Goal: Task Accomplishment & Management: Manage account settings

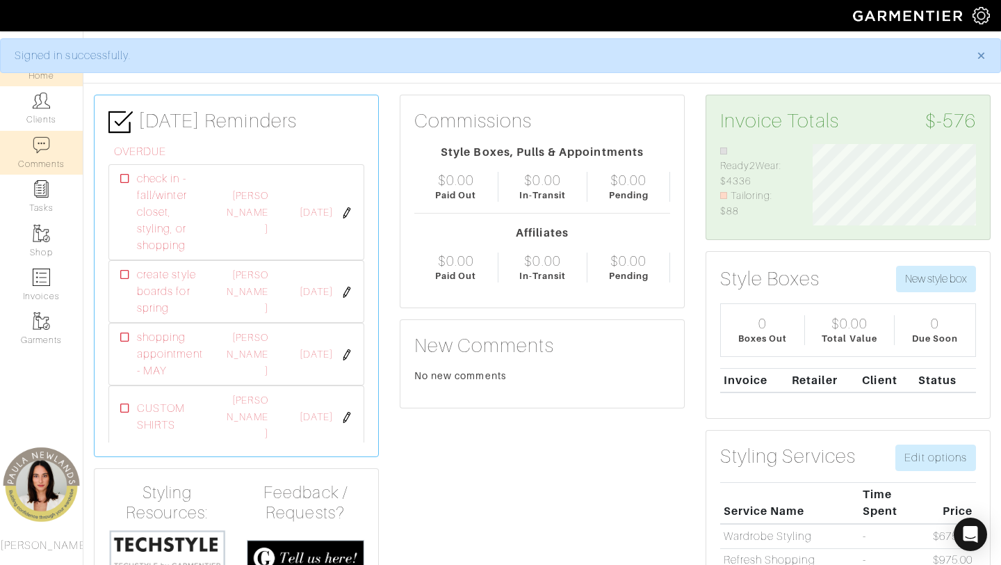
scroll to position [81, 184]
click at [28, 118] on link "Clients" at bounding box center [41, 108] width 83 height 44
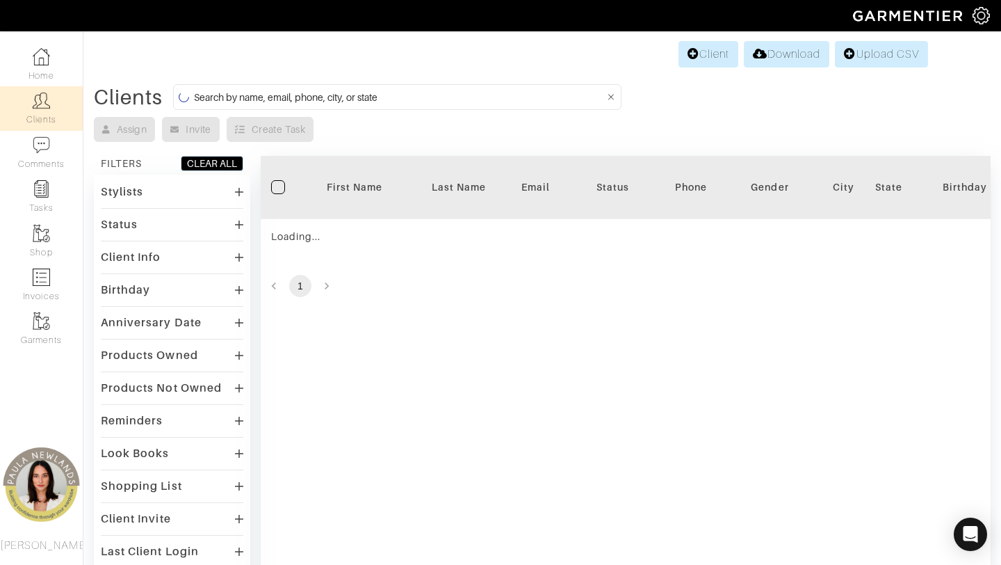
click at [265, 104] on input at bounding box center [399, 96] width 411 height 17
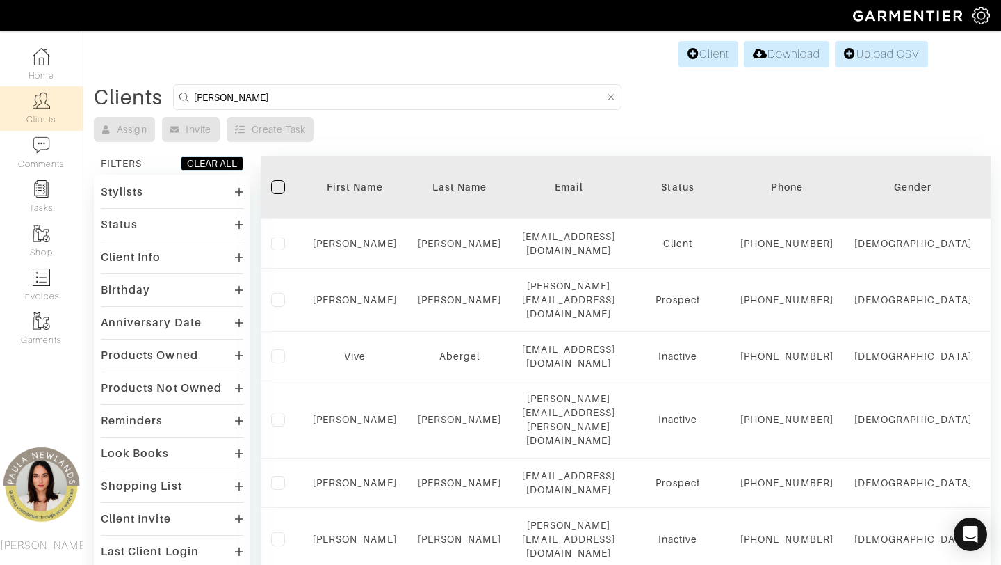
type input "Liza Garza"
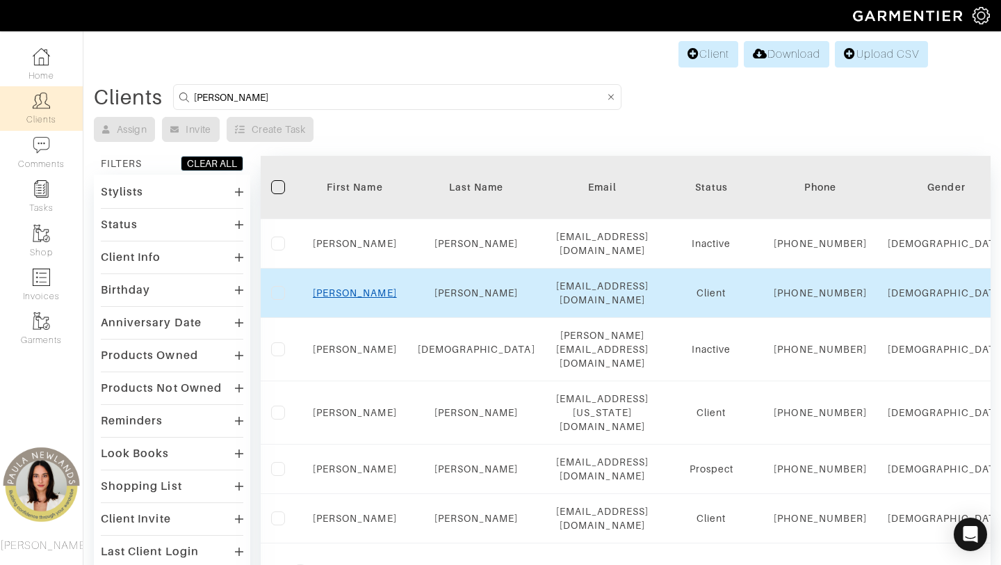
click at [353, 298] on link "Lisa" at bounding box center [355, 292] width 84 height 11
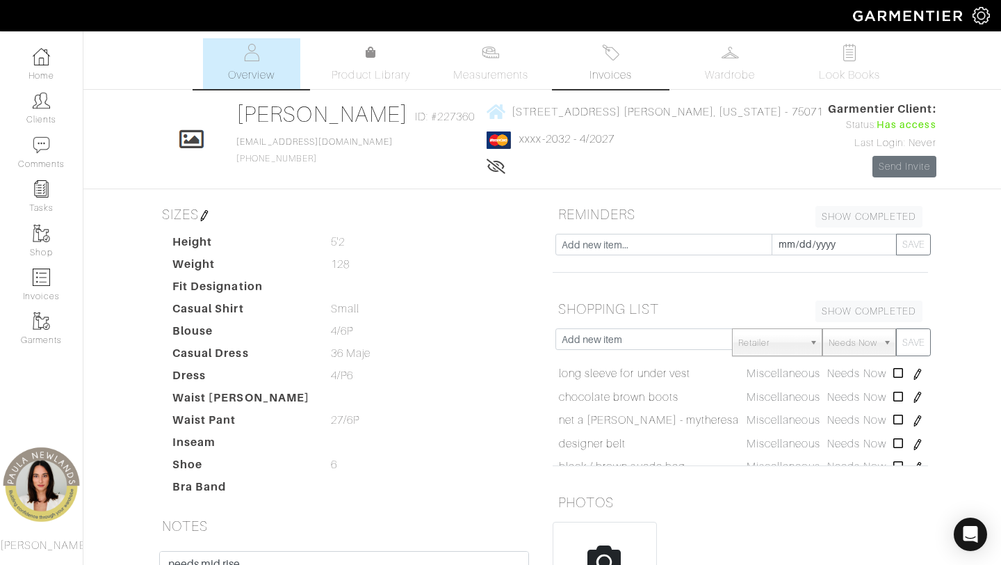
click at [599, 59] on link "Invoices" at bounding box center [610, 63] width 97 height 51
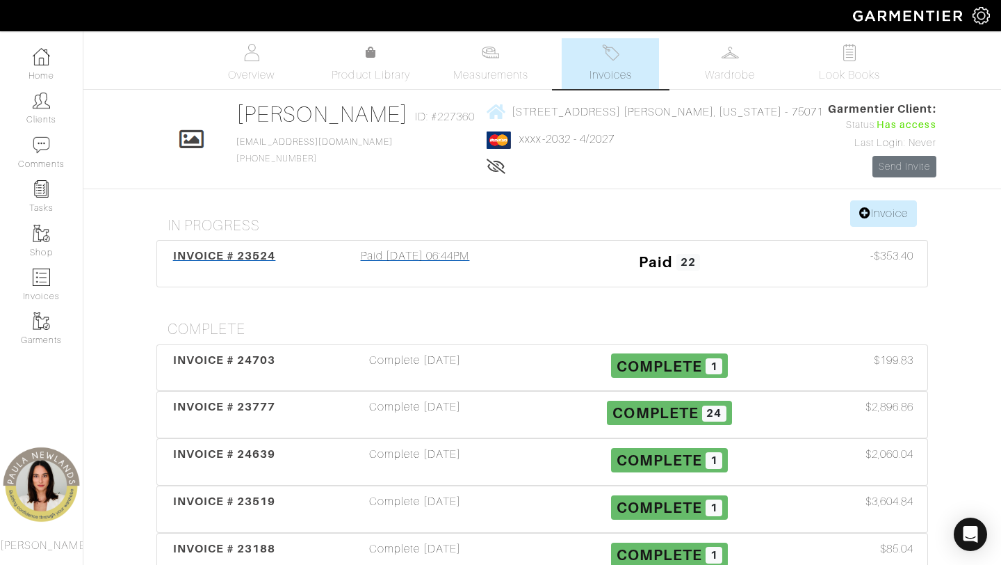
click at [385, 252] on div "Paid 05/30/25 06:44PM" at bounding box center [415, 264] width 255 height 32
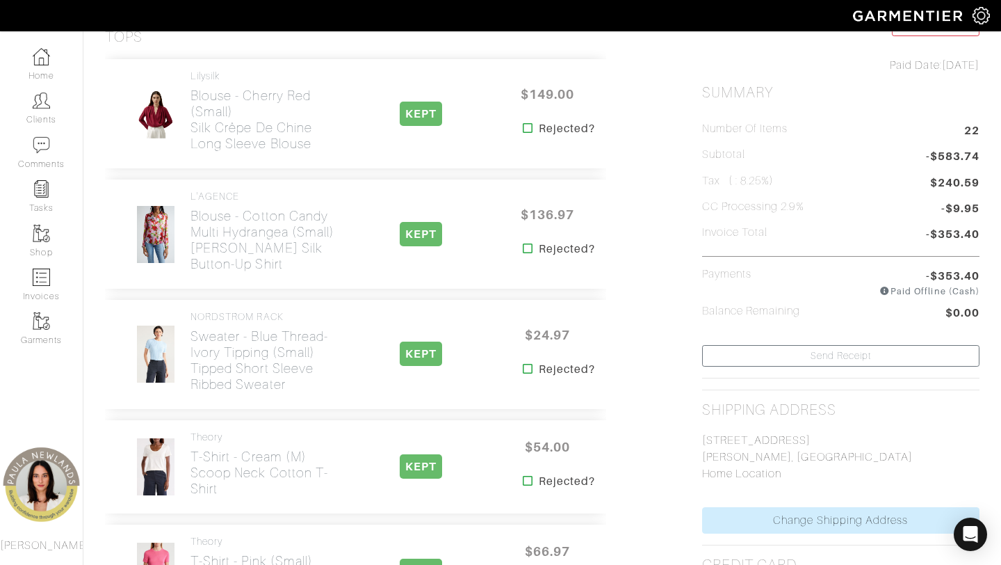
scroll to position [183, 0]
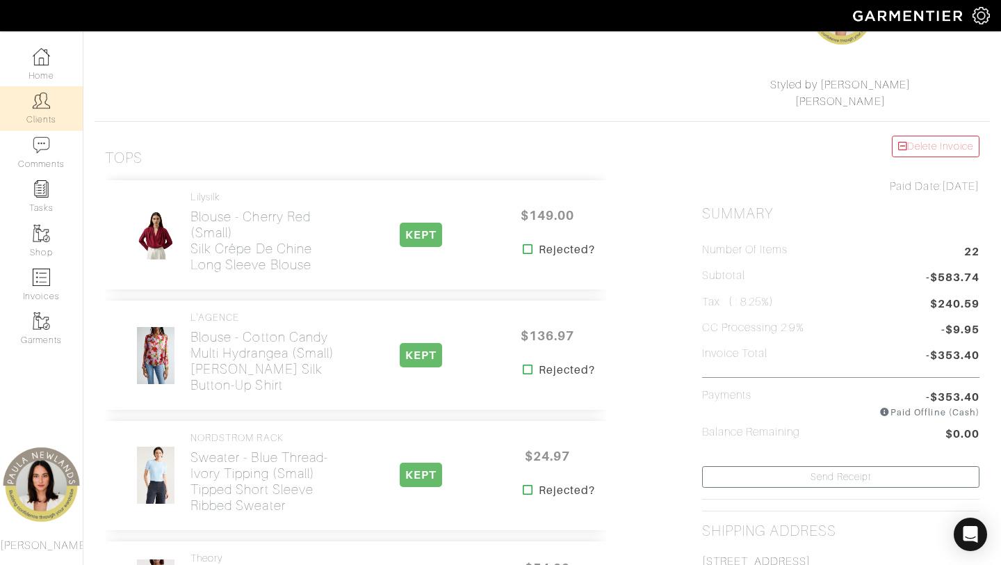
click at [31, 112] on link "Clients" at bounding box center [41, 108] width 83 height 44
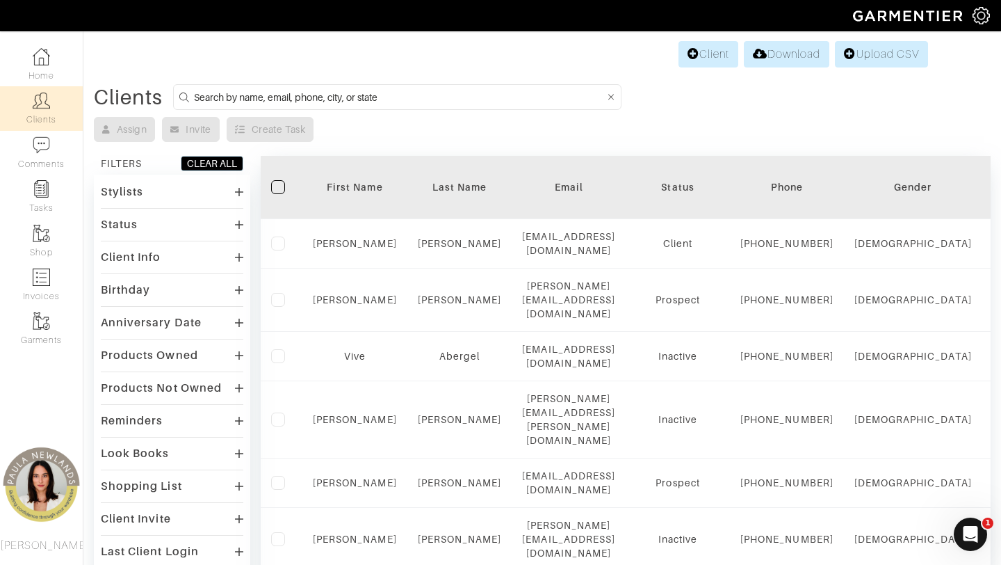
click at [241, 92] on input at bounding box center [399, 96] width 411 height 17
type input "Jeni Webb"
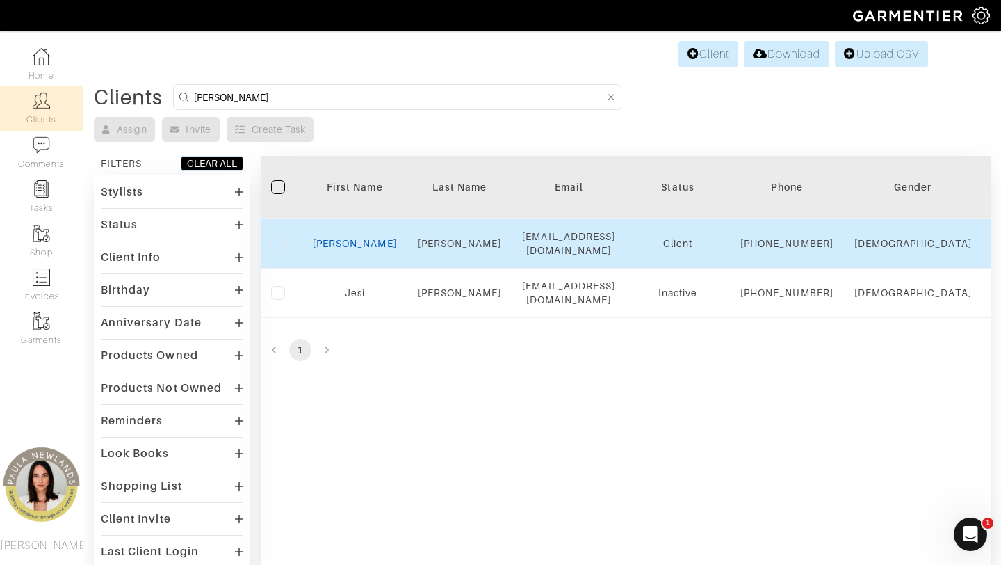
click at [348, 249] on link "[PERSON_NAME]" at bounding box center [355, 243] width 84 height 11
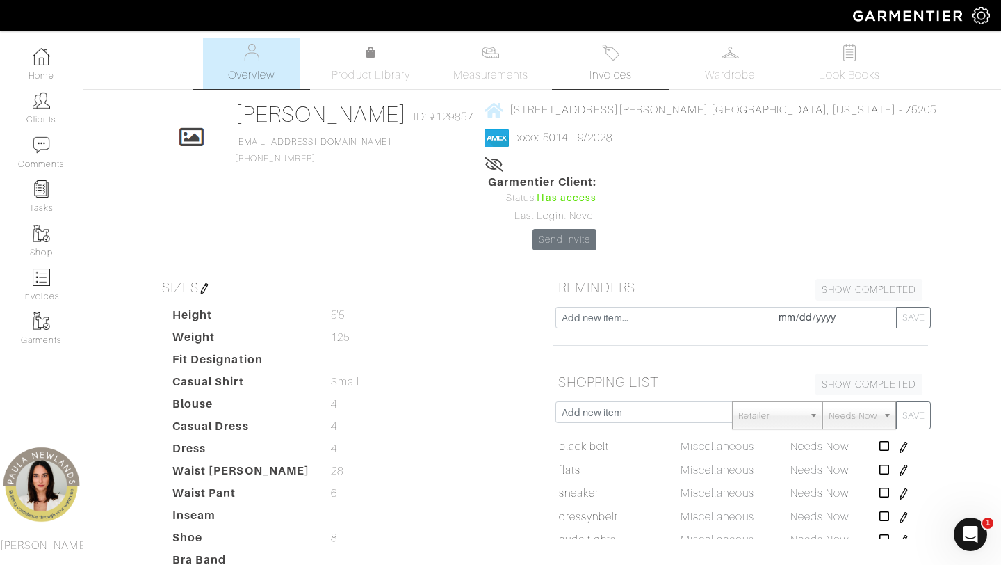
click at [593, 58] on link "Invoices" at bounding box center [610, 63] width 97 height 51
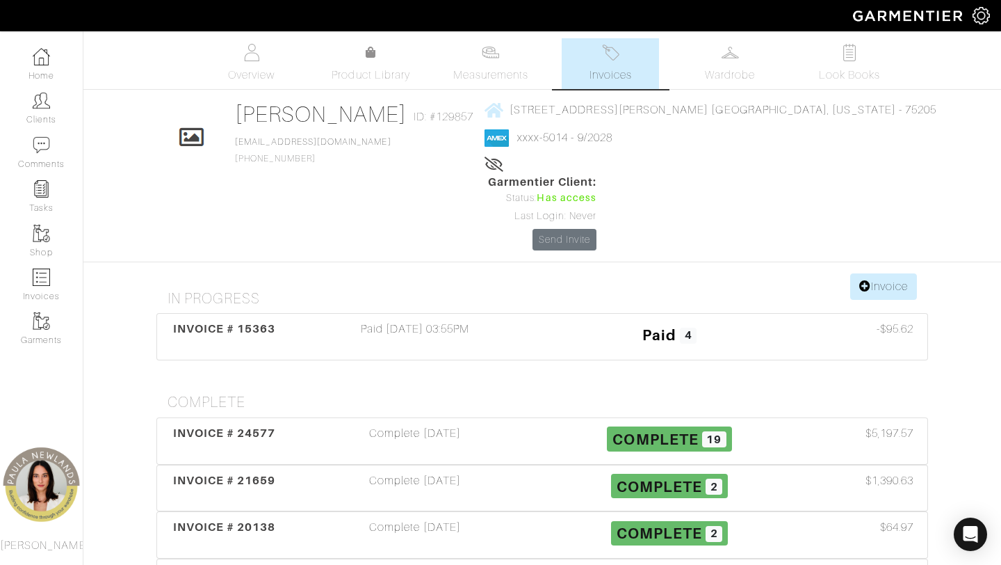
scroll to position [17, 0]
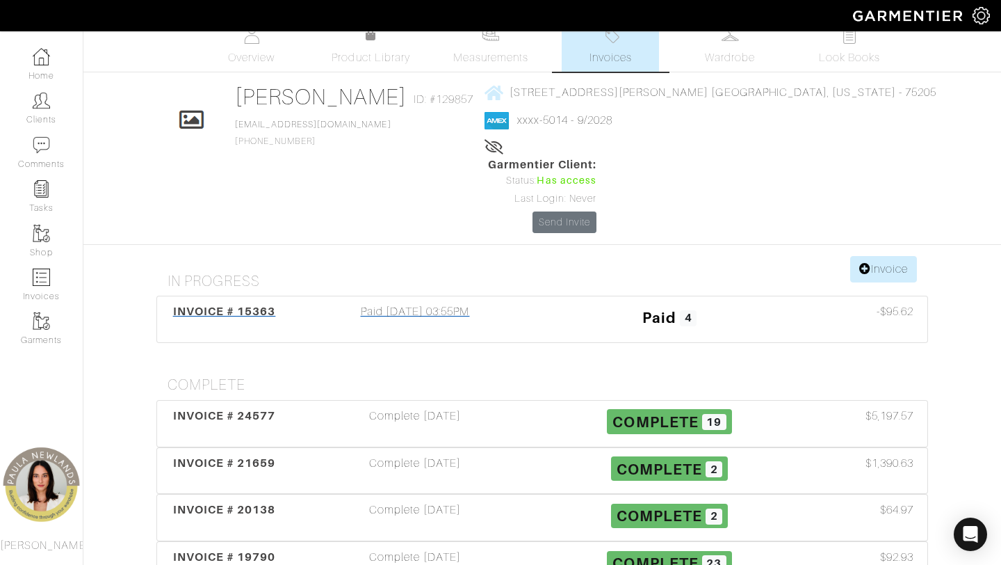
click at [346, 303] on div "Paid 07/21/23 03:55PM" at bounding box center [415, 319] width 255 height 32
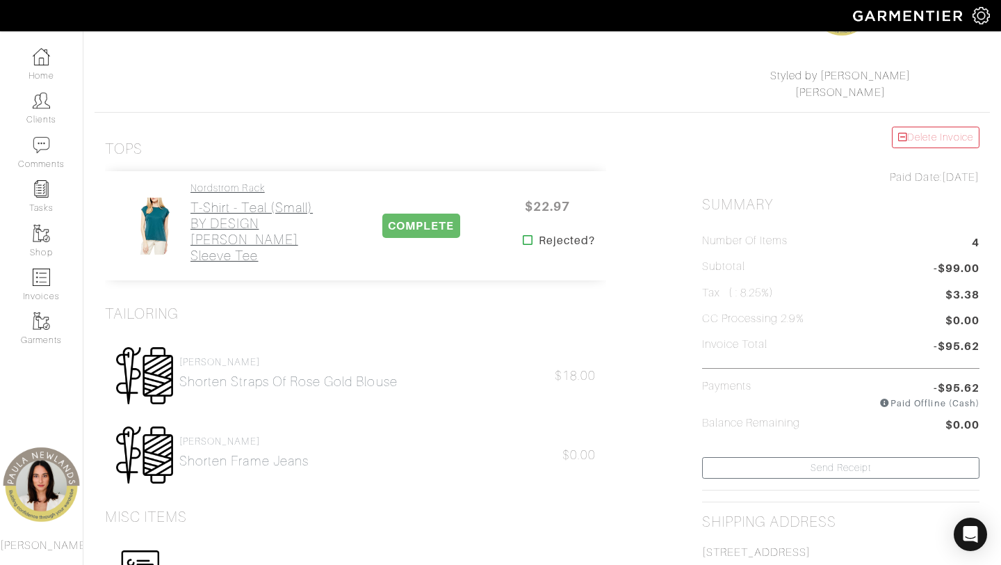
scroll to position [195, 0]
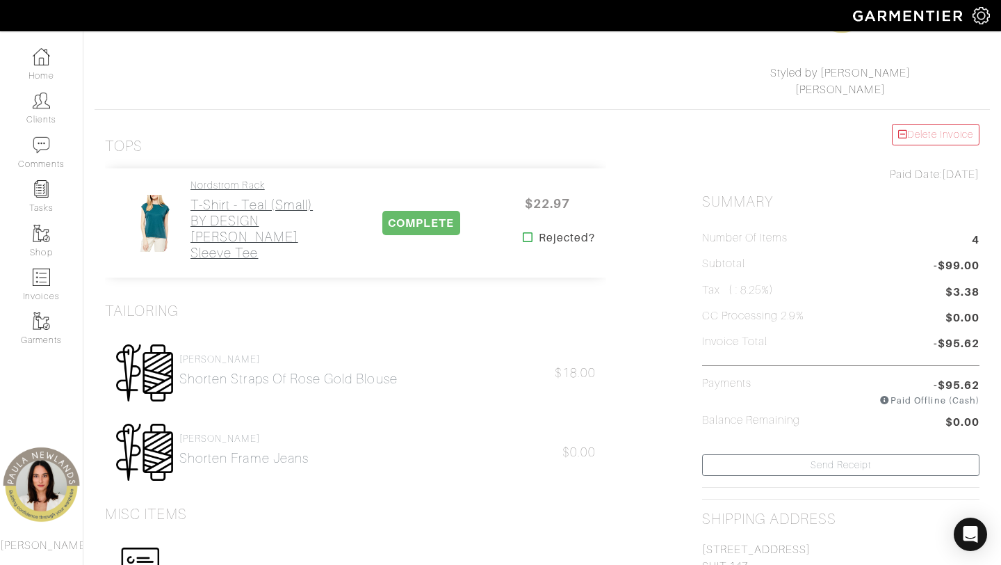
click at [223, 211] on h2 "T-Shirt - teal (small) BY DESIGN Ayla Cap Sleeve Tee" at bounding box center [267, 229] width 152 height 64
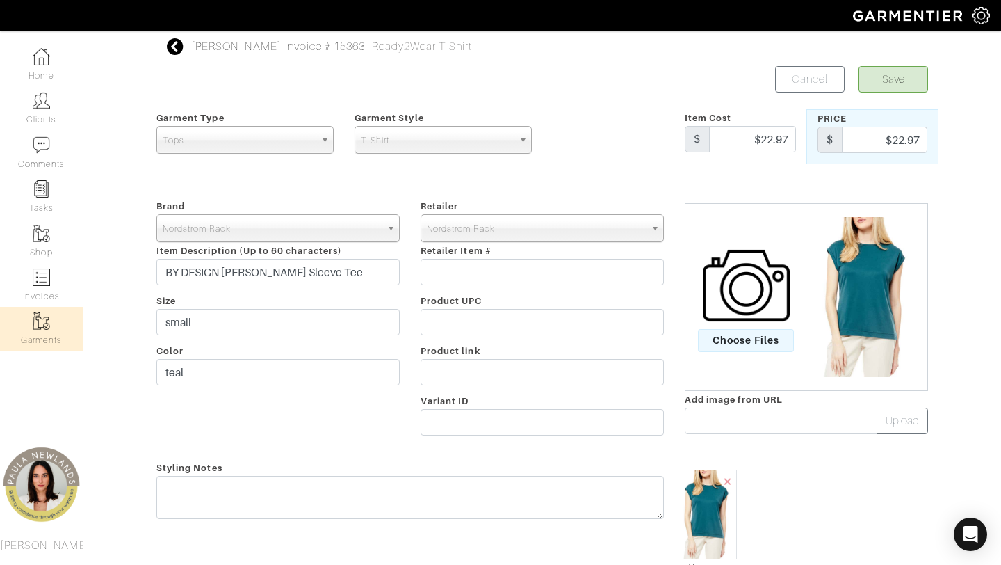
click at [33, 338] on link "Garments" at bounding box center [41, 329] width 83 height 44
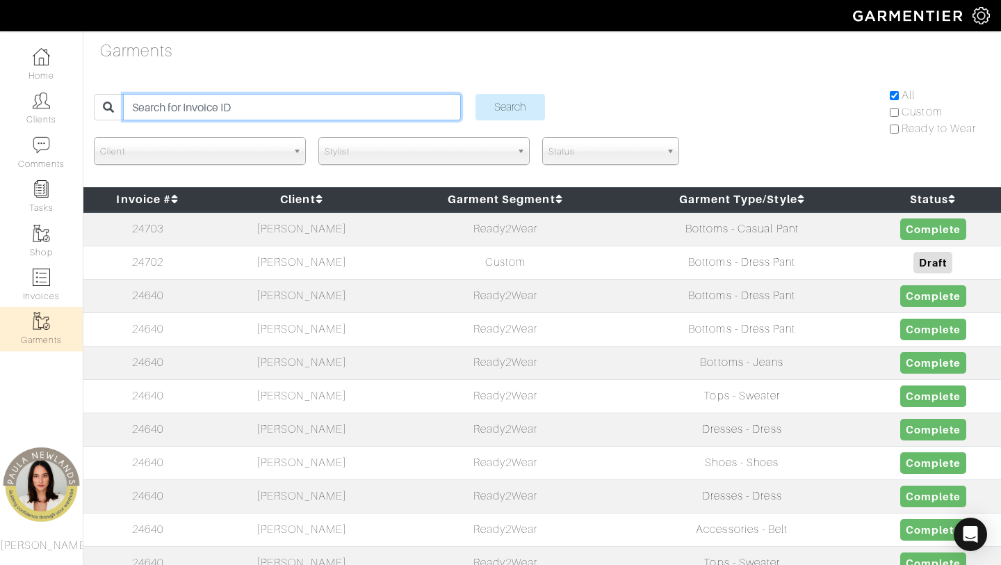
click at [254, 111] on input "search" at bounding box center [291, 107] width 337 height 26
type input "Jennie Webb"
click at [476, 94] on input "Search" at bounding box center [511, 107] width 70 height 26
click at [245, 106] on input "search" at bounding box center [291, 107] width 337 height 26
type input "[PERSON_NAME]"
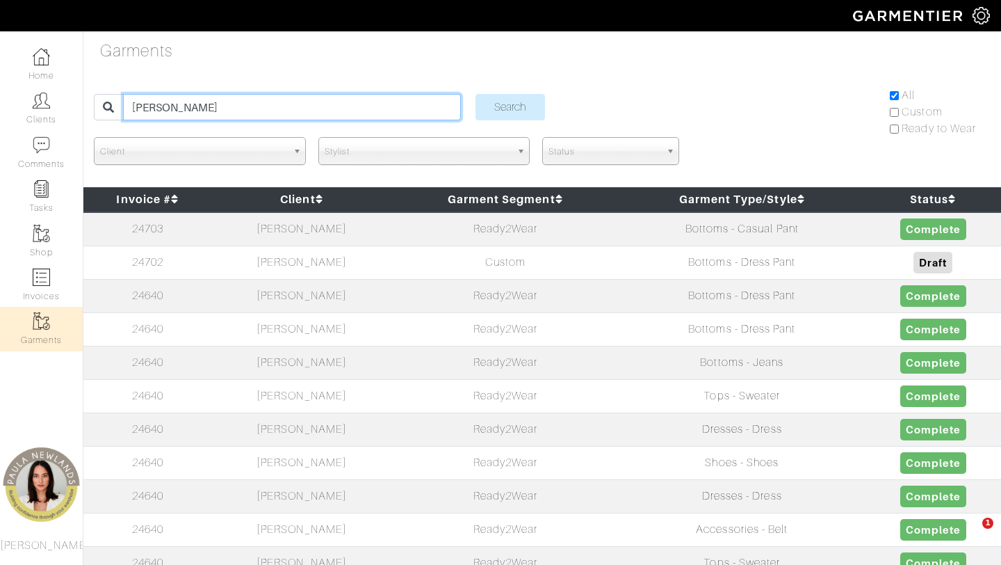
click at [476, 94] on input "Search" at bounding box center [511, 107] width 70 height 26
click at [270, 102] on input "search" at bounding box center [291, 107] width 337 height 26
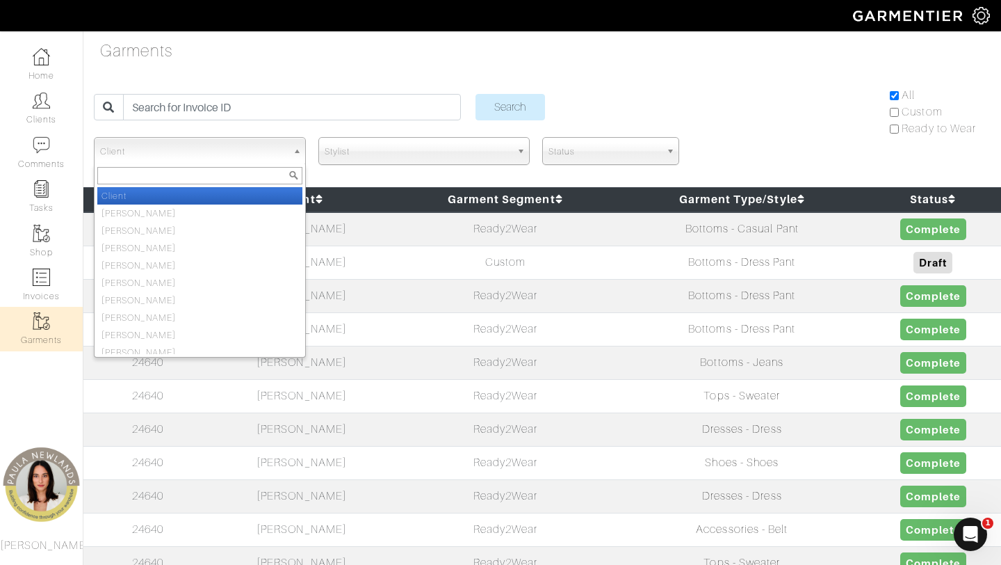
click at [143, 145] on span "Client" at bounding box center [193, 152] width 187 height 28
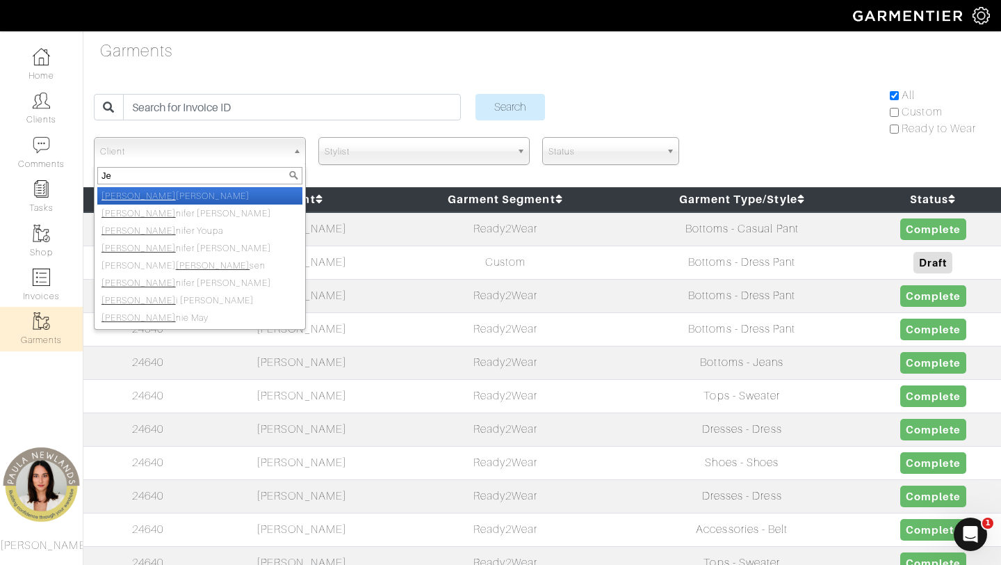
type input "J"
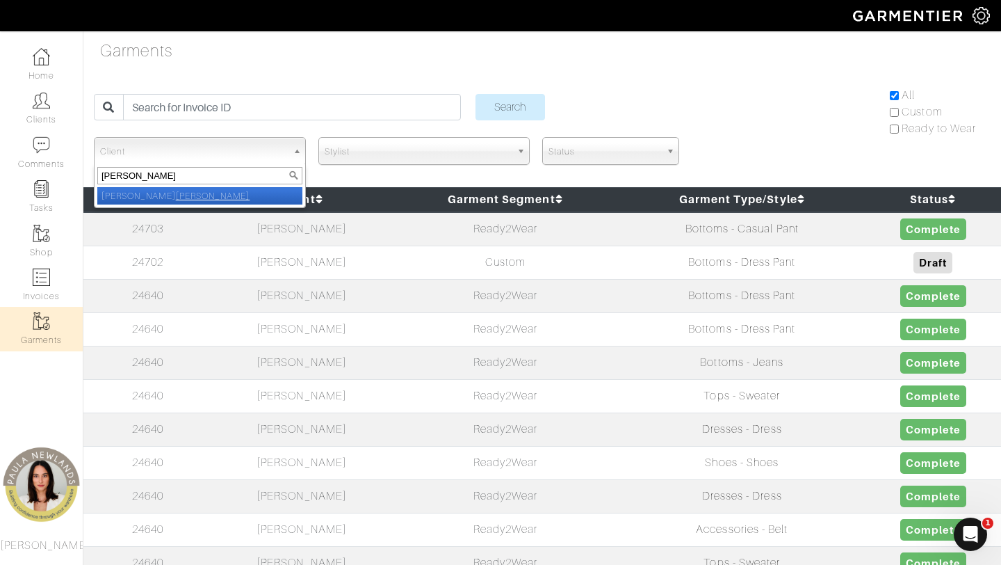
type input "[PERSON_NAME]"
click at [161, 195] on li "[PERSON_NAME]" at bounding box center [199, 195] width 205 height 17
select select "129857"
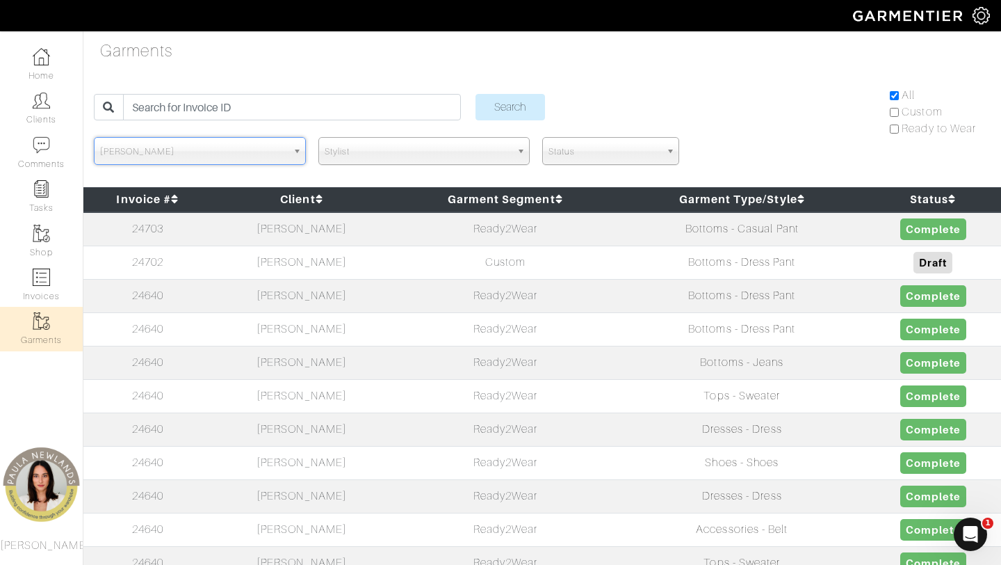
click at [468, 154] on span "Stylist" at bounding box center [418, 152] width 187 height 28
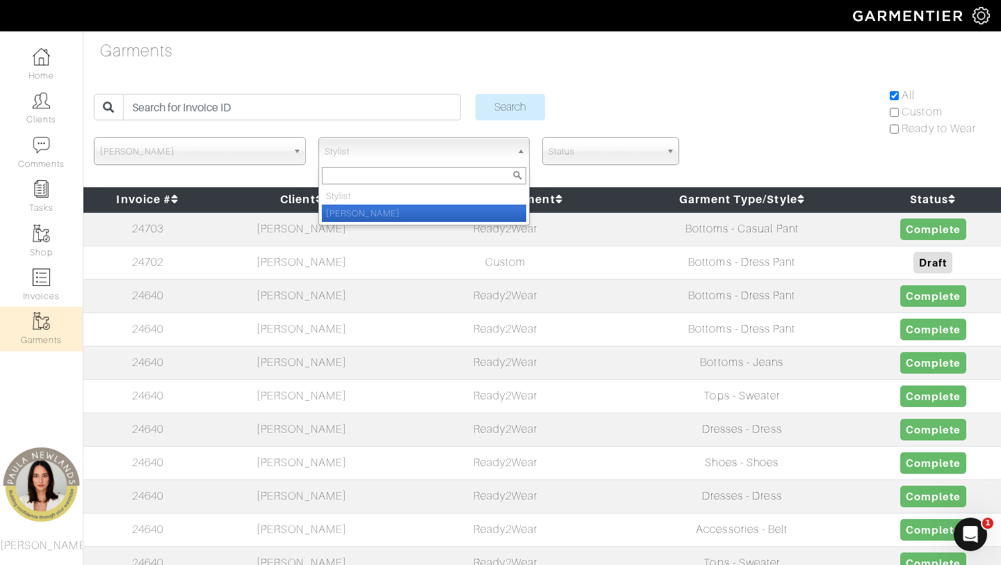
click at [456, 208] on li "[PERSON_NAME]" at bounding box center [424, 212] width 205 height 17
select select "151"
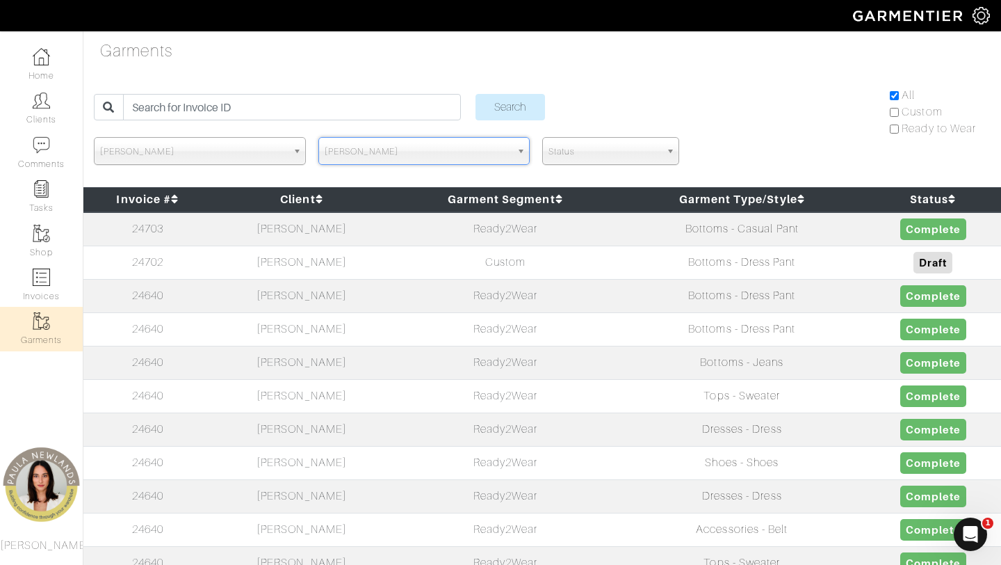
click at [617, 138] on span "Status" at bounding box center [605, 152] width 112 height 28
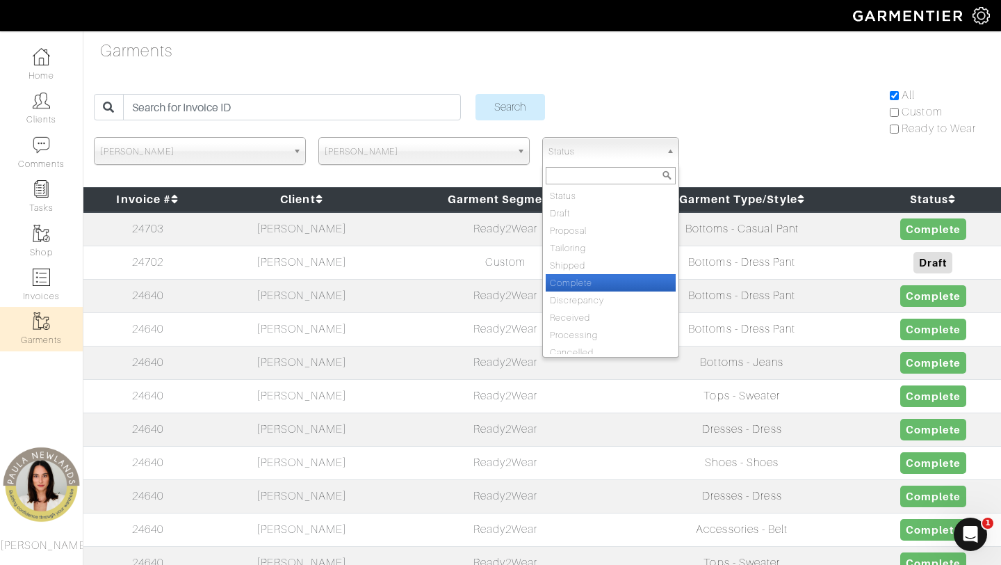
scroll to position [3, 0]
click at [610, 276] on li "Complete" at bounding box center [611, 279] width 130 height 17
select select "Complete"
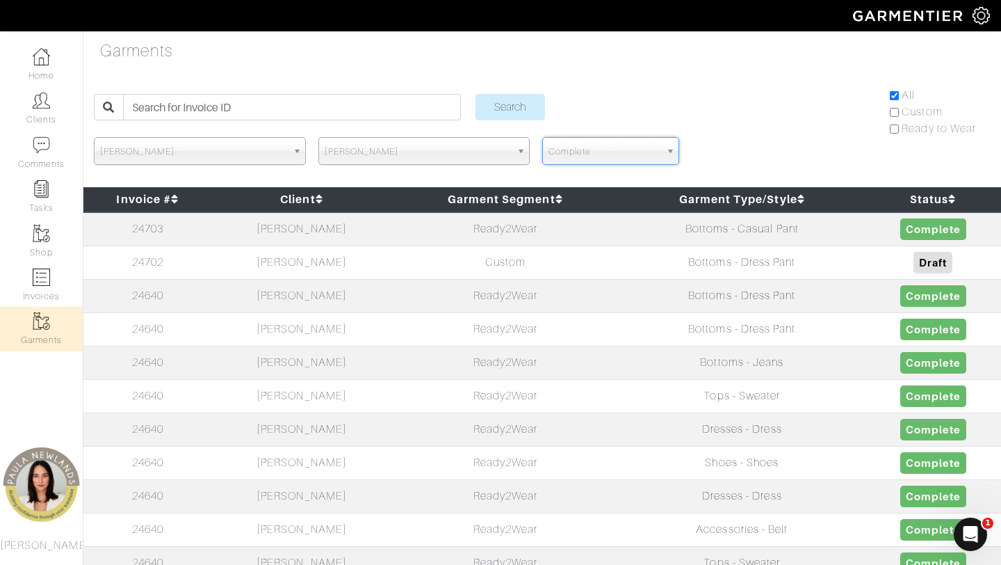
click at [476, 94] on input "Search" at bounding box center [511, 107] width 70 height 26
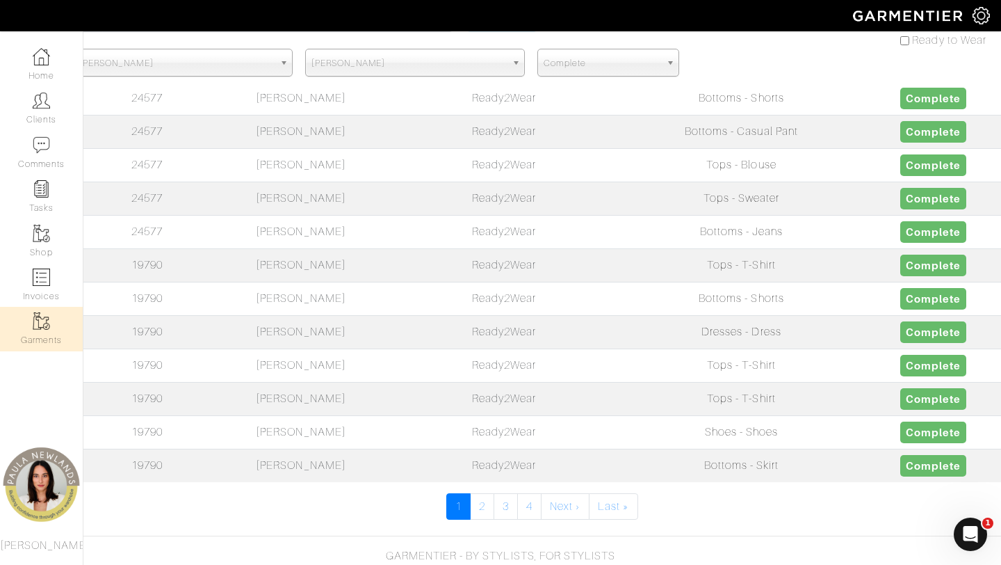
scroll to position [560, 0]
click at [277, 433] on td "[PERSON_NAME]" at bounding box center [300, 430] width 179 height 33
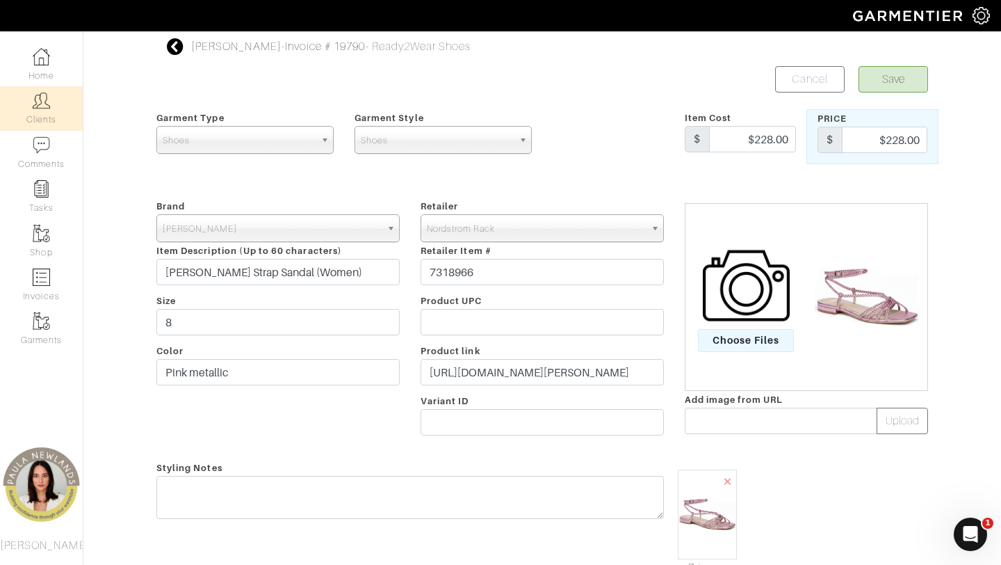
click at [38, 106] on img at bounding box center [41, 100] width 17 height 17
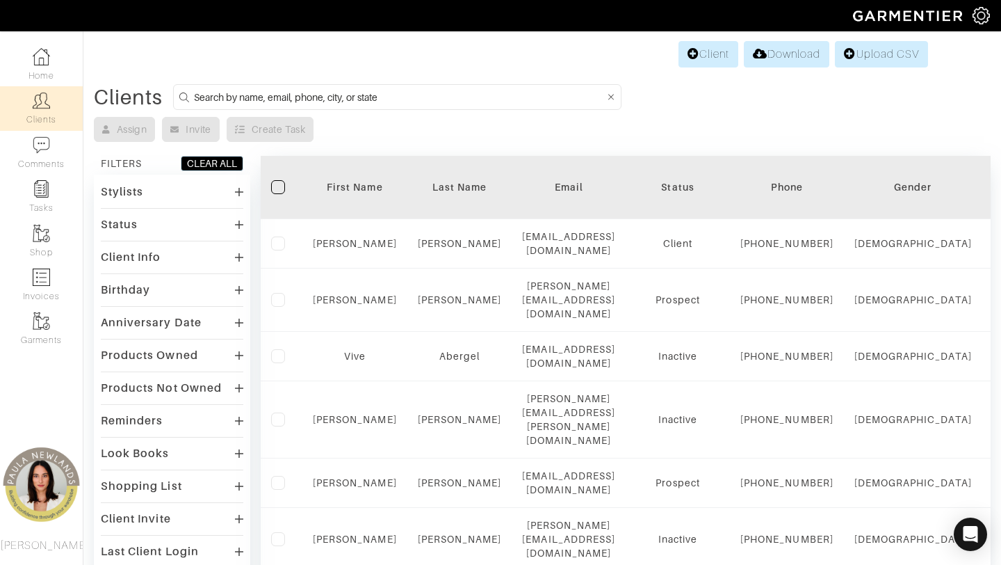
click at [278, 96] on input at bounding box center [399, 96] width 411 height 17
type input "Webb"
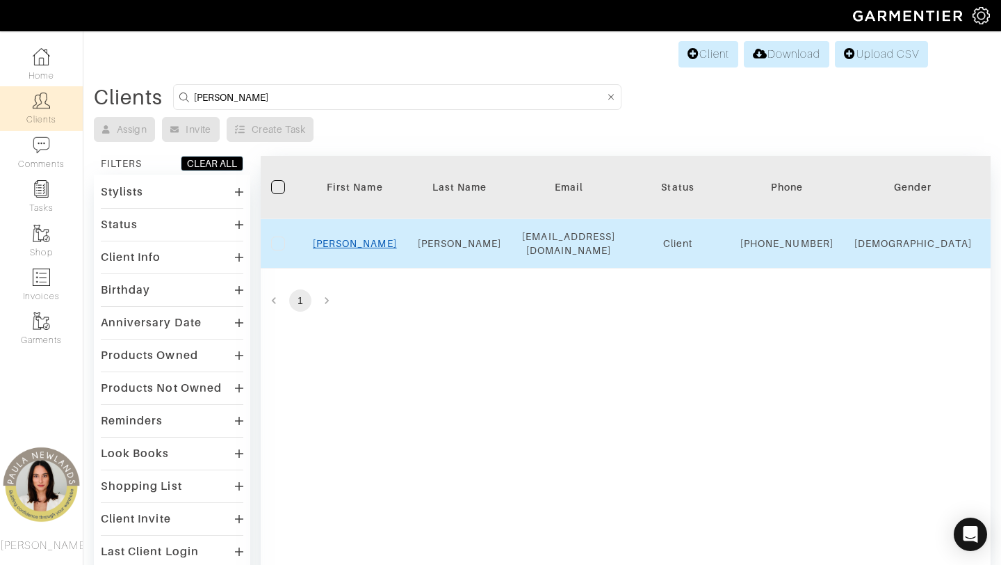
click at [353, 245] on link "Jeni" at bounding box center [355, 243] width 84 height 11
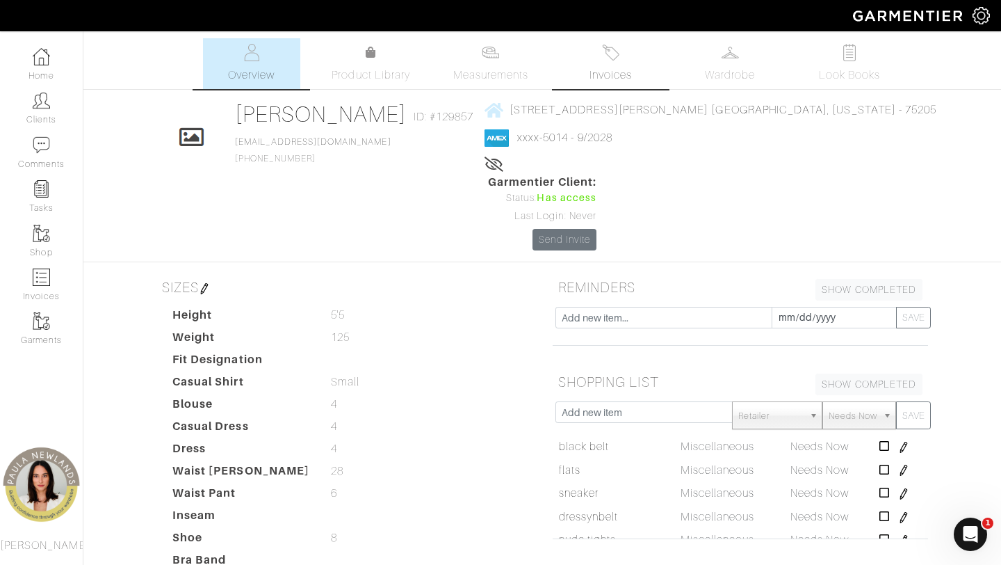
click at [601, 53] on link "Invoices" at bounding box center [610, 63] width 97 height 51
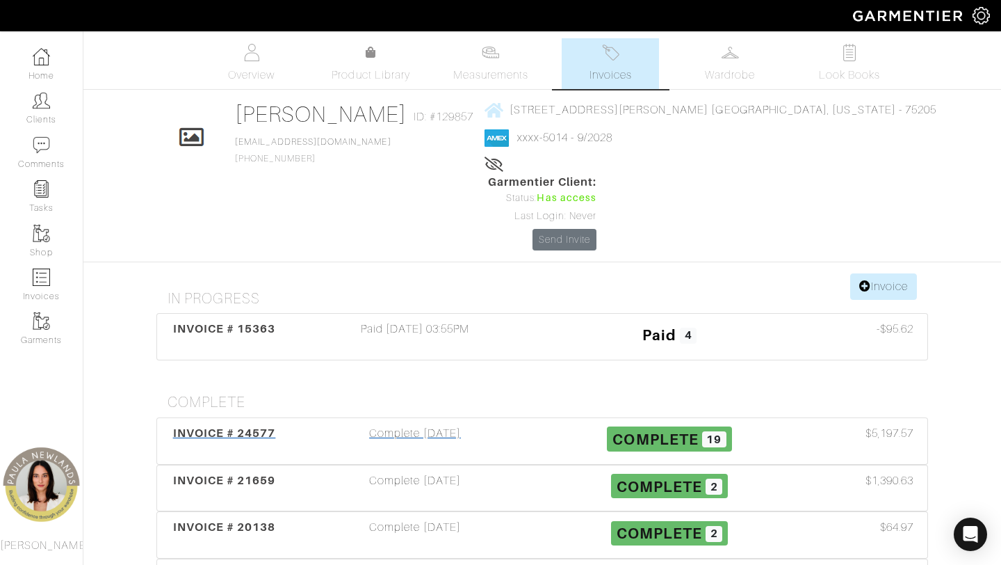
click at [251, 426] on span "INVOICE # 24577" at bounding box center [224, 432] width 103 height 13
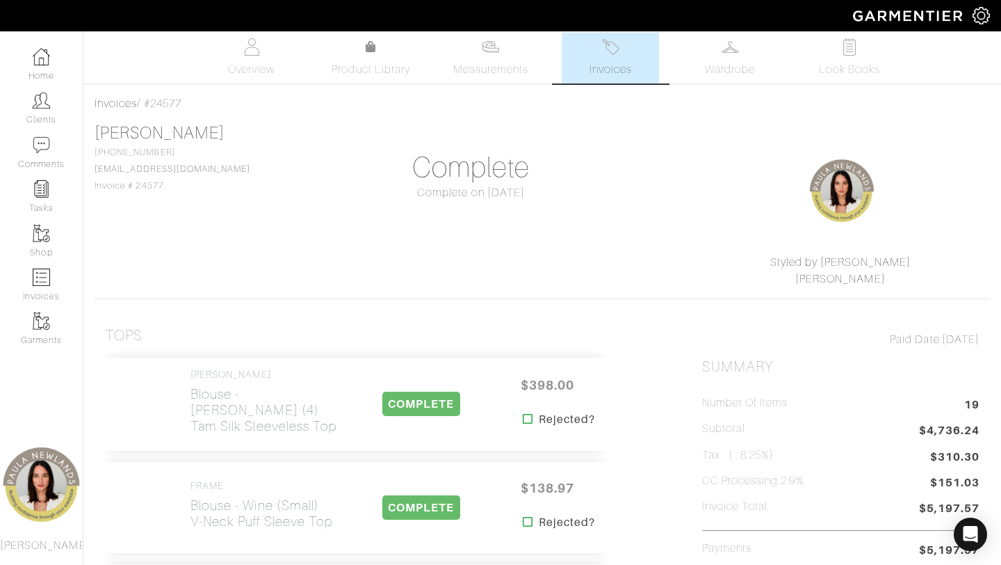
scroll to position [3, 0]
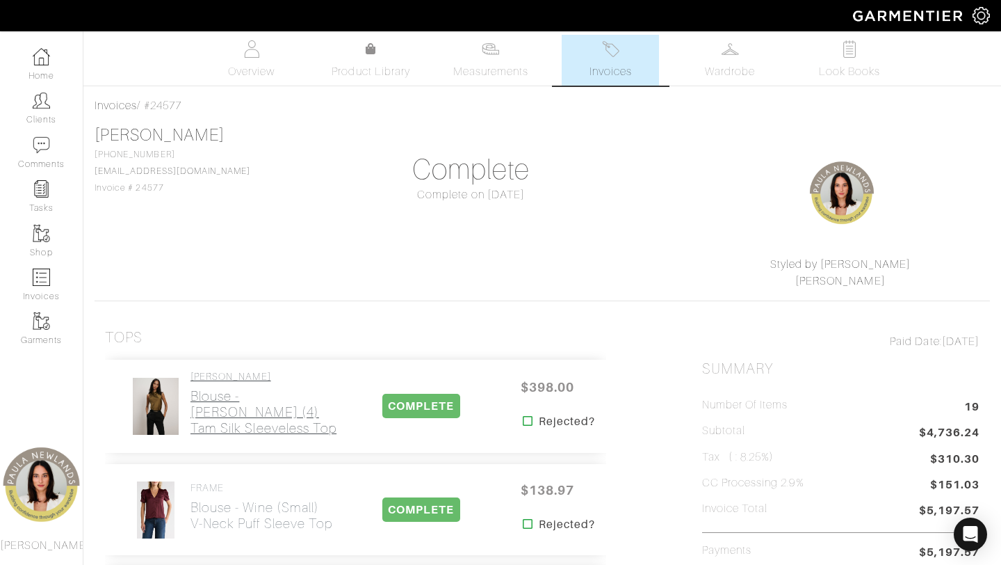
click at [211, 410] on h2 "Blouse - Moss (4) Tam Silk Sleeveless Top" at bounding box center [267, 412] width 152 height 48
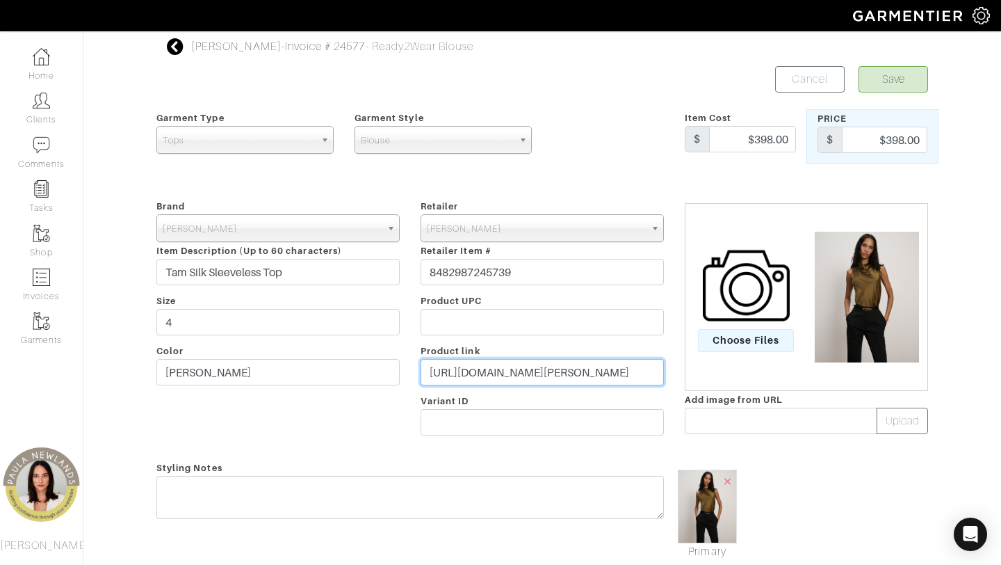
click at [538, 370] on input "https://veronicabeard.com/products/tam-silk-sleeveless-top-moss" at bounding box center [542, 372] width 243 height 26
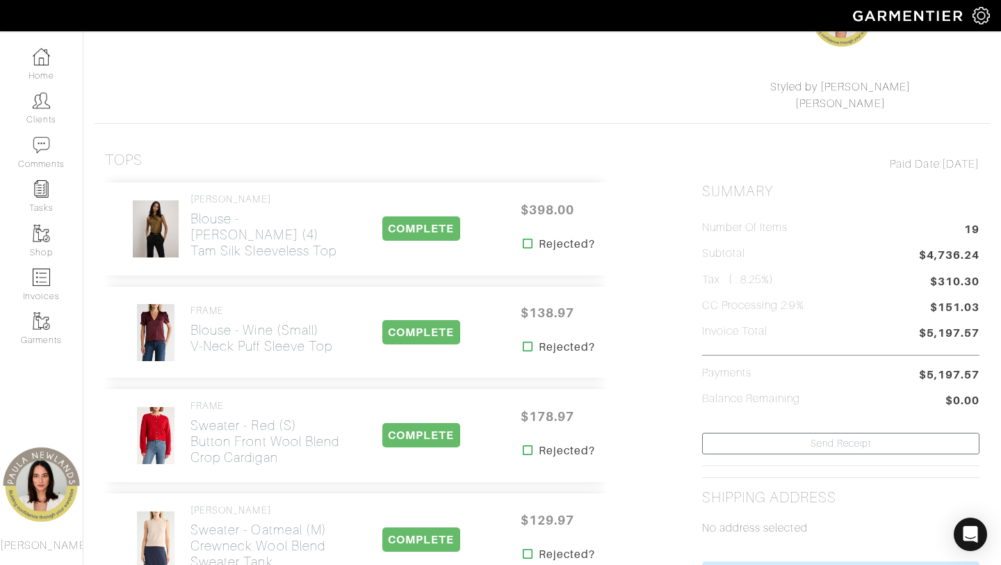
scroll to position [188, 0]
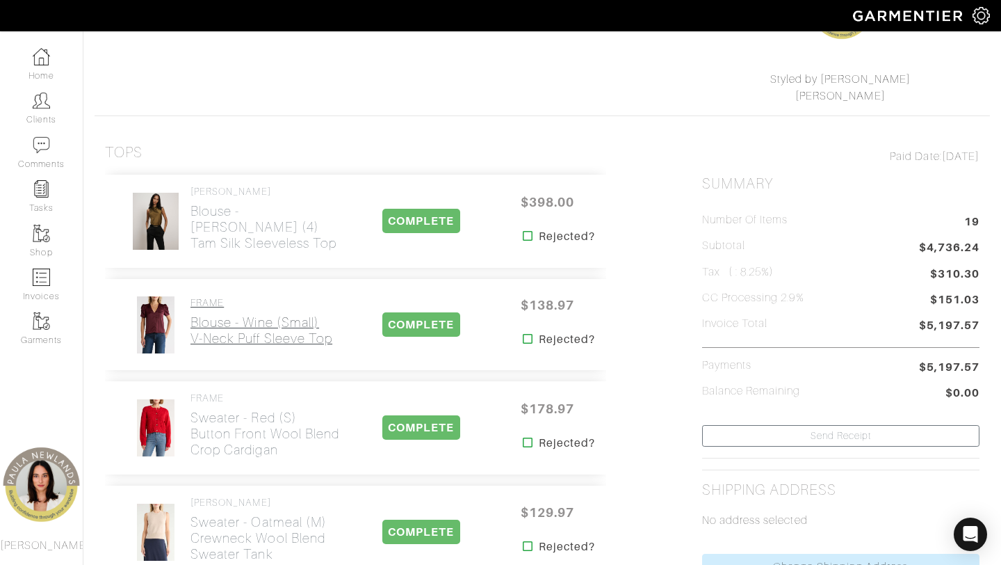
click at [257, 330] on h2 "Blouse - wine (small) V-Neck Puff Sleeve Top" at bounding box center [262, 330] width 142 height 32
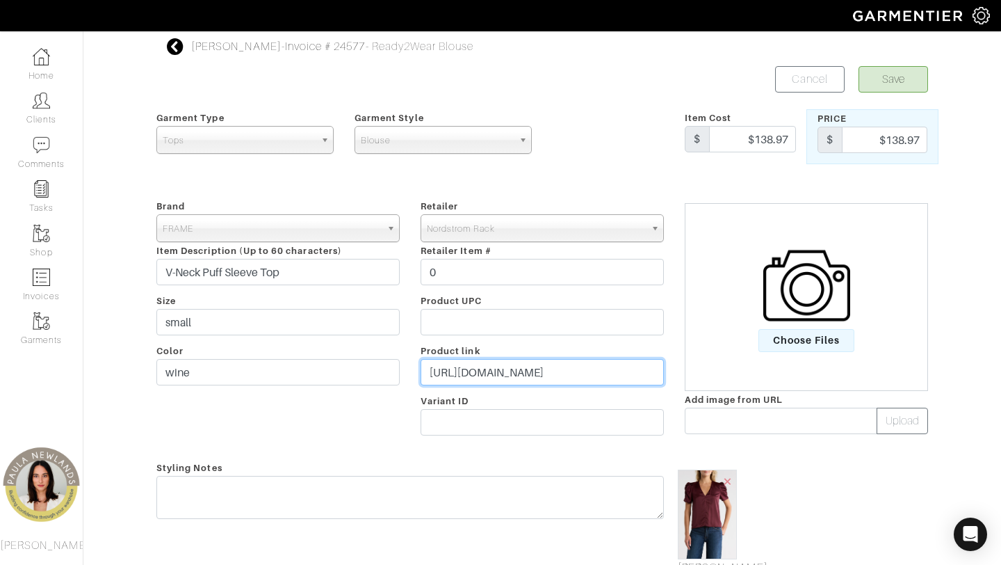
click at [493, 369] on input "https://www.nordstromrack.com/s/frame-v-neck-puff-sleeve-top/8444840" at bounding box center [542, 372] width 243 height 26
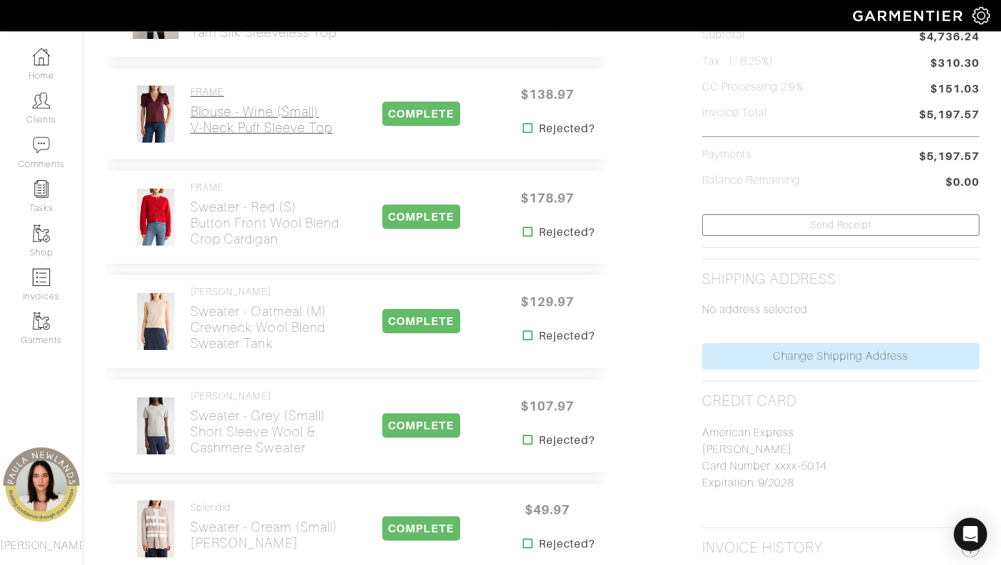
scroll to position [405, 0]
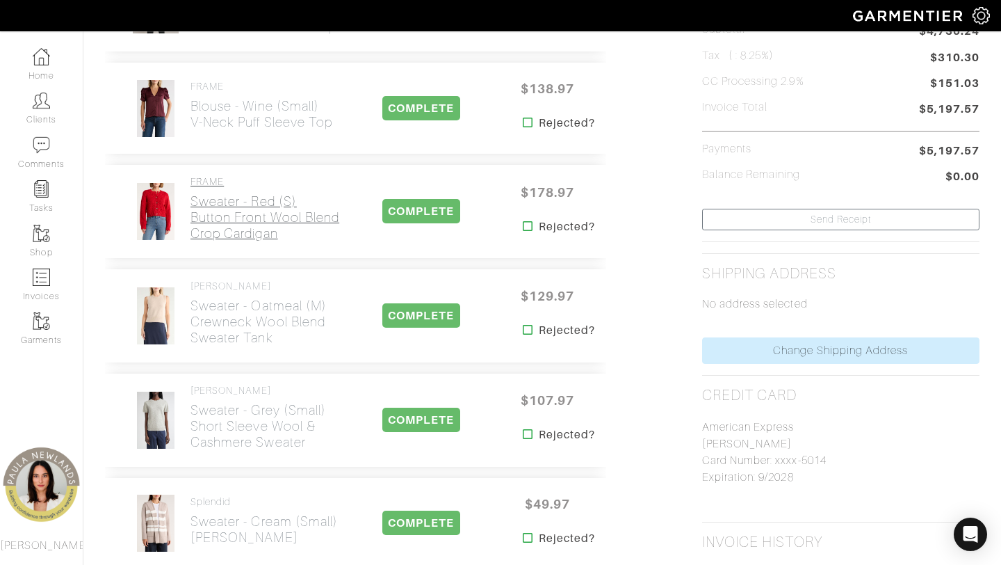
click at [223, 237] on h2 "Sweater - red (s) Button Front Wool Blend Crop Cardigan" at bounding box center [267, 217] width 152 height 48
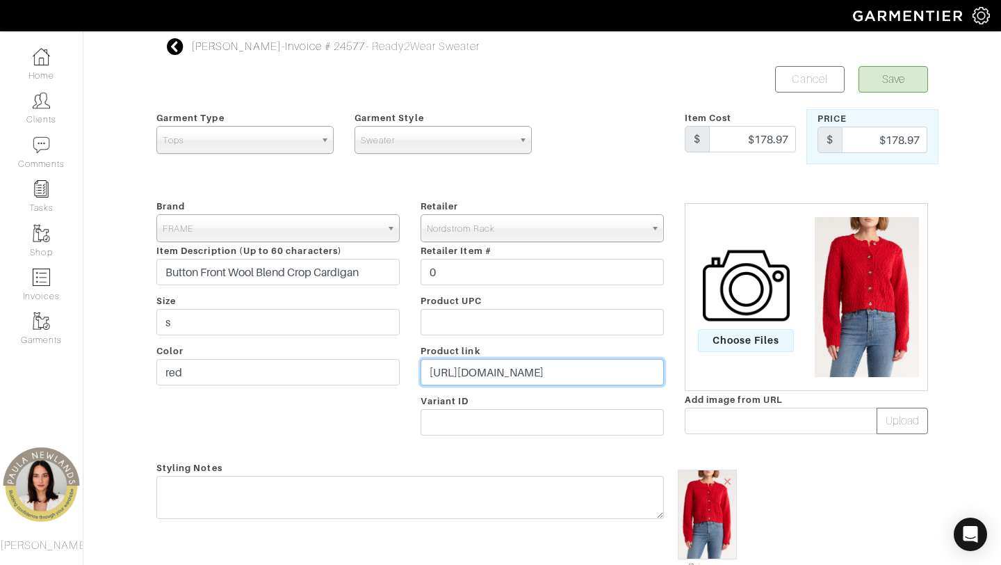
click at [549, 369] on input "https://www.nordstromrack.com/s/frame-button-front-wool-blend-crop-cardigan/844…" at bounding box center [542, 372] width 243 height 26
click at [549, 368] on input "https://www.nordstromrack.com/s/frame-button-front-wool-blend-crop-cardigan/844…" at bounding box center [542, 372] width 243 height 26
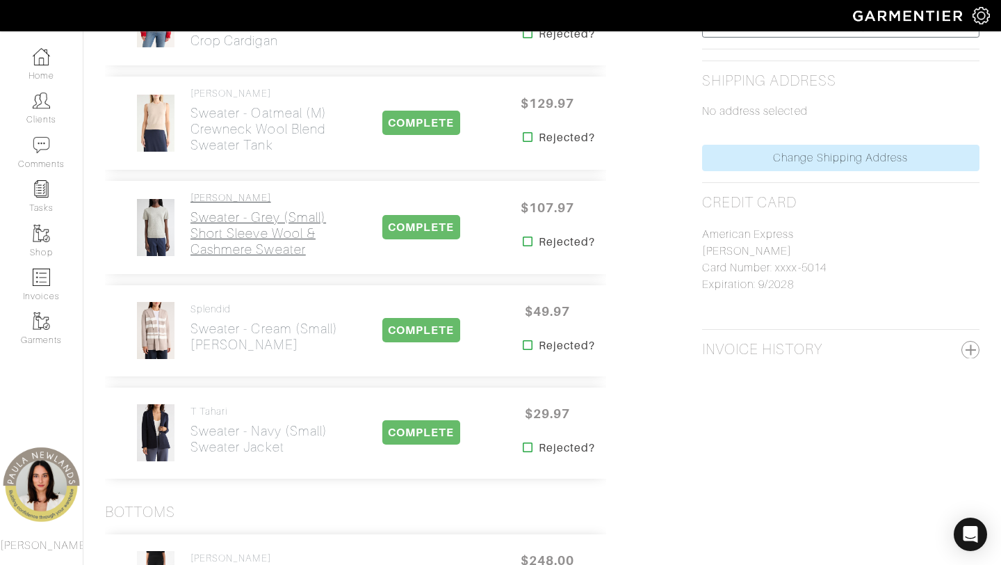
scroll to position [599, 0]
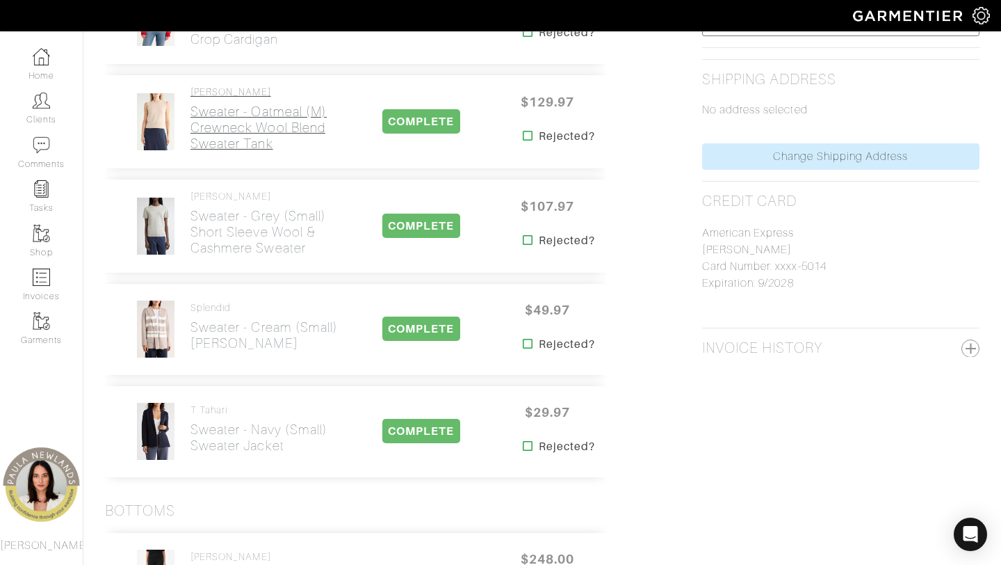
click at [236, 119] on h2 "Sweater - oatmeal (m) Crewneck Wool Blend Sweater Tank" at bounding box center [267, 128] width 152 height 48
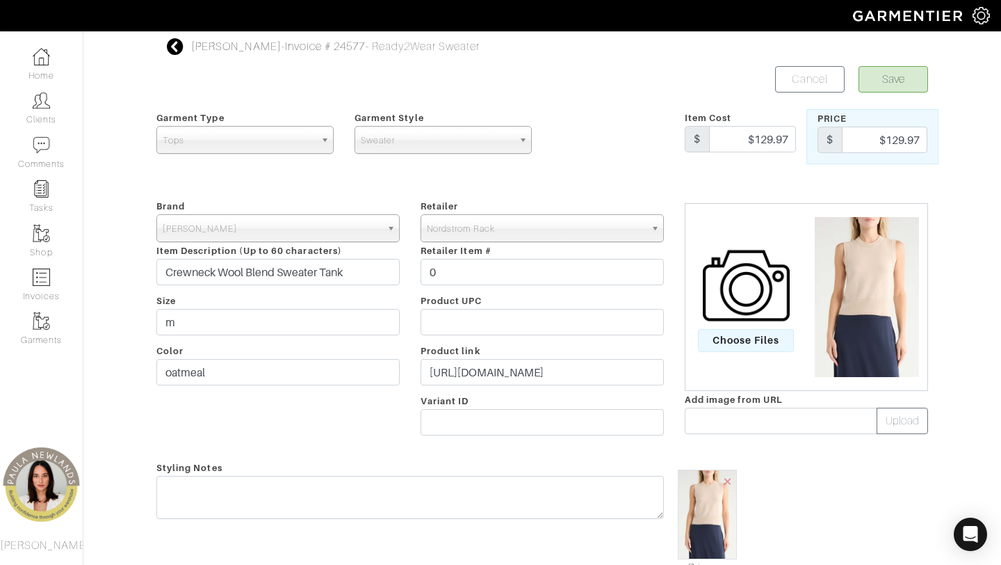
click at [516, 387] on div "Retailer - 032c 1017 ALYX 9SM 111SKIN 11 by Boris Bidjan Saberi 11 Honore 12 St…" at bounding box center [542, 320] width 264 height 245
click at [516, 379] on input "https://www.nordstromrack.com/s/crewneck-wool-blend-sweater-tank/8332782" at bounding box center [542, 372] width 243 height 26
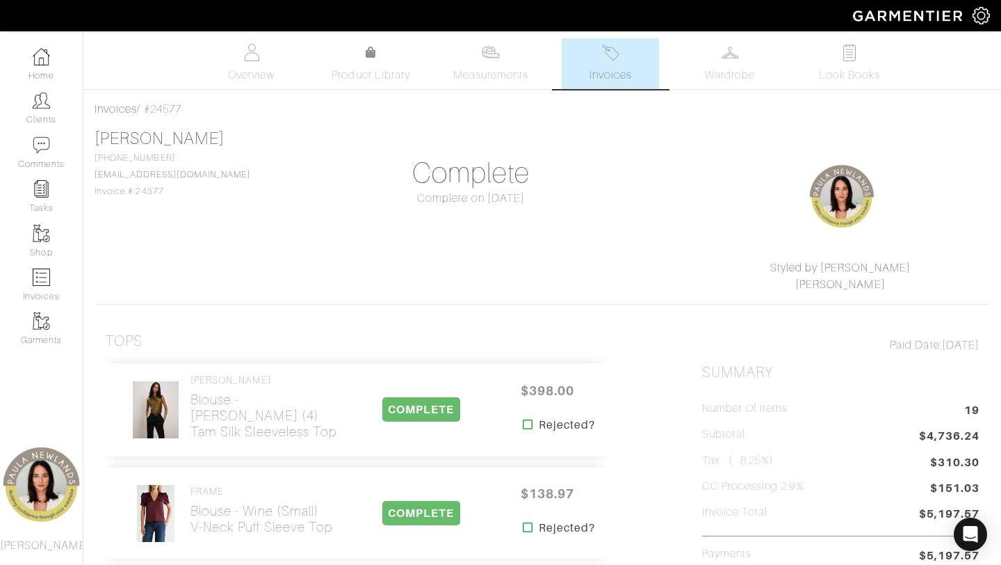
scroll to position [599, 0]
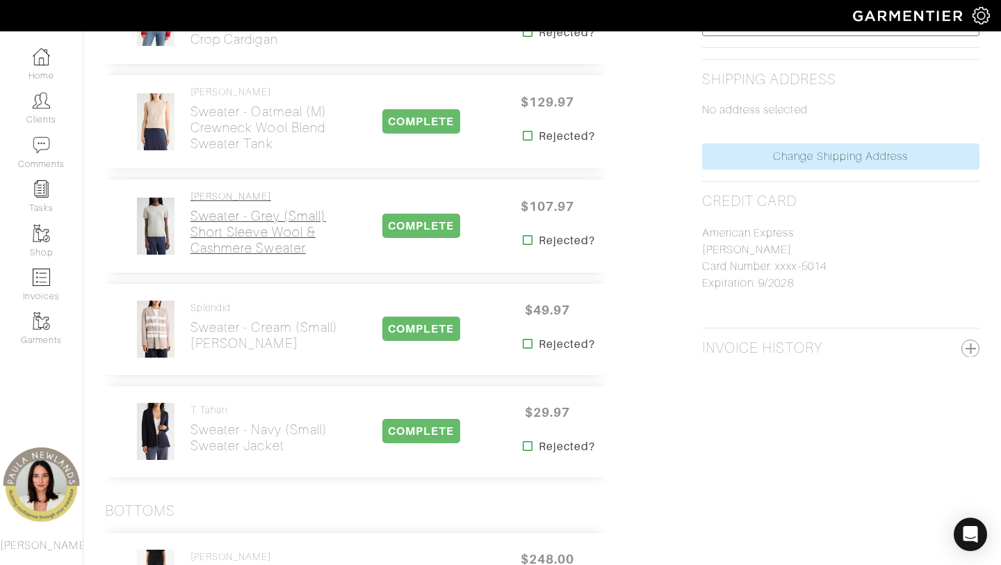
click at [204, 225] on h2 "Sweater - grey (small) Short Sleeve Wool & Cashmere Sweater" at bounding box center [267, 232] width 152 height 48
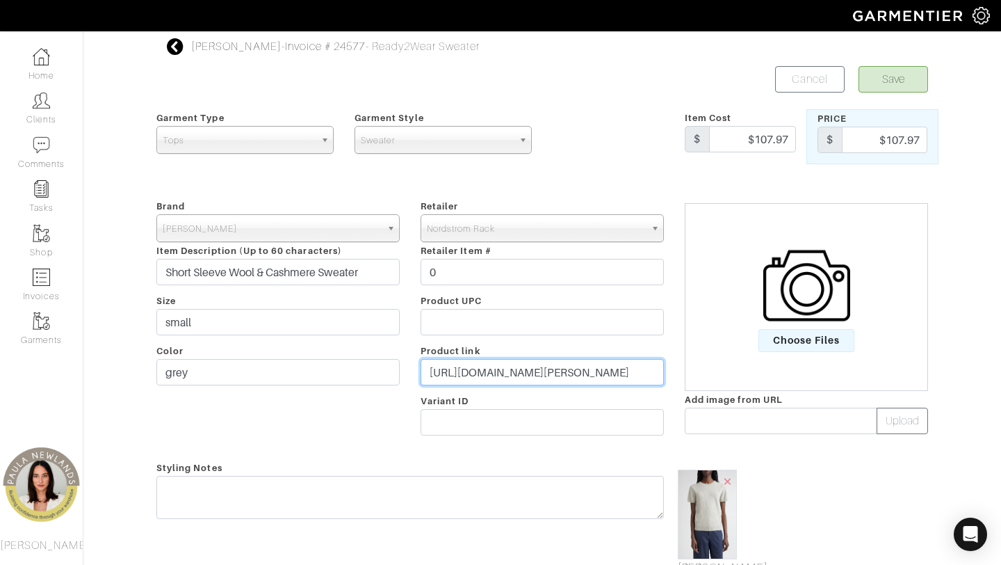
click at [485, 363] on input "https://www.nordstromrack.com/s/vince-short-sleeve-wool-cashmere-sweater/8231166" at bounding box center [542, 372] width 243 height 26
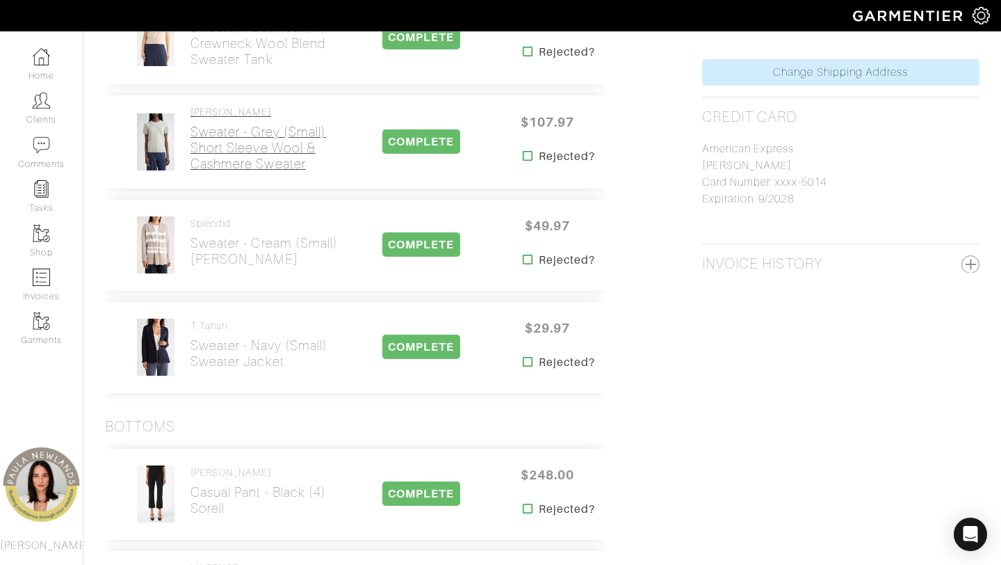
scroll to position [694, 0]
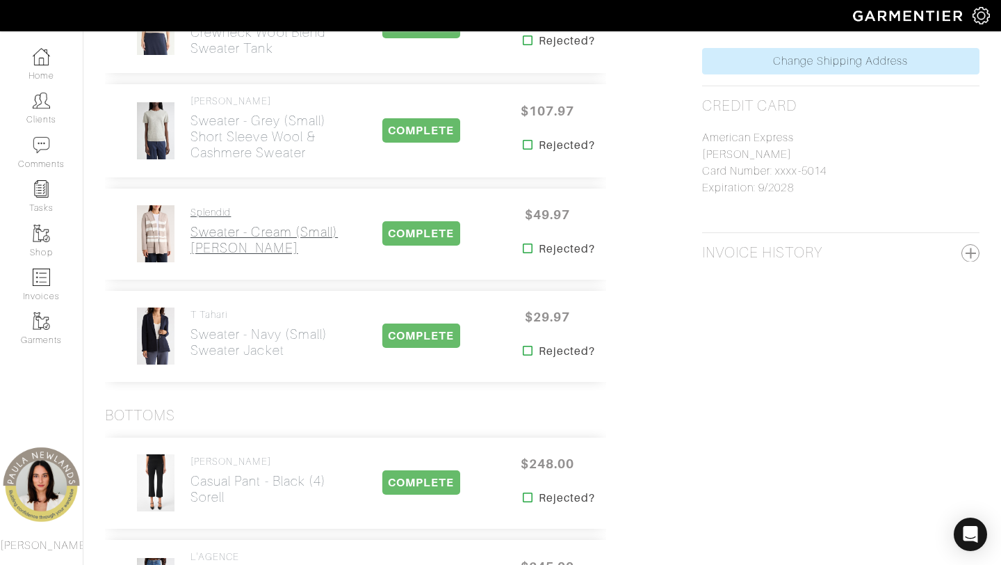
click at [200, 243] on h2 "Sweater - cream (small) Scarlett Cardigan" at bounding box center [264, 240] width 147 height 32
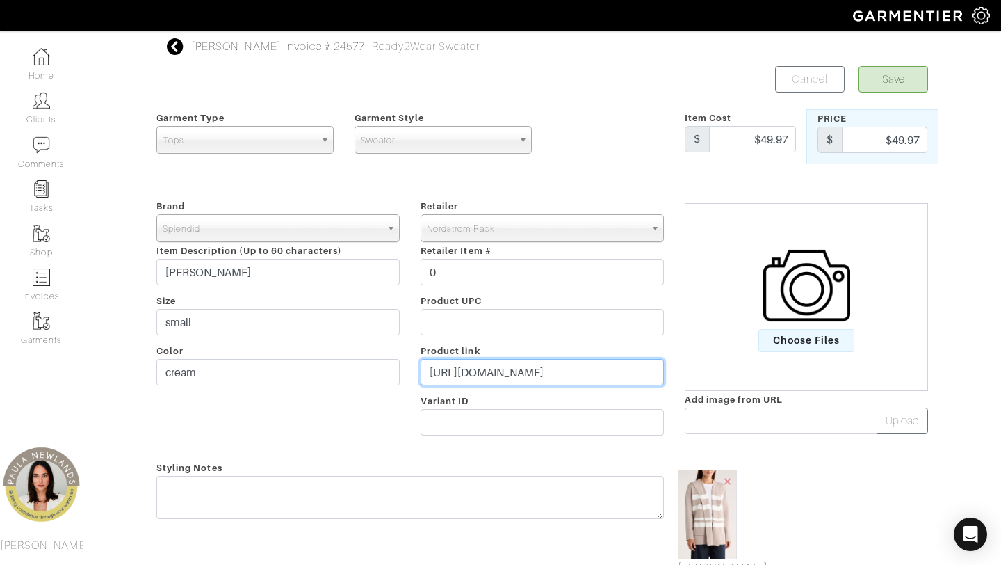
click at [481, 364] on input "https://www.nordstromrack.com/s/splendid-scarlett-cardigan/7923746" at bounding box center [542, 372] width 243 height 26
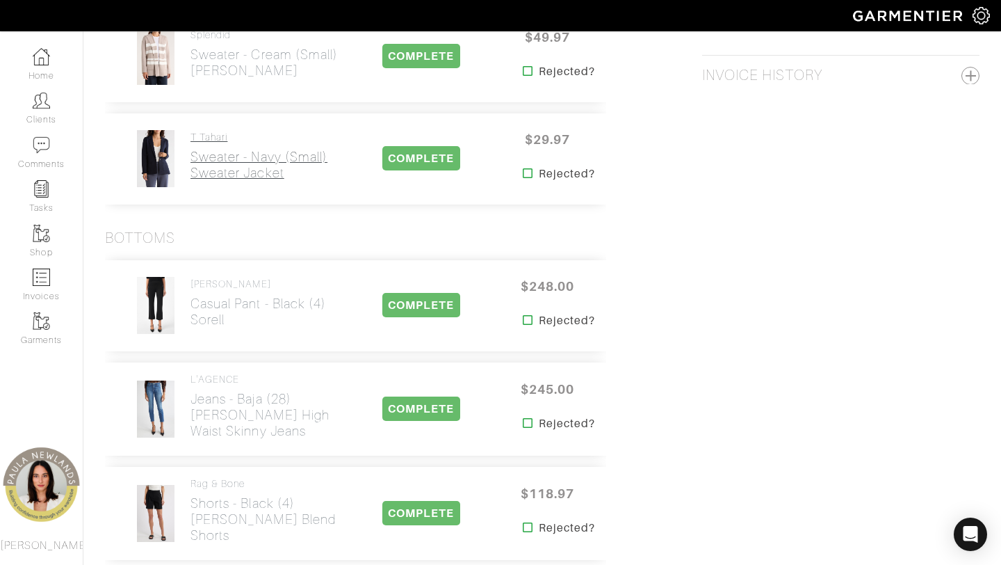
scroll to position [878, 0]
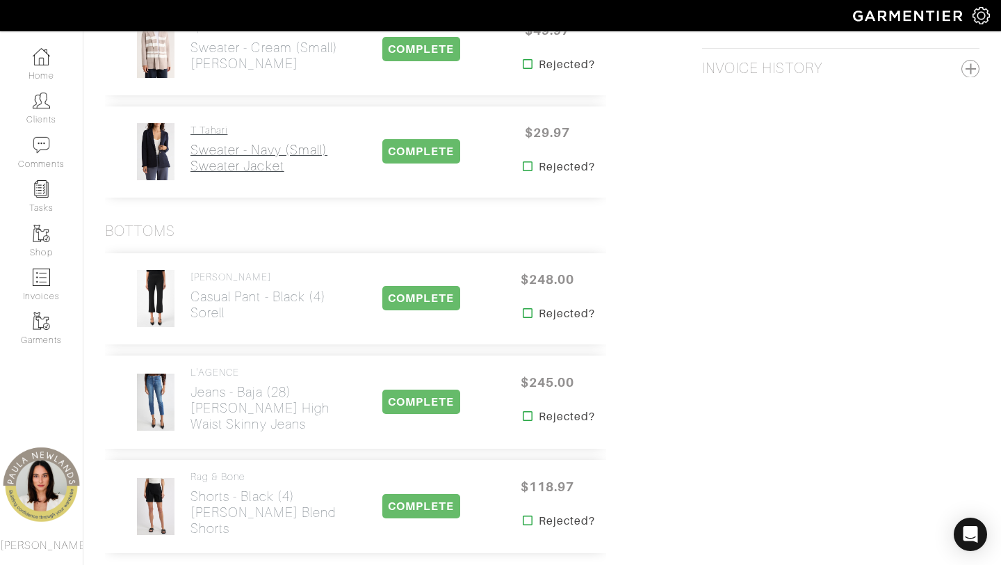
click at [239, 144] on h2 "Sweater - navy (small) Sweater Jacket" at bounding box center [259, 158] width 137 height 32
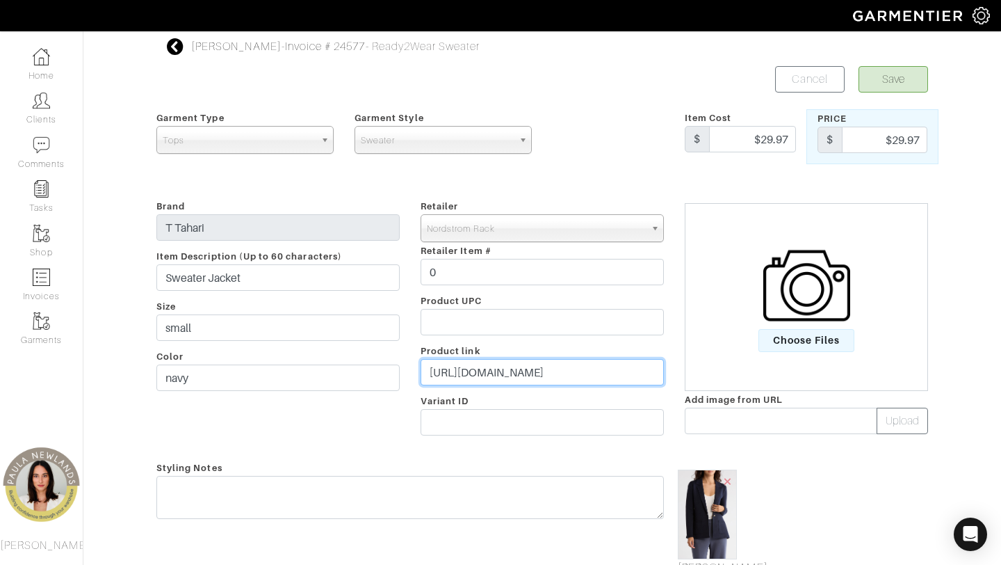
click at [504, 376] on input "https://www.nordstromrack.com/s/t-tahari-sweater-jacket/8434846" at bounding box center [542, 372] width 243 height 26
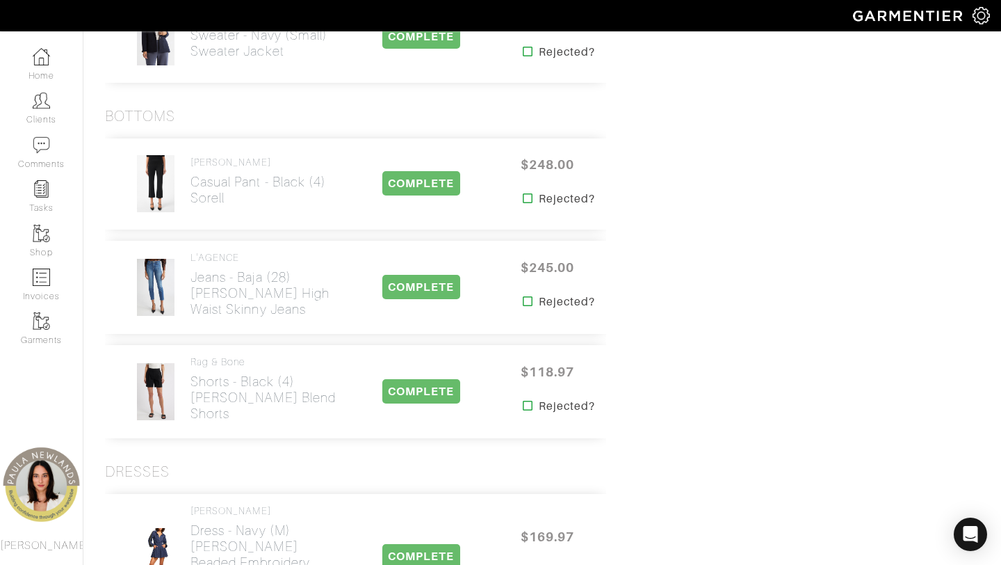
scroll to position [992, 0]
click at [214, 188] on h2 "Casual Pant - black (4) sorell" at bounding box center [259, 191] width 136 height 32
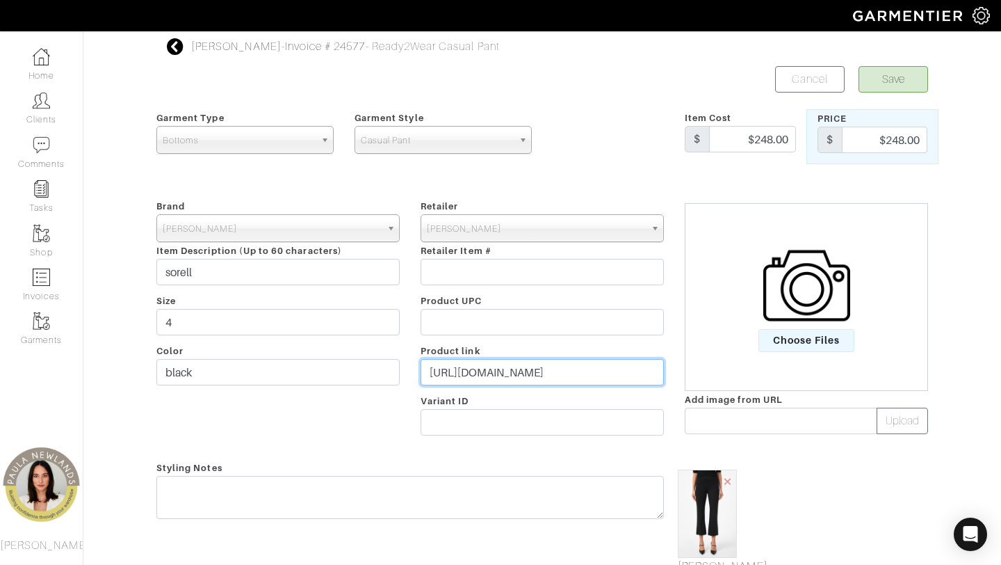
click at [508, 376] on input "https://www.trinaturk.com/products/sorrel-pant?_pos=1&_psq=sorrel+&_ss=e&_v=1.0…" at bounding box center [542, 372] width 243 height 26
click at [508, 374] on input "https://www.trinaturk.com/products/sorrel-pant?_pos=1&_psq=sorrel+&_ss=e&_v=1.0…" at bounding box center [542, 372] width 243 height 26
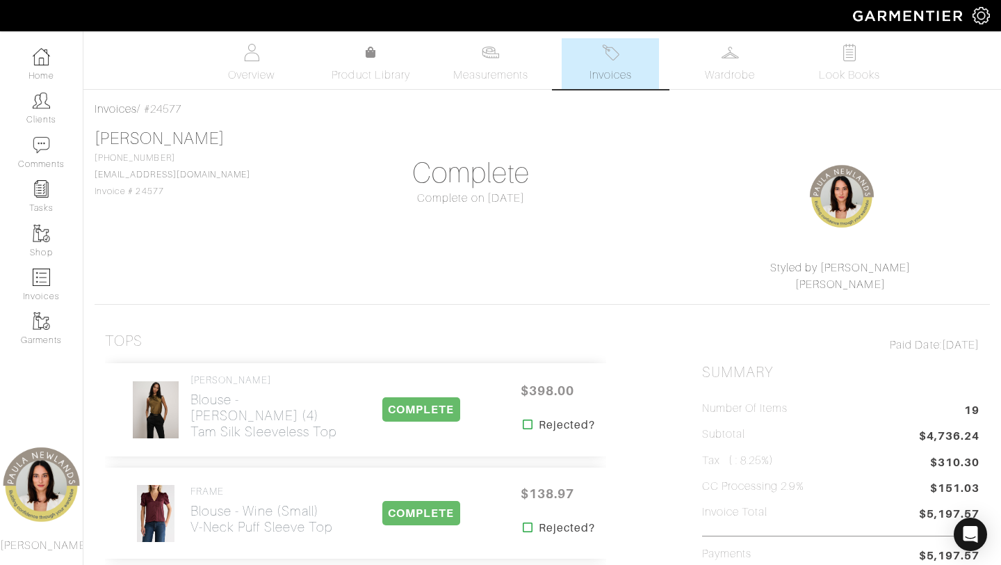
scroll to position [992, 0]
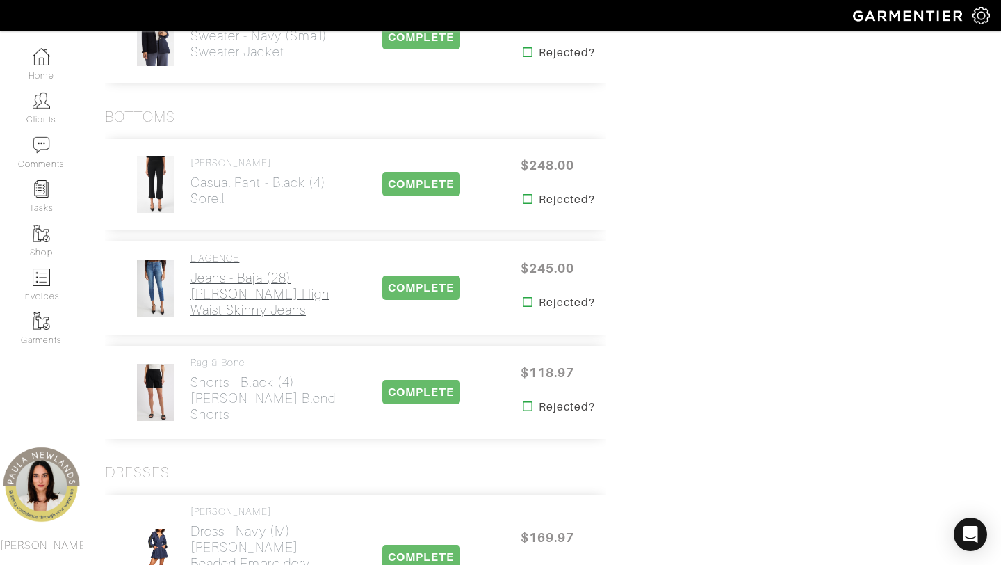
click at [227, 277] on h2 "Jeans - Baja (28) Margot High Waist Skinny Jeans" at bounding box center [267, 294] width 152 height 48
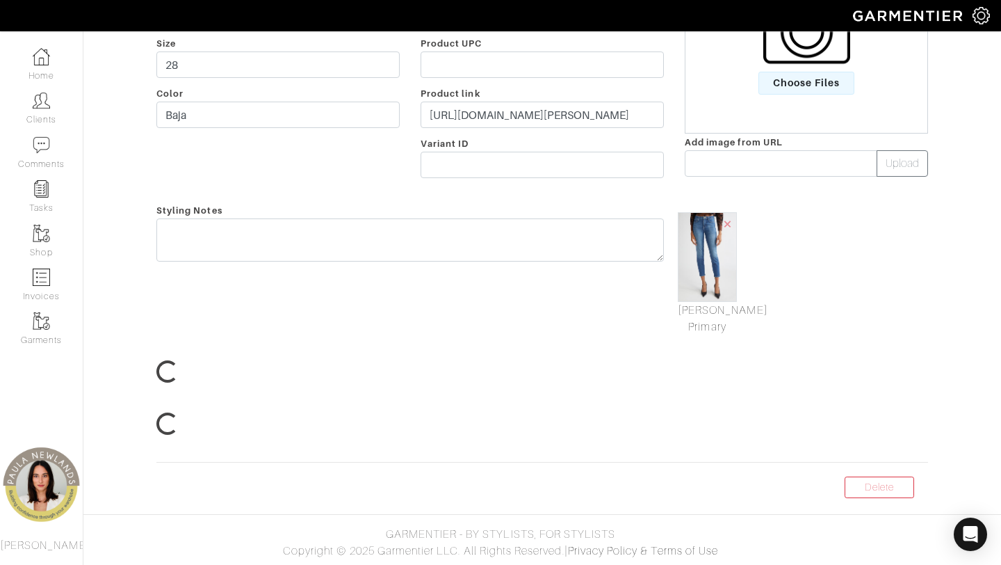
scroll to position [104, 0]
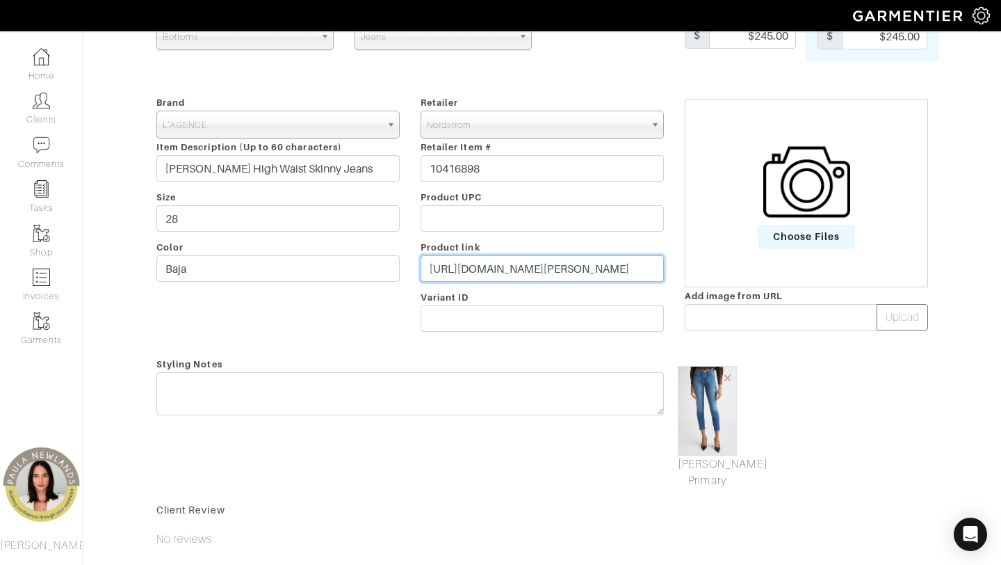
click at [454, 274] on input "https://www.nordstrom.com/s/margot-high-waist-skinny-jeans-woodbridge/7910238" at bounding box center [542, 268] width 243 height 26
click at [455, 274] on input "https://www.nordstrom.com/s/margot-high-waist-skinny-jeans-woodbridge/7910238" at bounding box center [542, 268] width 243 height 26
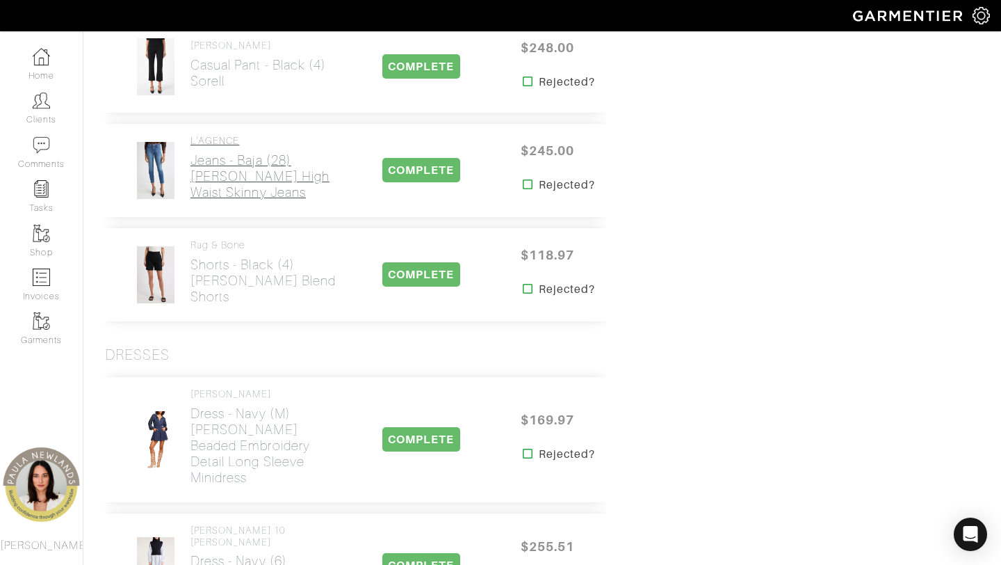
scroll to position [1118, 0]
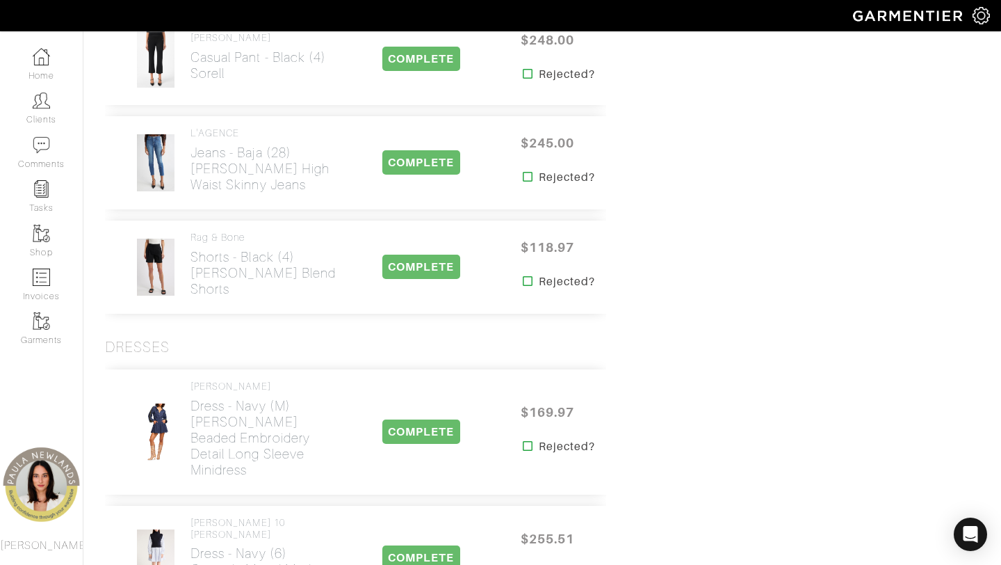
click at [224, 287] on div "rag & bone Shorts - black (4) Irina Wool Blend Shorts" at bounding box center [267, 267] width 152 height 71
click at [224, 273] on h2 "Shorts - black (4) Irina Wool Blend Shorts" at bounding box center [267, 273] width 152 height 48
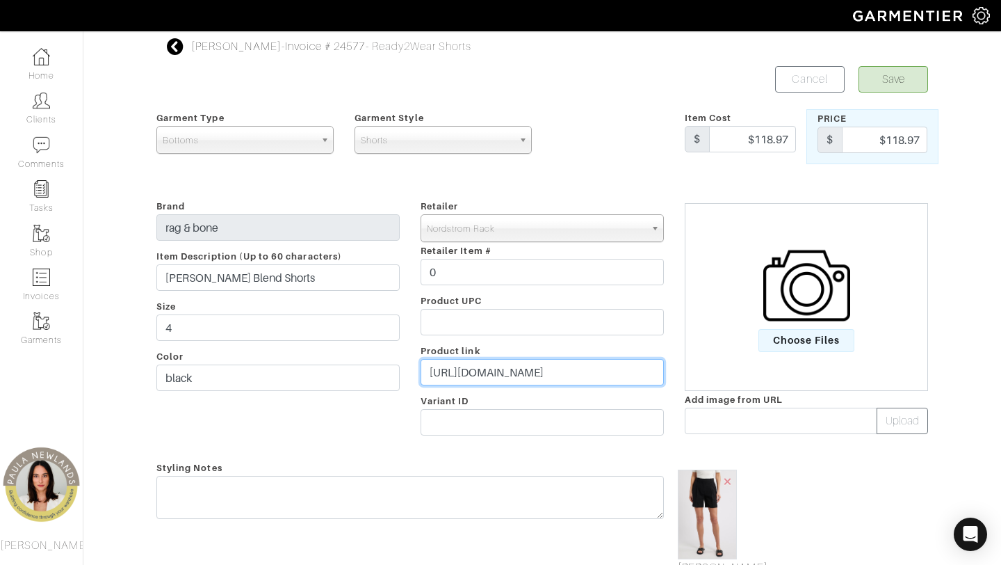
click at [544, 377] on input "https://www.nordstromrack.com/s/rag-and-bone-irina-wool-blend-shorts/8179472" at bounding box center [542, 372] width 243 height 26
click at [544, 376] on input "https://www.nordstromrack.com/s/rag-and-bone-irina-wool-blend-shorts/8179472" at bounding box center [542, 372] width 243 height 26
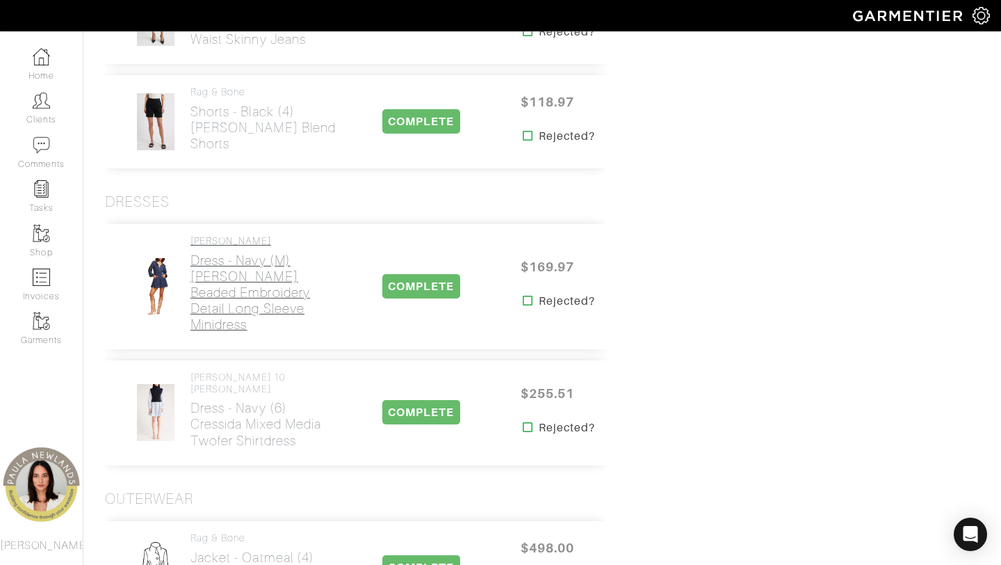
scroll to position [1357, 0]
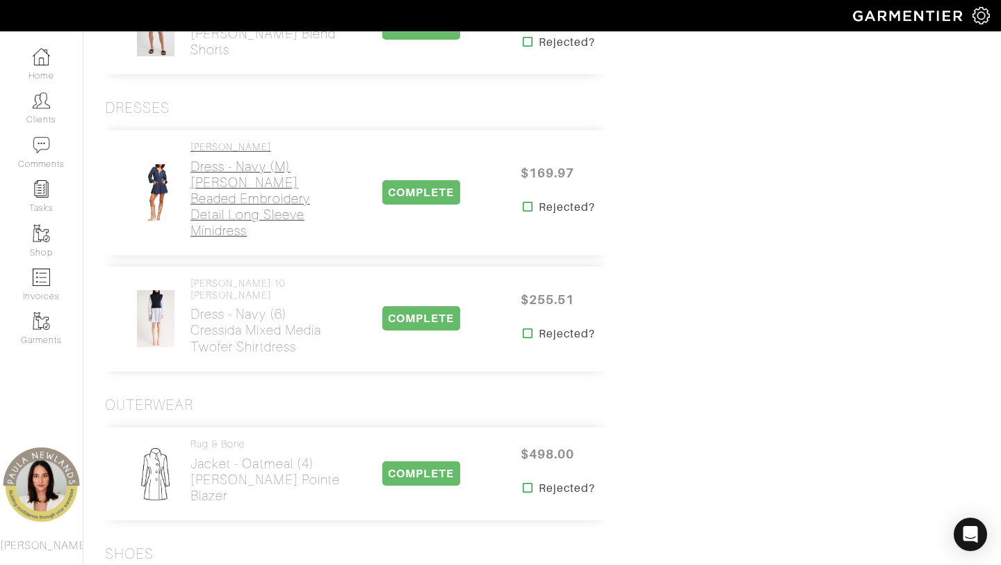
click at [251, 175] on h2 "Dress - navy (m) Cady Beaded Embroidery Detail Long Sleeve Minidress" at bounding box center [267, 199] width 152 height 80
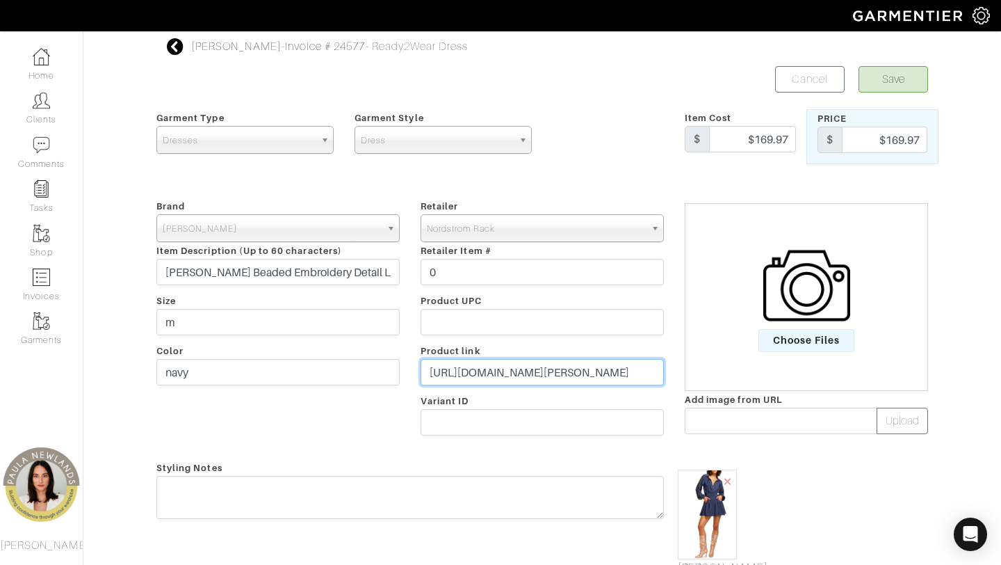
click at [537, 371] on input "https://www.nordstromrack.com/s/ramy-brook-cady-beaded-embroidery-detail-long-s…" at bounding box center [542, 372] width 243 height 26
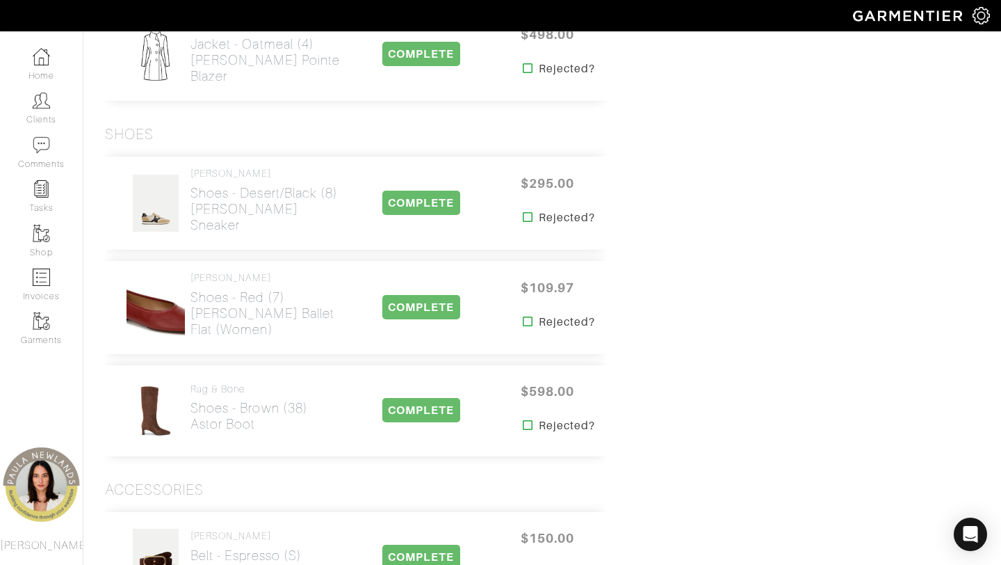
scroll to position [1782, 0]
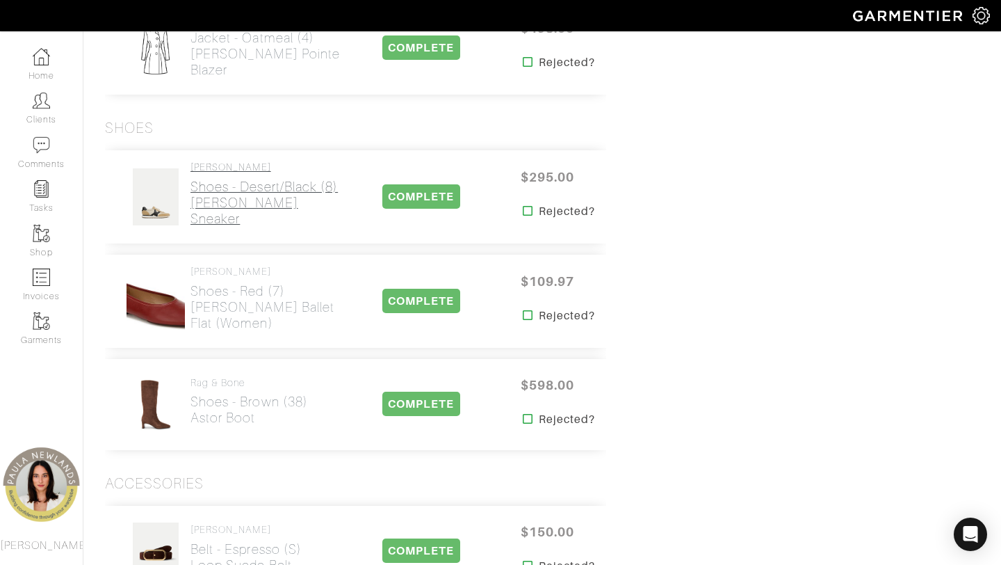
click at [225, 179] on h2 "Shoes - Desert/Black (8) Penrose Sneaker" at bounding box center [267, 203] width 152 height 48
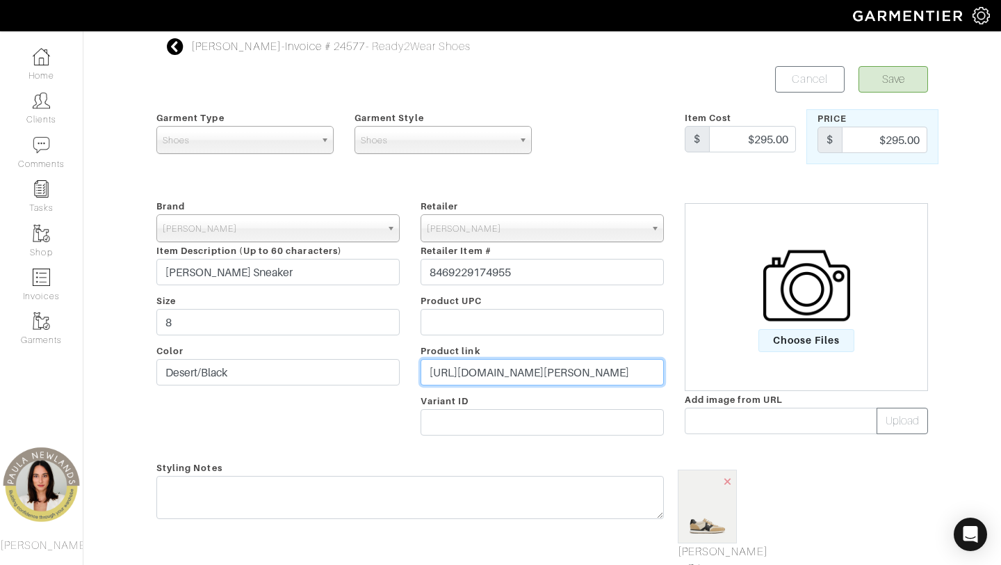
click at [492, 369] on input "https://veronicabeard.com/products/penrose-sneaker-desert-black" at bounding box center [542, 372] width 243 height 26
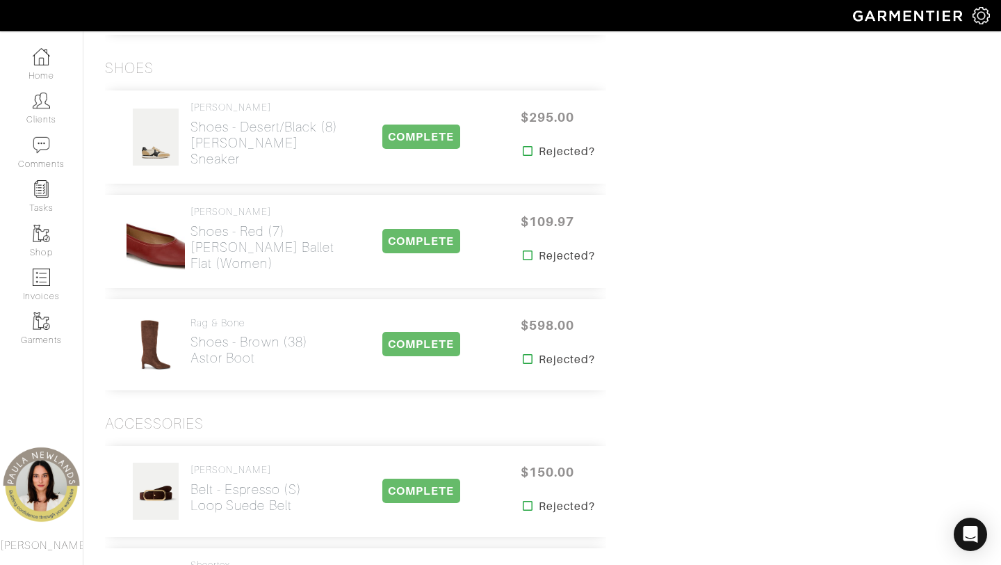
scroll to position [1855, 0]
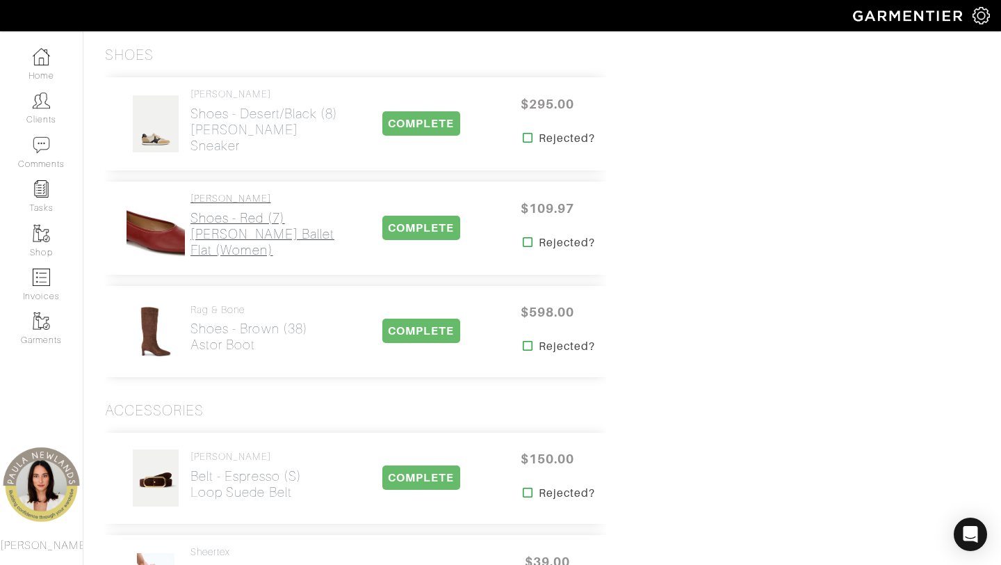
click at [216, 210] on h2 "Shoes - red (7) Vivian Ballet Flat (Women)" at bounding box center [267, 234] width 152 height 48
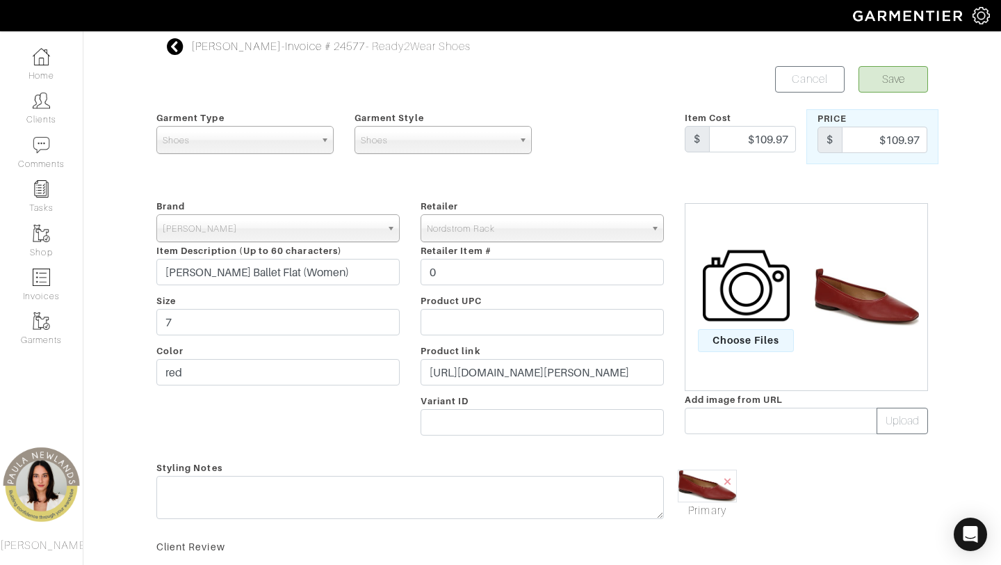
click at [519, 355] on div "Retailer - 032c 1017 ALYX 9SM 111SKIN 11 by Boris Bidjan Saberi 11 Honore 12 St…" at bounding box center [542, 320] width 264 height 245
click at [519, 368] on input "https://www.nordstromrack.com/s/vivian-ballet-flat-women/7749151" at bounding box center [542, 372] width 243 height 26
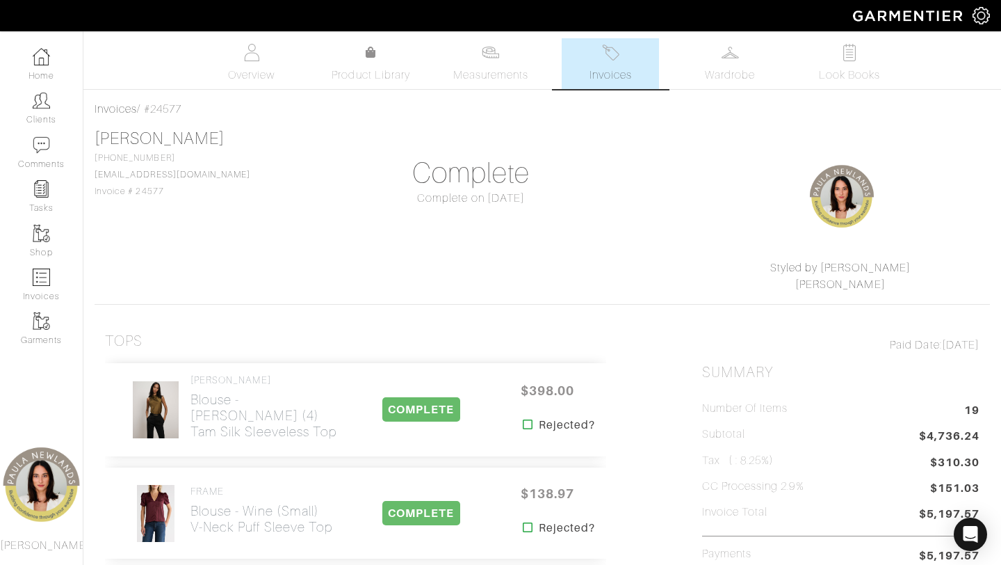
scroll to position [1855, 0]
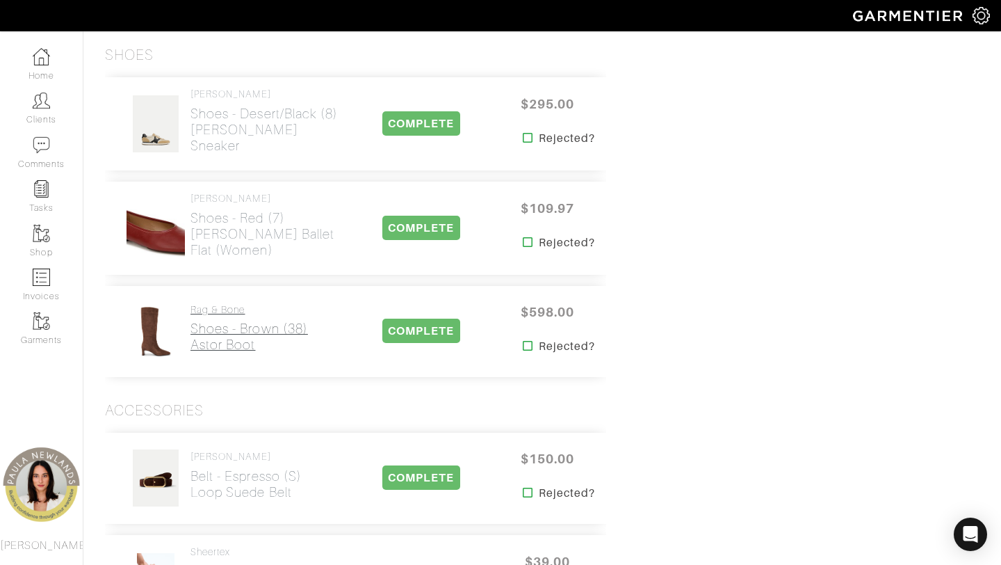
click at [228, 321] on h2 "Shoes - brown (38) Astor Boot" at bounding box center [250, 337] width 118 height 32
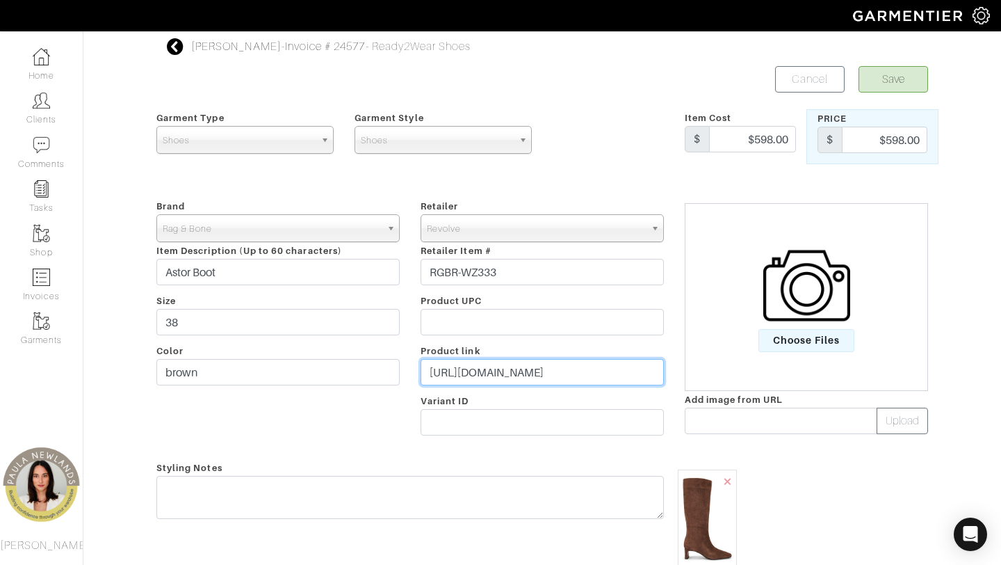
click at [536, 368] on input "https://www.revolve.com/rag-bone-astor-boot-in-mocha/dp/RGBR-WZ333/?d=F&tCurren…" at bounding box center [542, 372] width 243 height 26
click at [537, 369] on input "https://www.revolve.com/rag-bone-astor-boot-in-mocha/dp/RGBR-WZ333/?d=F&tCurren…" at bounding box center [542, 372] width 243 height 26
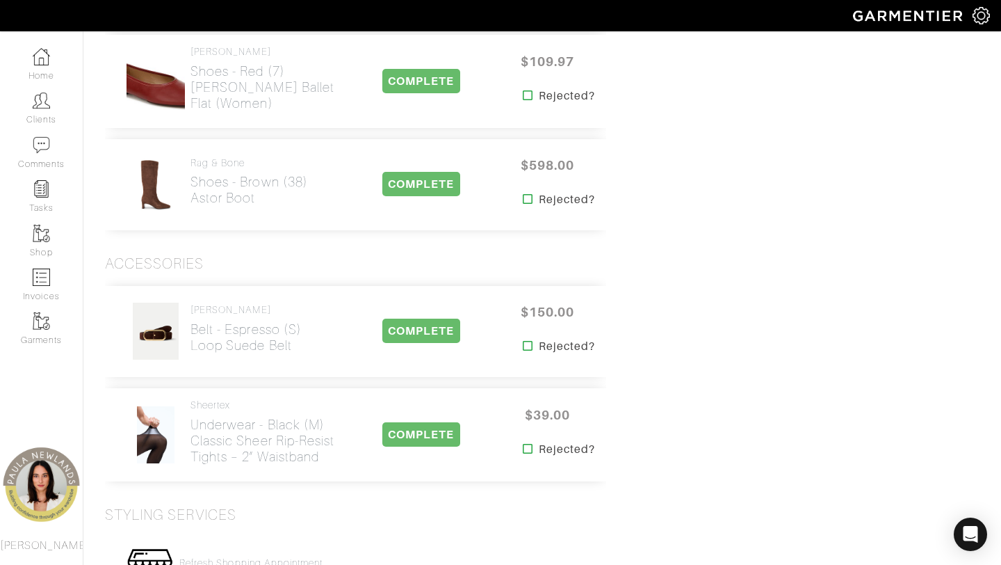
scroll to position [2089, 0]
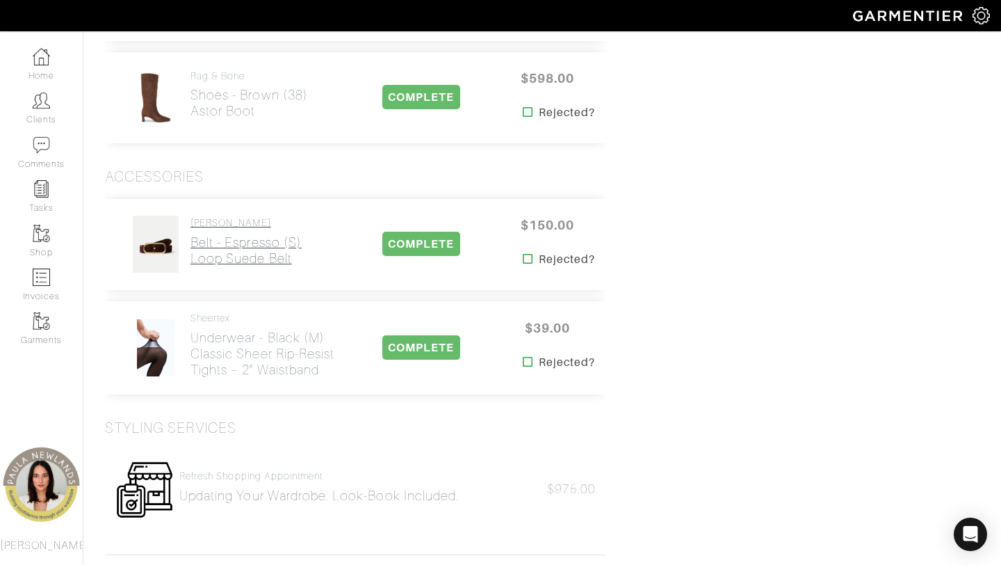
click at [226, 234] on h2 "Belt - Espresso (S) Loop Suede Belt" at bounding box center [246, 250] width 111 height 32
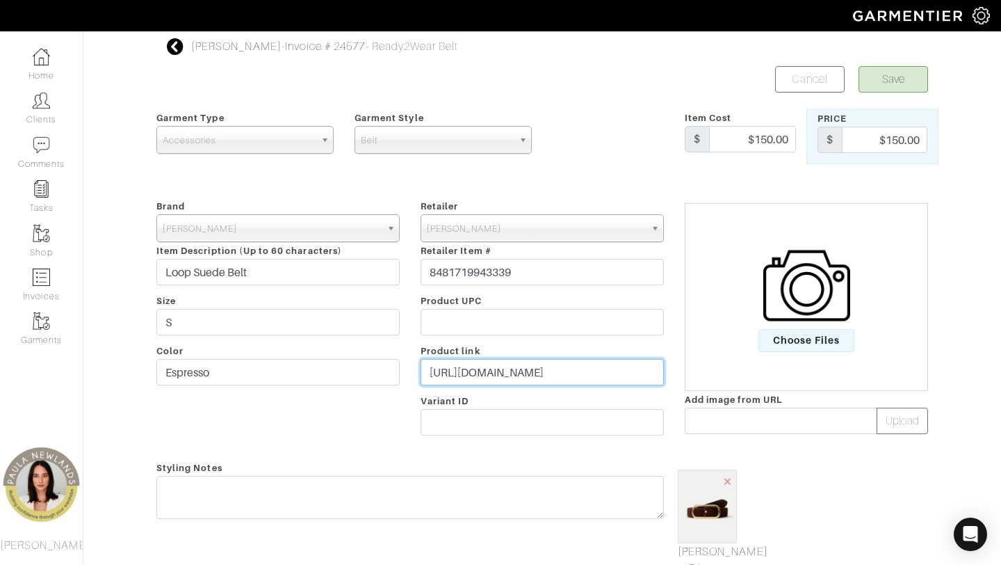
click at [543, 371] on input "https://veronicabeard.com/products/loop-belt-espresso" at bounding box center [542, 372] width 243 height 26
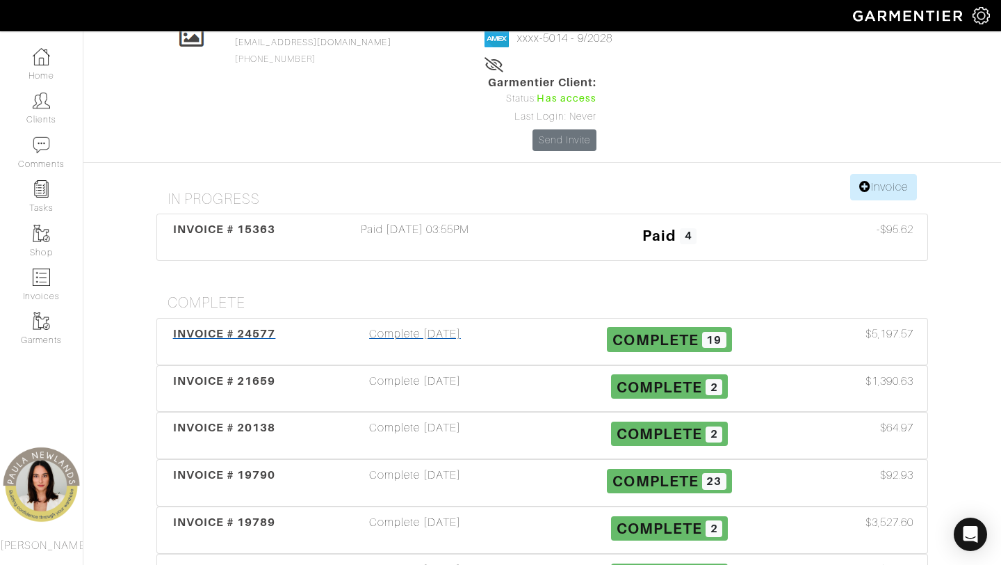
scroll to position [106, 0]
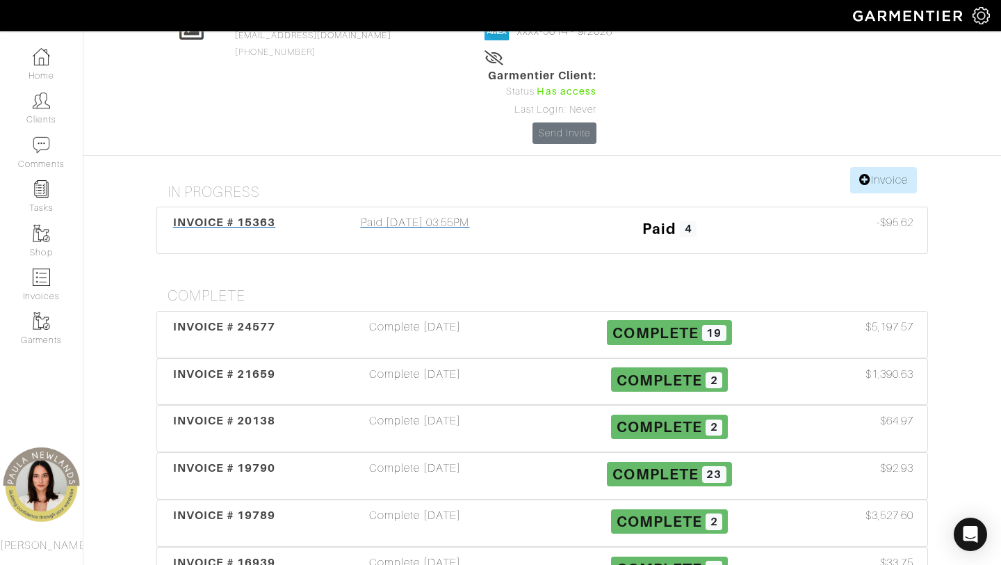
click at [263, 216] on span "INVOICE # 15363" at bounding box center [224, 222] width 103 height 13
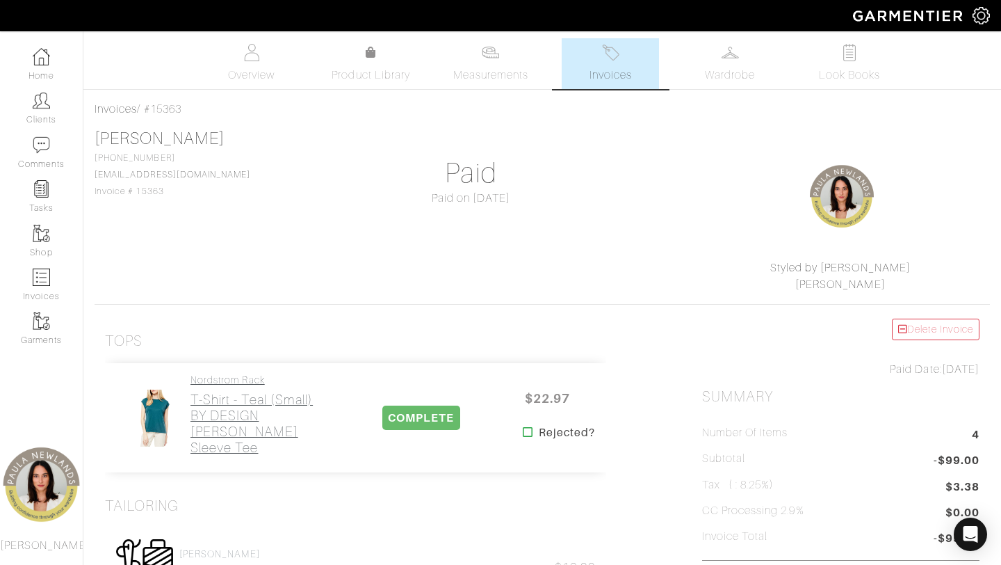
click at [211, 419] on h2 "T-Shirt - teal (small) BY DESIGN Ayla Cap Sleeve Tee" at bounding box center [267, 424] width 152 height 64
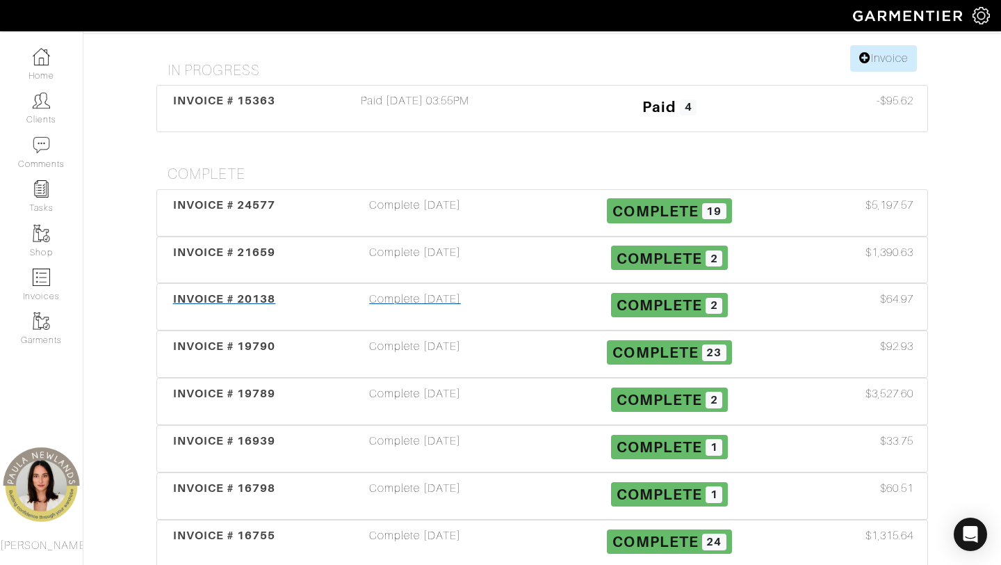
scroll to position [232, 0]
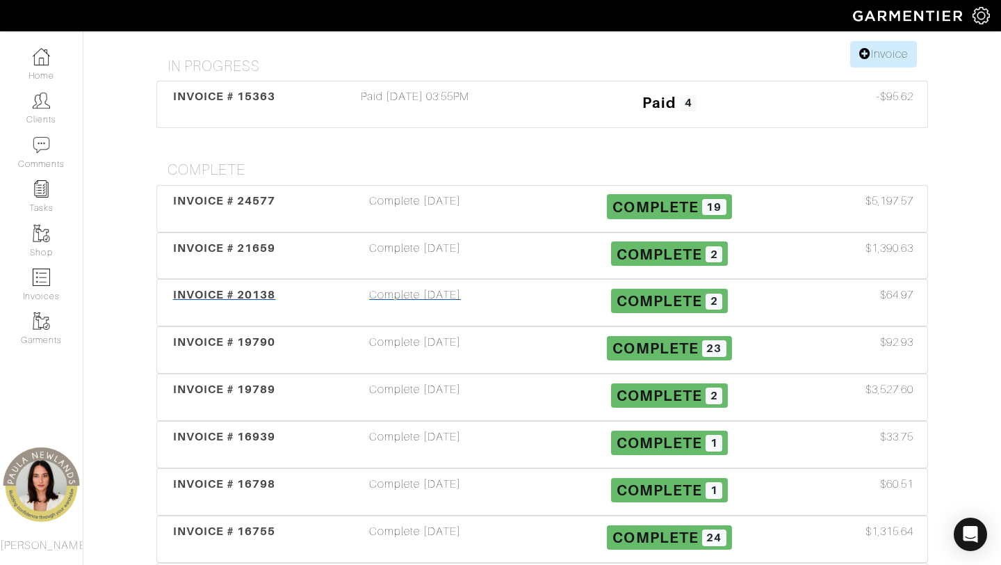
click at [251, 287] on div "INVOICE # 20138" at bounding box center [224, 303] width 127 height 32
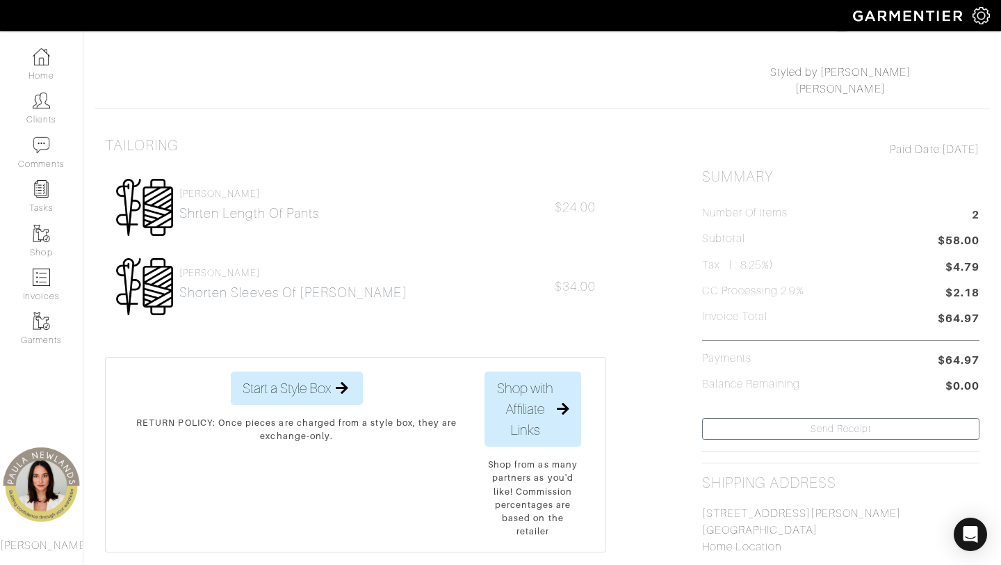
scroll to position [280, 0]
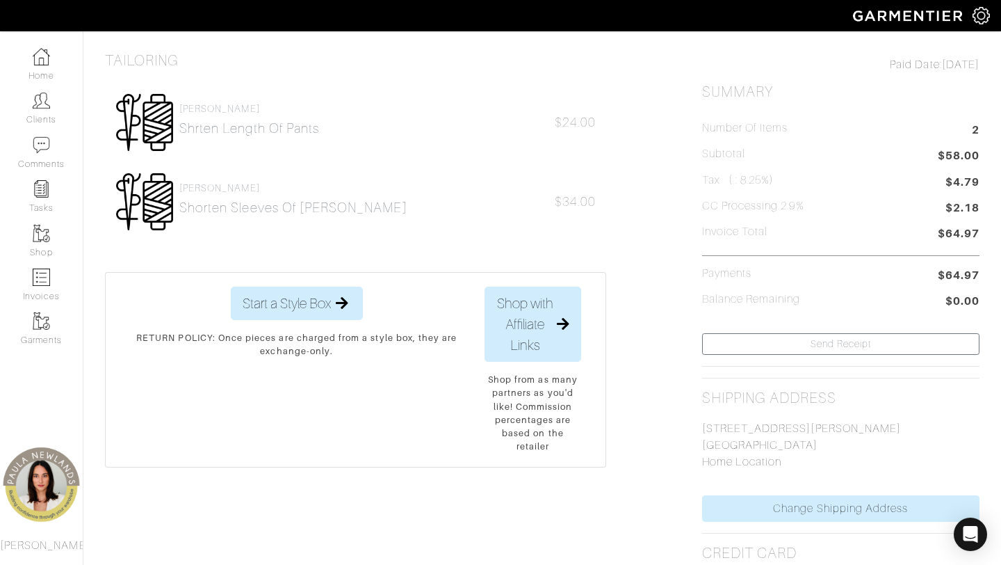
scroll to position [232, 0]
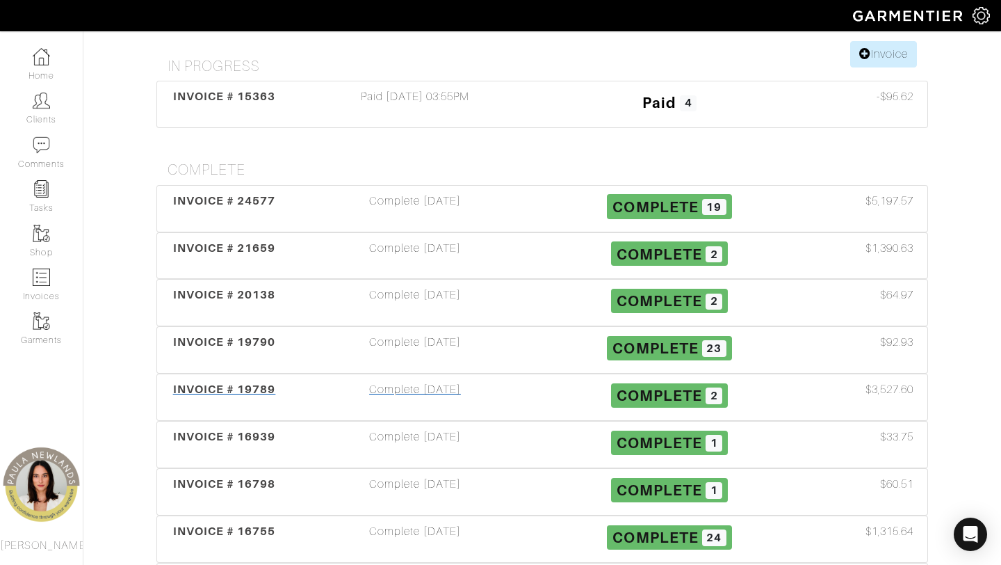
click at [234, 374] on div "INVOICE # 19789 Complete 04/15/24 Complete 2 $3,527.60" at bounding box center [542, 397] width 771 height 46
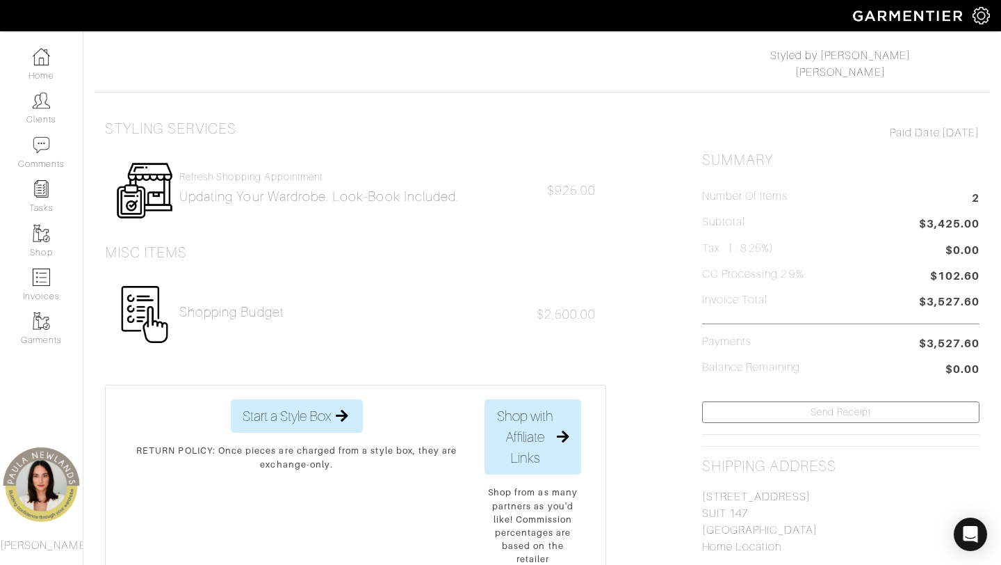
scroll to position [219, 0]
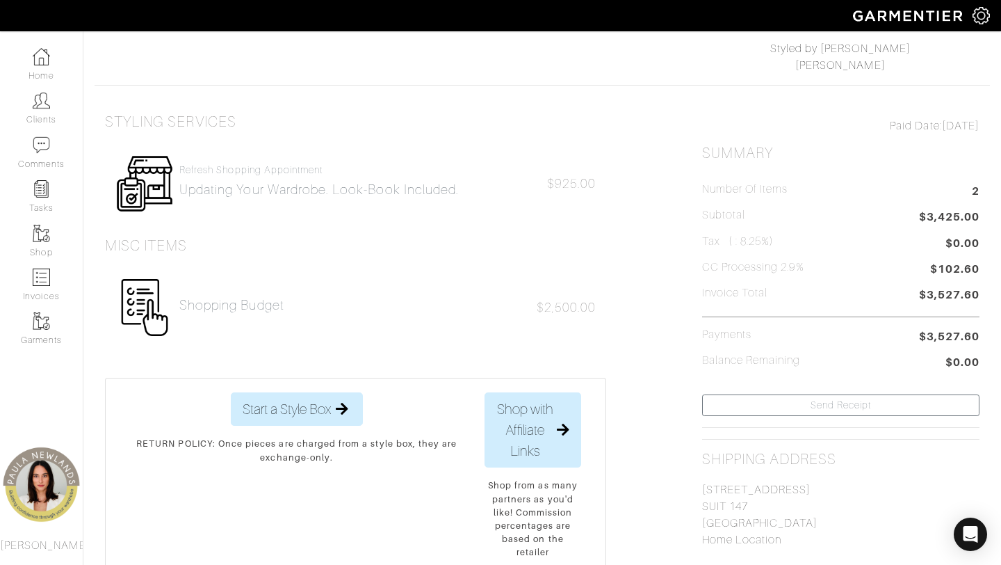
scroll to position [232, 0]
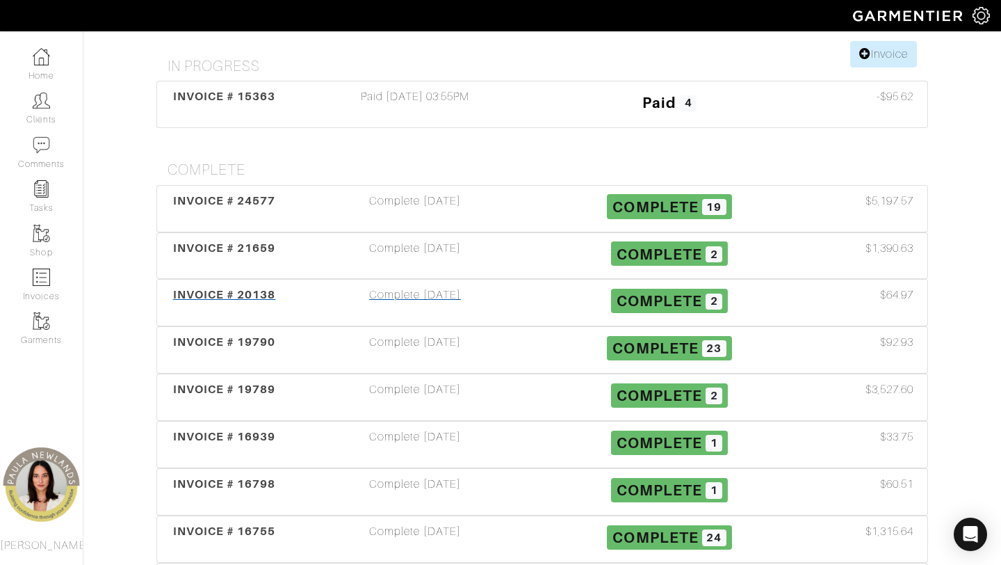
click at [218, 280] on div "INVOICE # 20138 Complete 05/10/24 Complete 2 $64.97" at bounding box center [542, 303] width 771 height 46
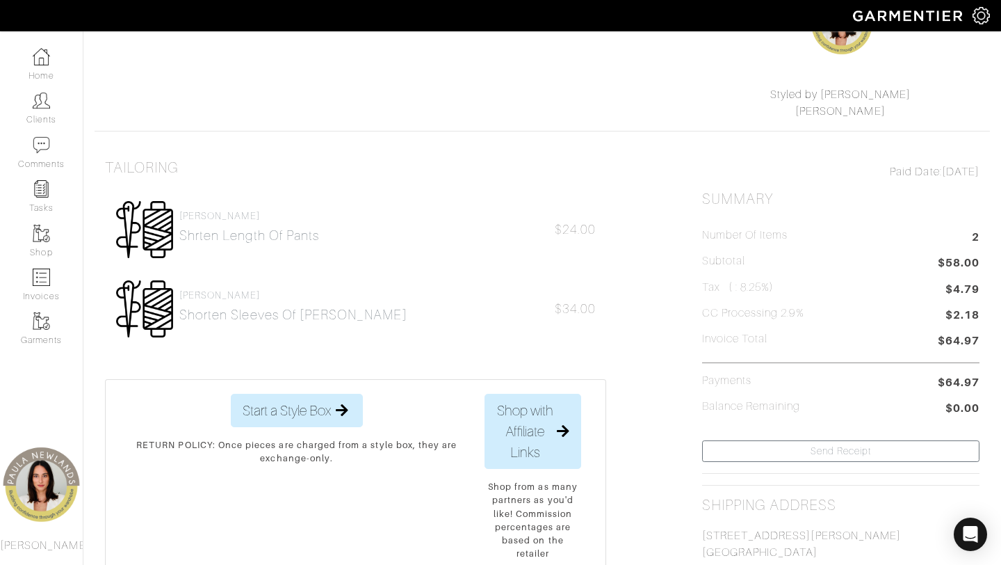
scroll to position [232, 0]
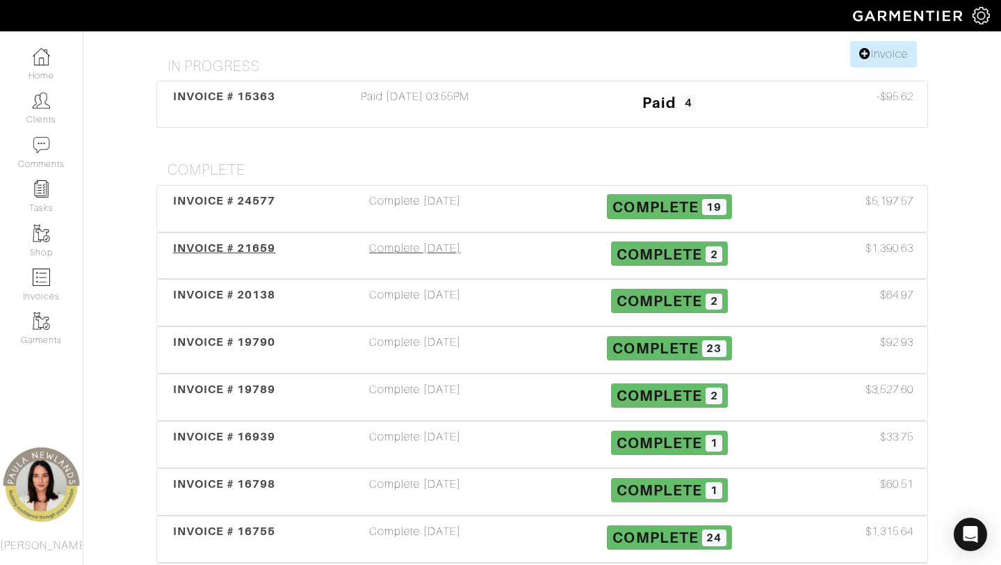
click at [223, 240] on div "INVOICE # 21659" at bounding box center [224, 256] width 127 height 32
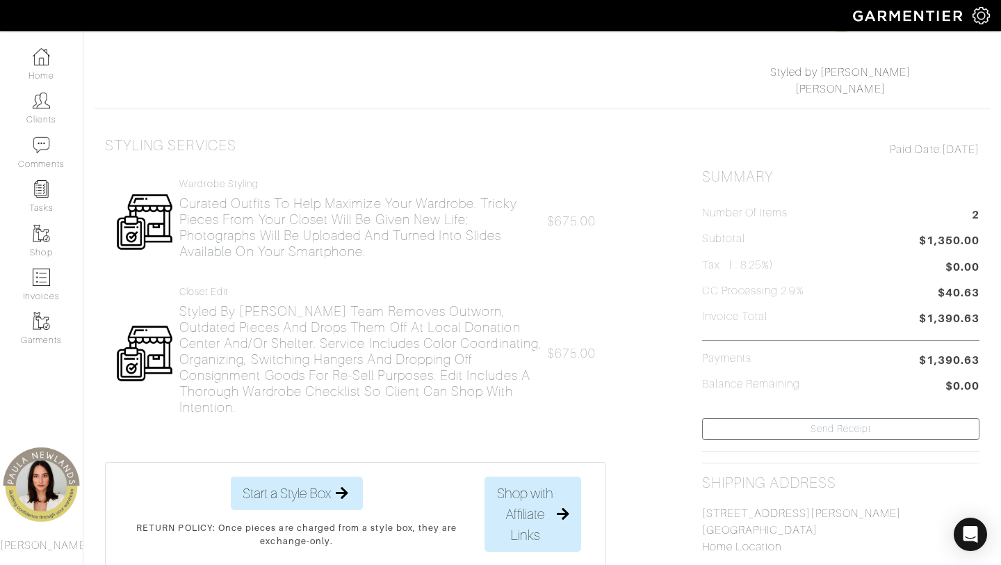
scroll to position [195, 0]
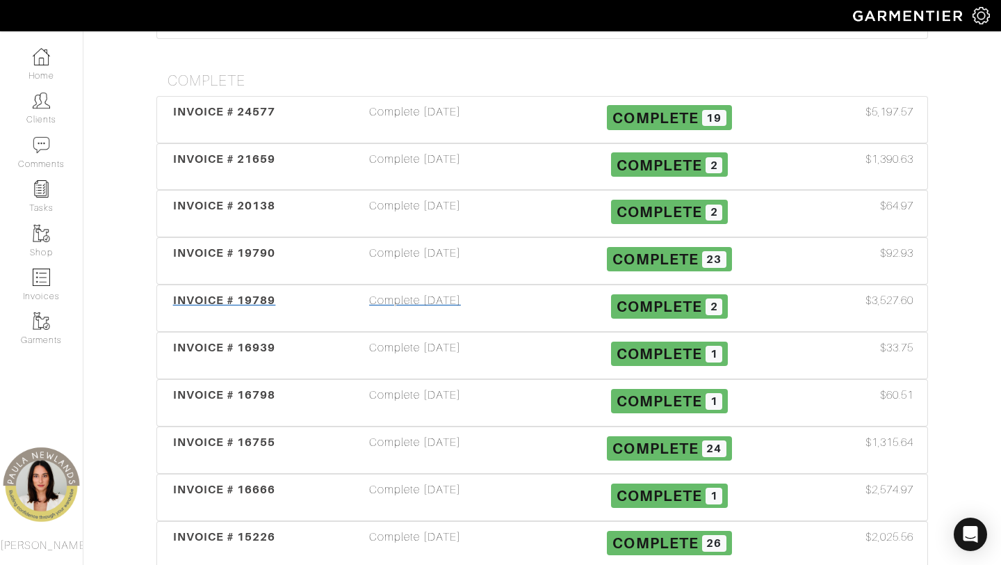
scroll to position [325, 0]
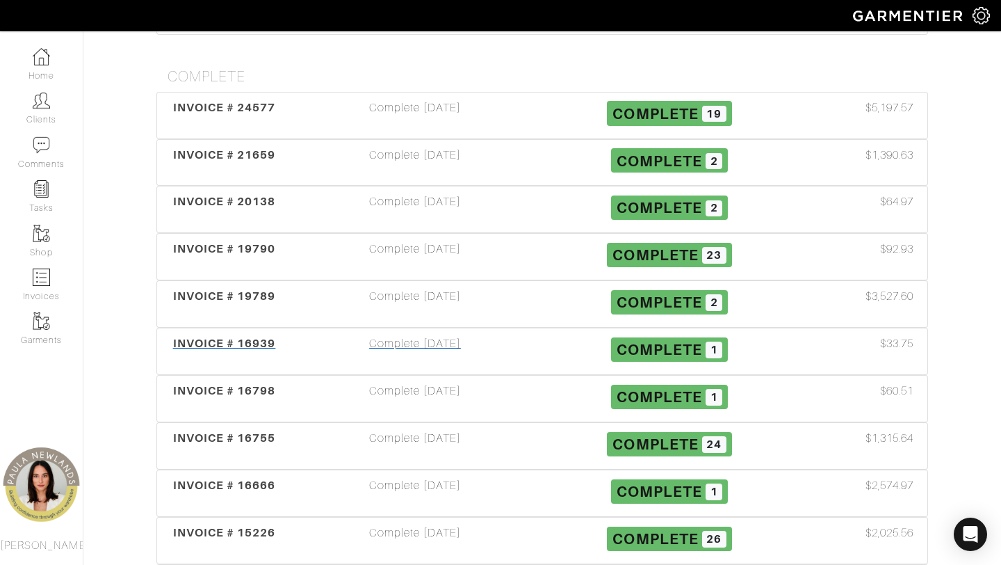
click at [241, 328] on div "INVOICE # 16939 Complete 08/03/23 Complete 1 $33.75" at bounding box center [542, 351] width 771 height 46
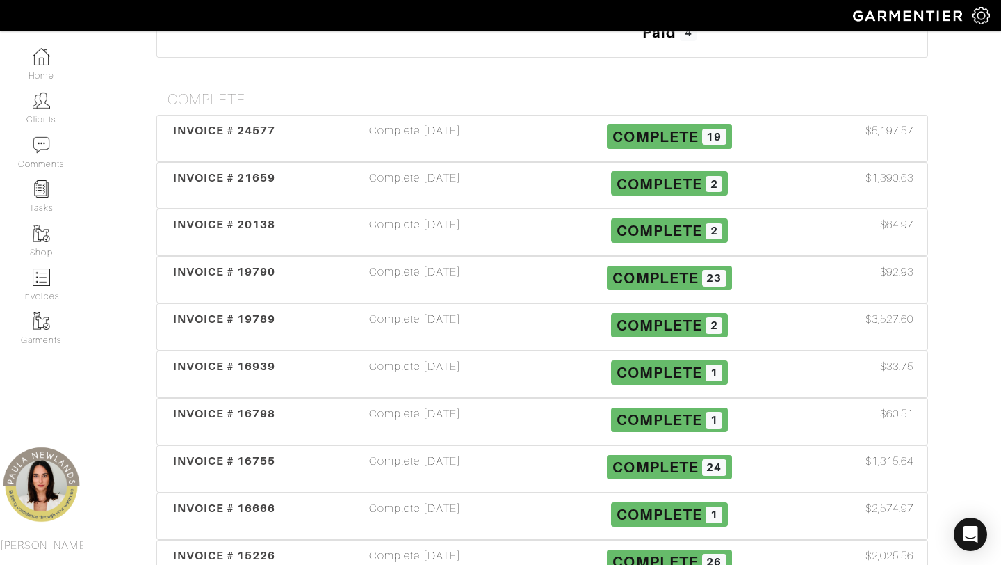
scroll to position [325, 0]
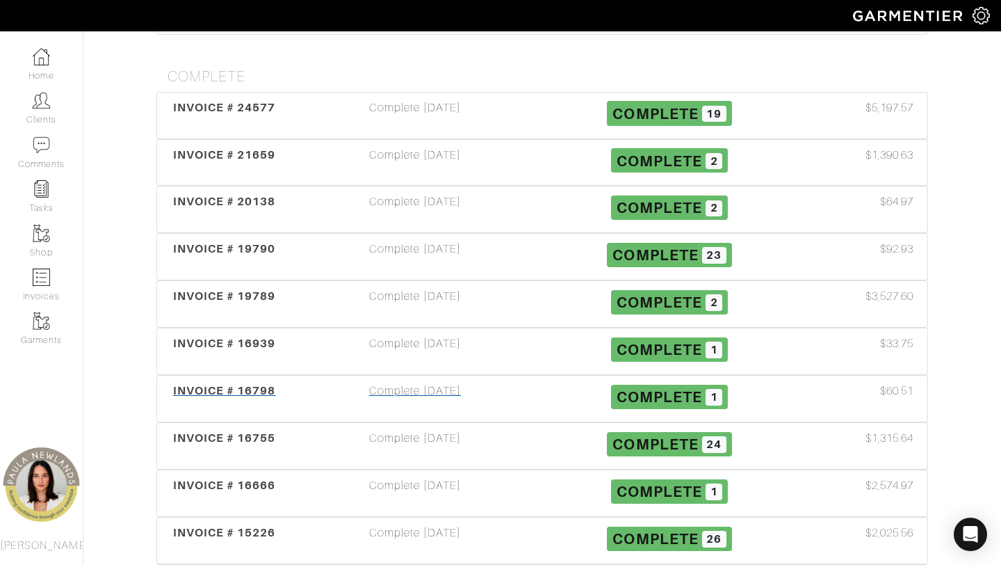
click at [210, 384] on span "INVOICE # 16798" at bounding box center [224, 390] width 103 height 13
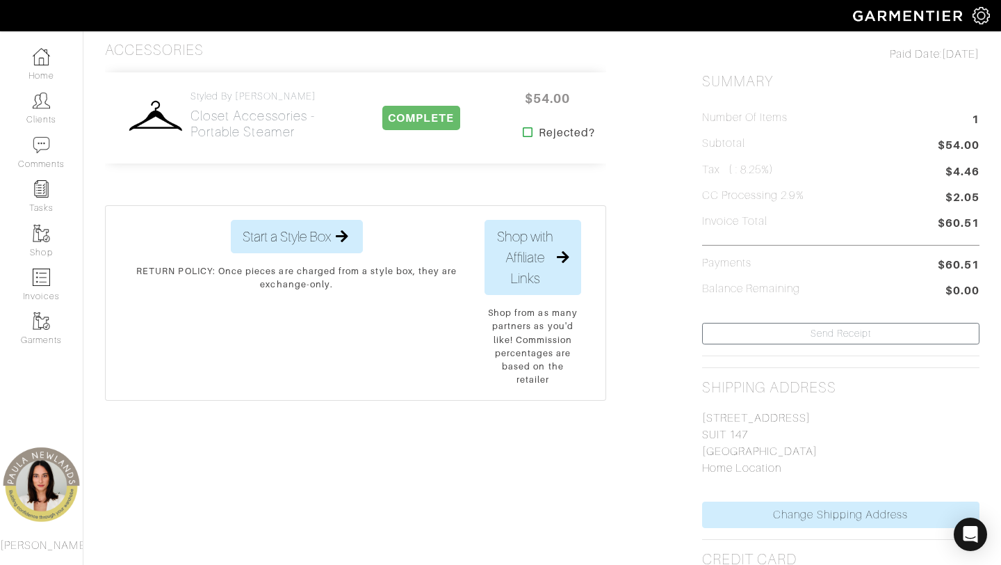
scroll to position [291, 0]
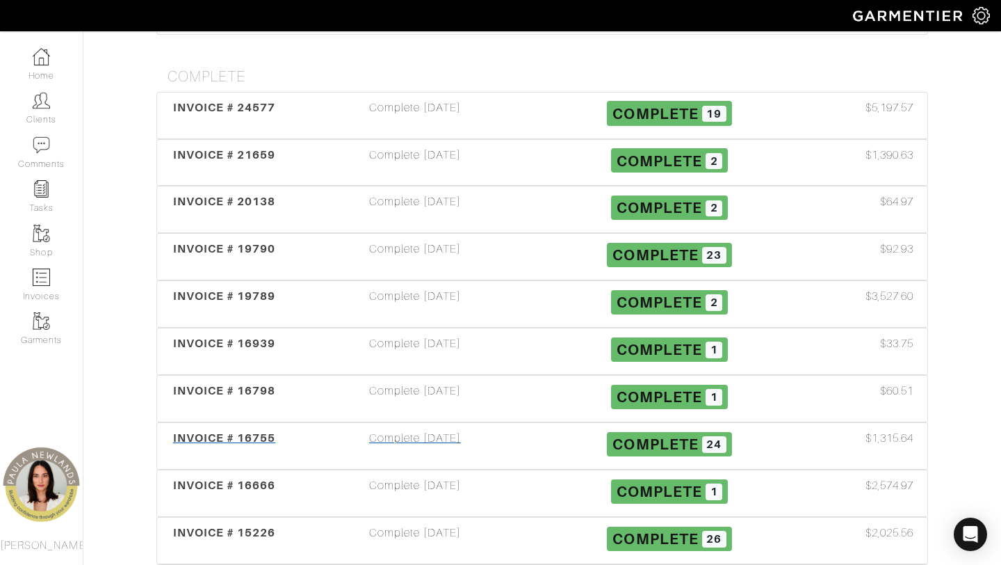
click at [214, 430] on div "INVOICE # 16755" at bounding box center [224, 446] width 127 height 32
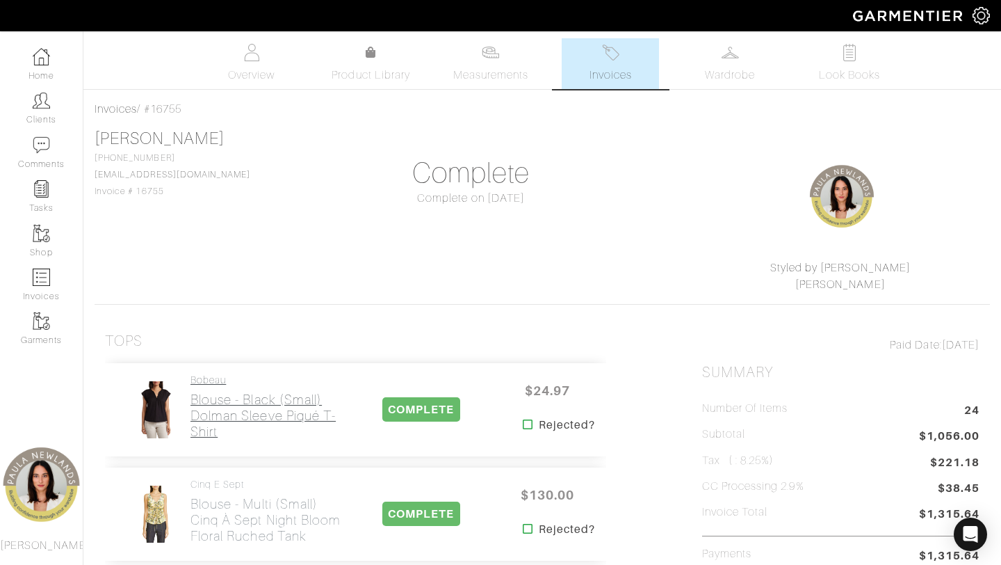
click at [236, 426] on h2 "Blouse - black (small) Dolman Sleeve Piqué T-Shirt" at bounding box center [267, 416] width 152 height 48
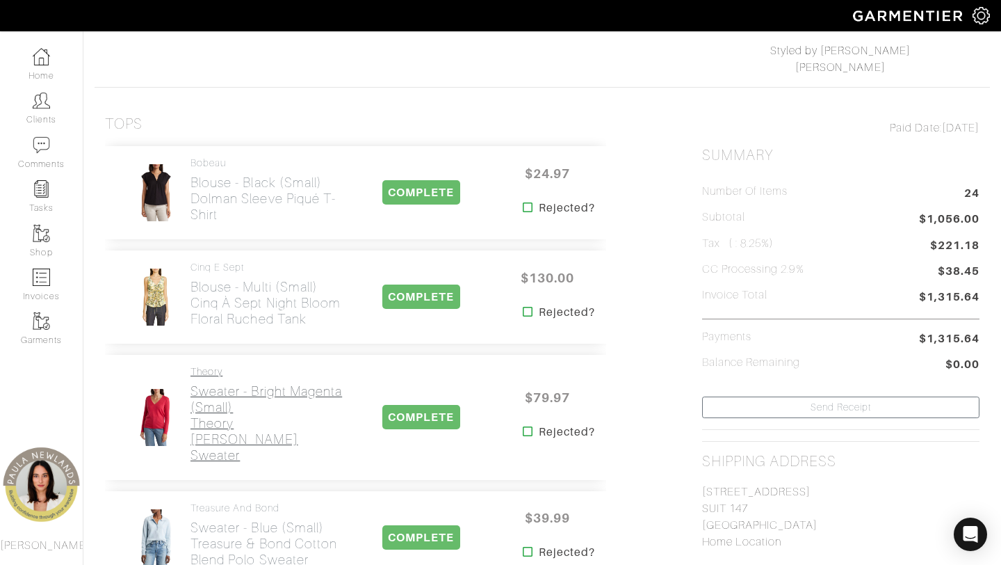
scroll to position [364, 0]
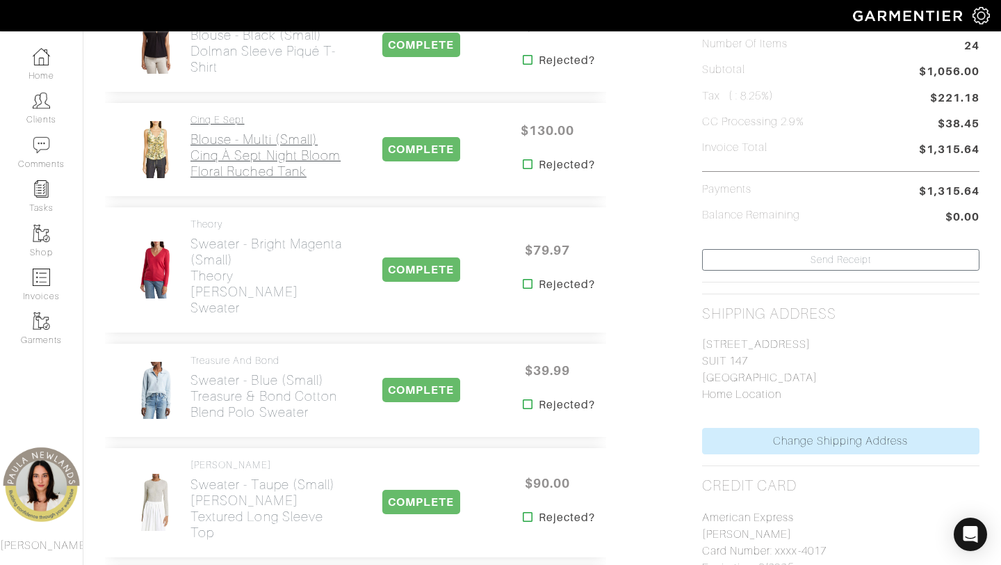
click at [217, 138] on h2 "Blouse - multi (small) Cinq à Sept Night Bloom Floral Ruched Tank" at bounding box center [267, 155] width 152 height 48
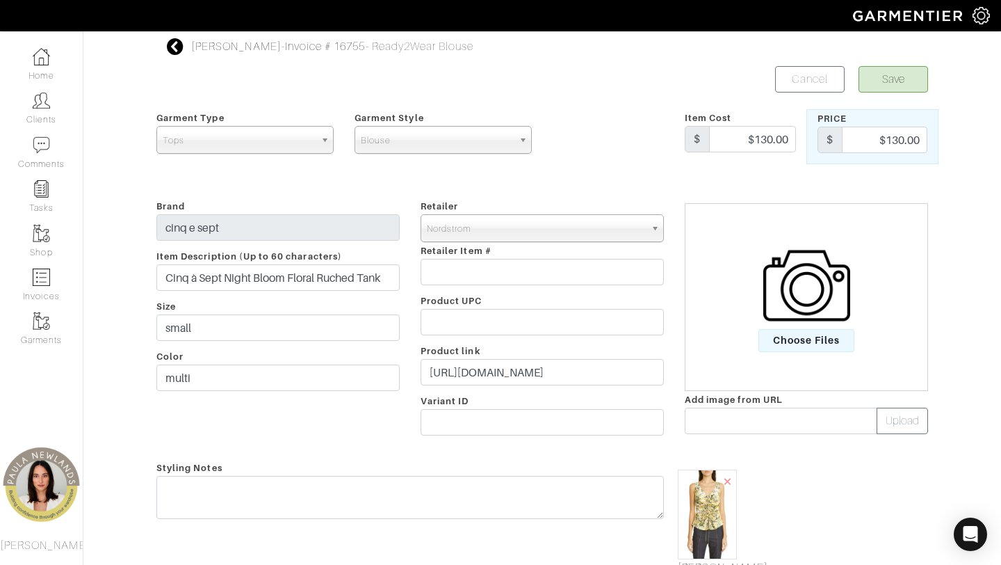
scroll to position [94, 0]
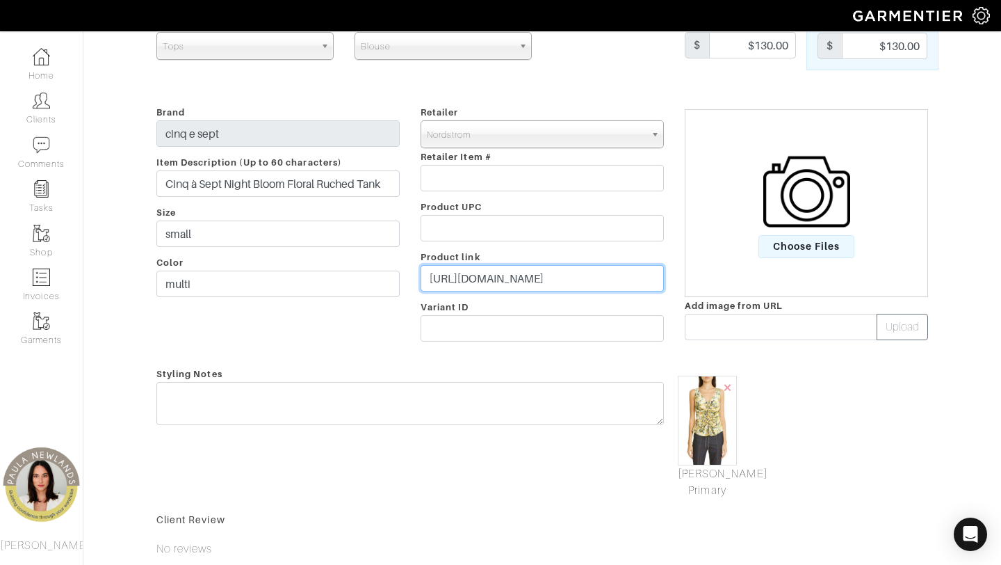
click at [553, 277] on input "[URL][DOMAIN_NAME]" at bounding box center [542, 278] width 243 height 26
click at [709, 425] on img at bounding box center [707, 421] width 59 height 90
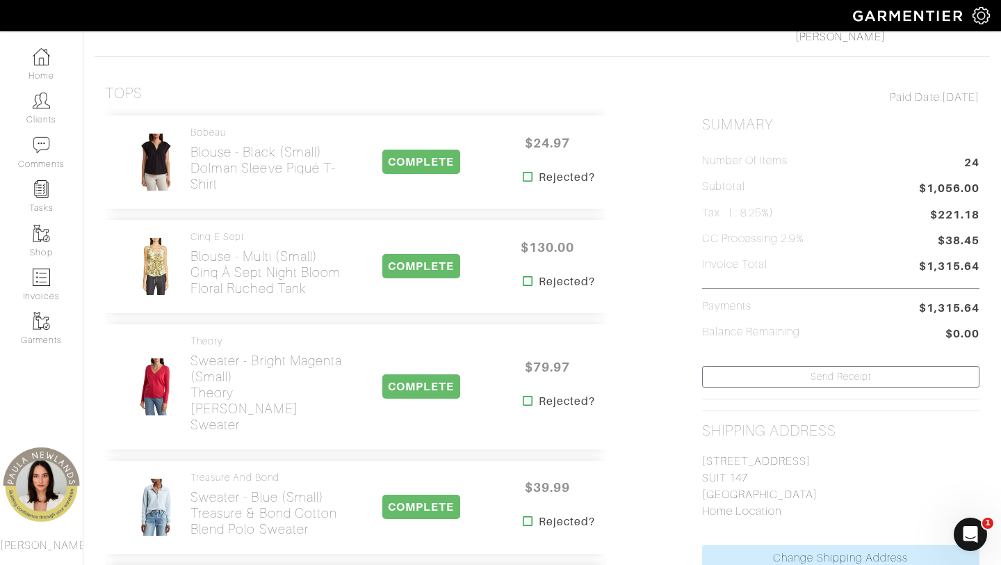
scroll to position [222, 0]
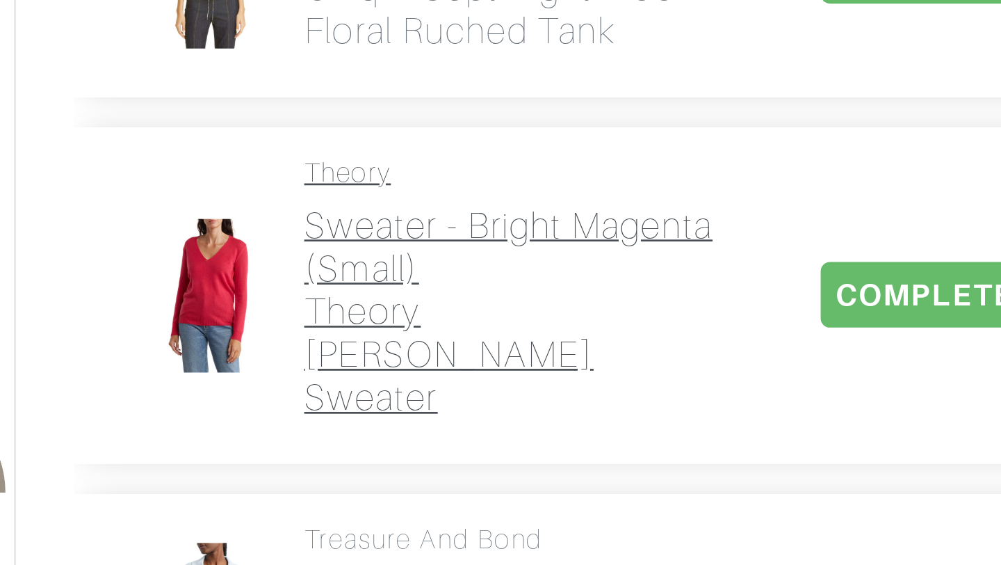
click at [209, 420] on h2 "Sweater - bright magenta (small) Theory Adriana Cashmere Sweater" at bounding box center [267, 418] width 152 height 80
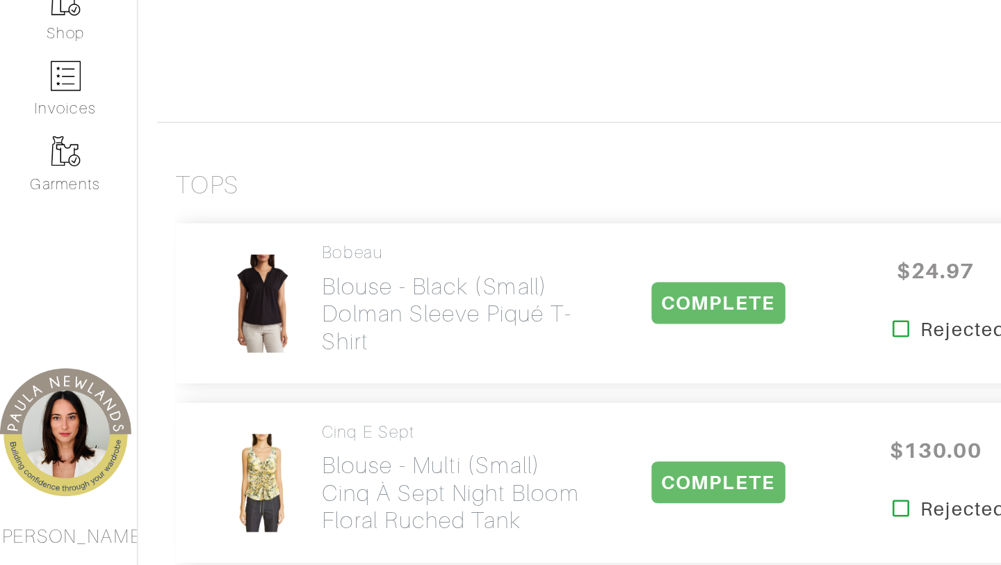
scroll to position [222, 0]
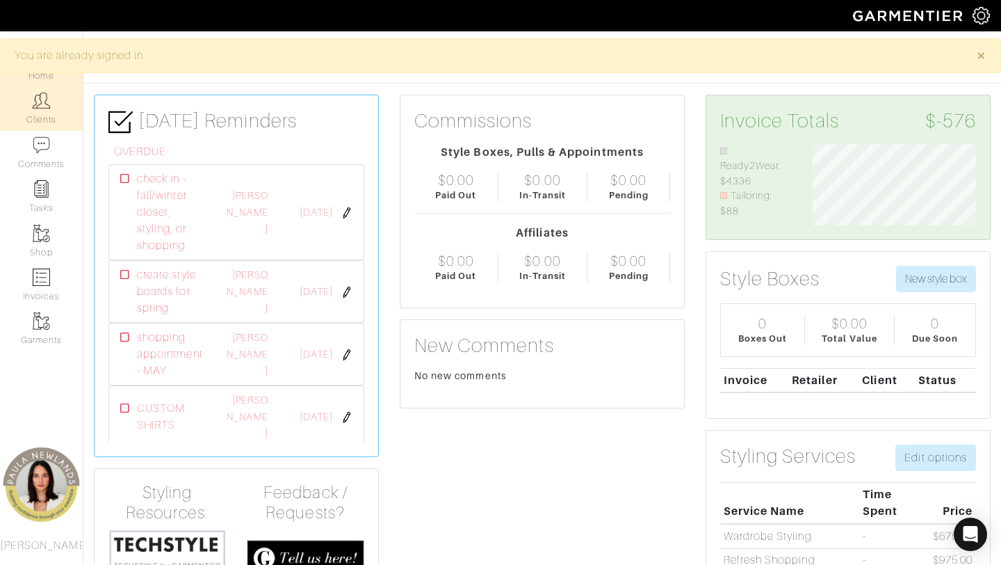
scroll to position [81, 184]
click at [38, 119] on link "Clients" at bounding box center [41, 108] width 83 height 44
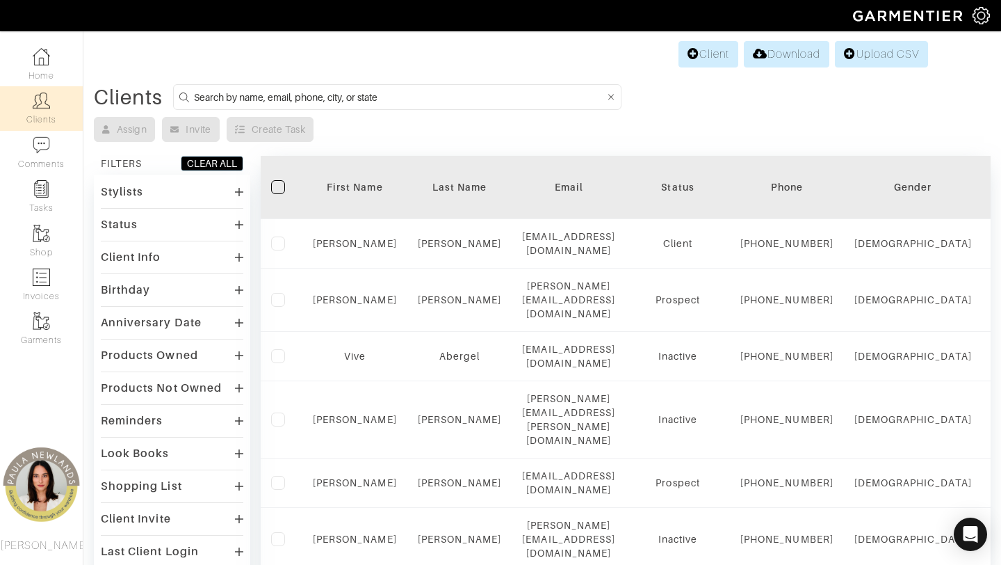
click at [329, 91] on input at bounding box center [399, 96] width 411 height 17
type input "Lisa Garza"
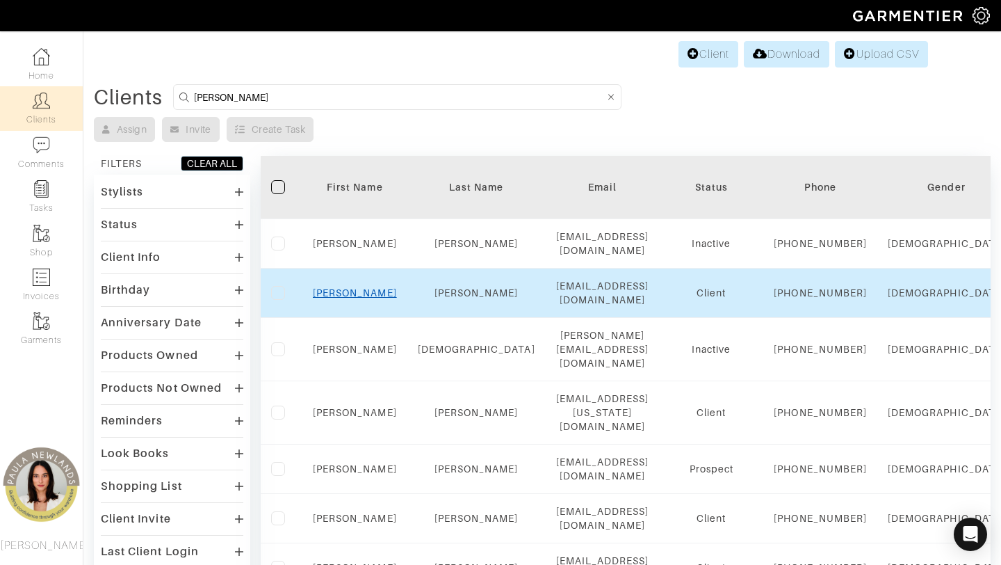
click at [356, 298] on link "Lisa" at bounding box center [355, 292] width 84 height 11
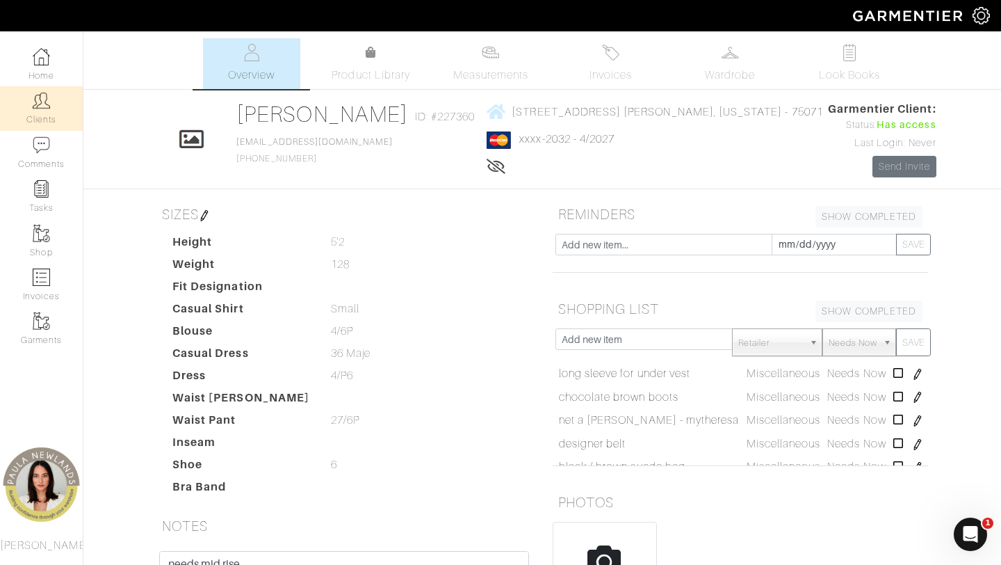
click at [40, 110] on link "Clients" at bounding box center [41, 108] width 83 height 44
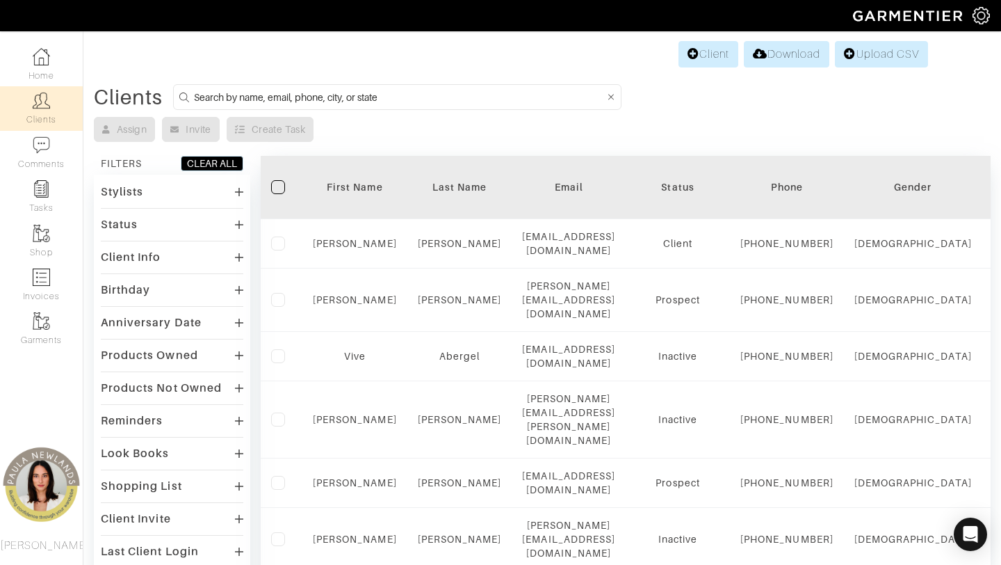
click at [312, 91] on input at bounding box center [399, 96] width 411 height 17
type input "[PERSON_NAME]"
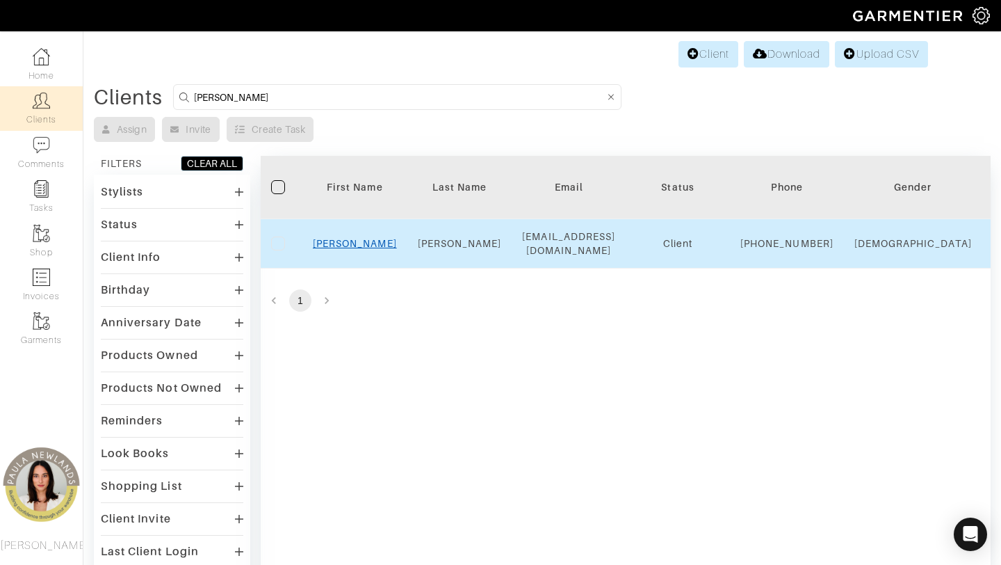
click at [363, 249] on link "Jackie" at bounding box center [355, 243] width 84 height 11
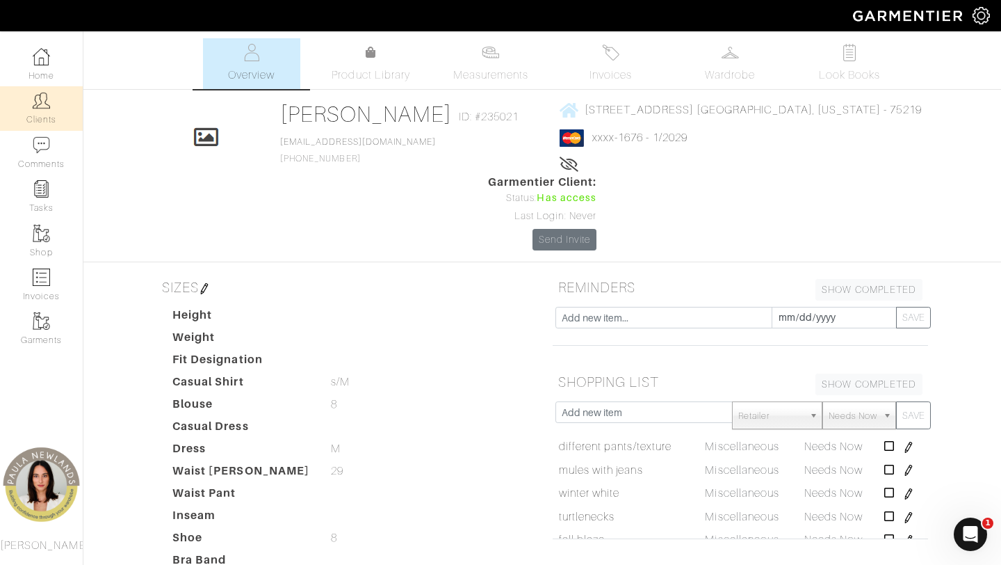
click at [47, 87] on link "Clients" at bounding box center [41, 108] width 83 height 44
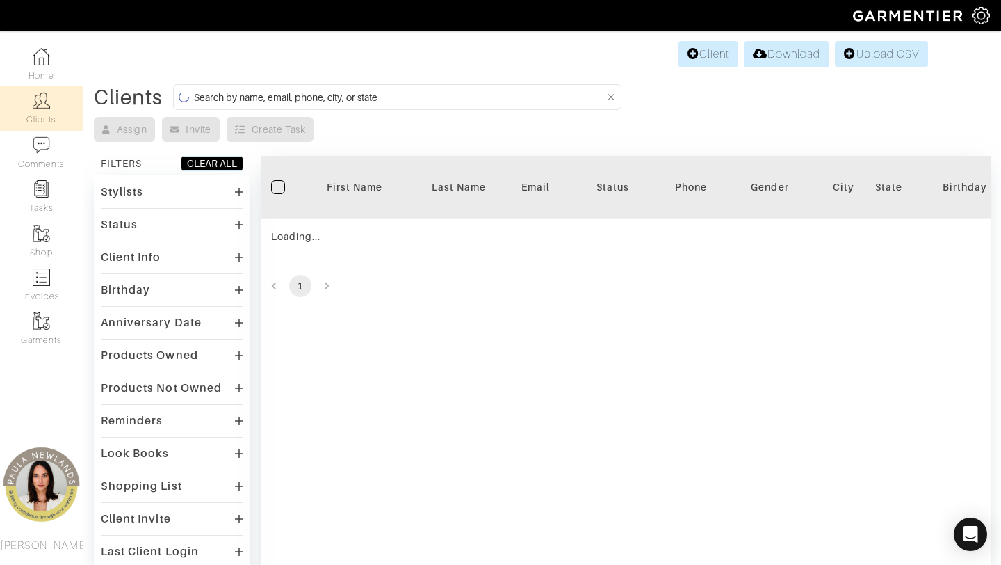
click at [333, 97] on input at bounding box center [399, 96] width 411 height 17
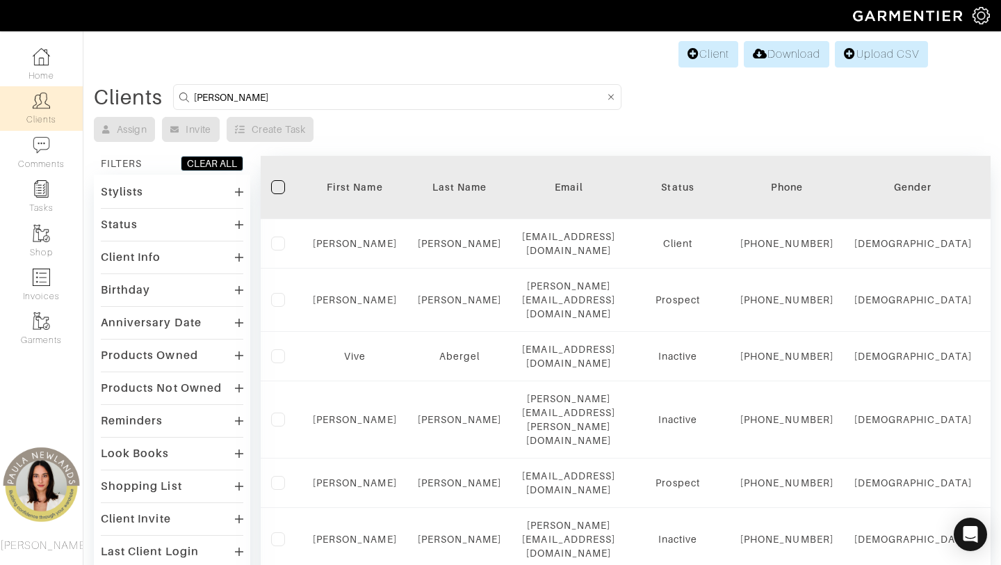
type input "[PERSON_NAME]"
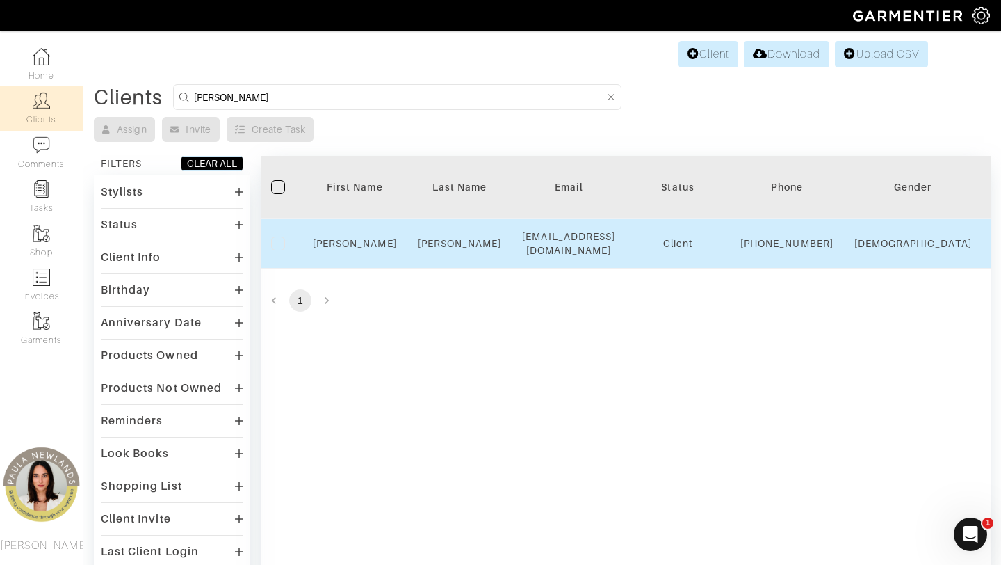
click at [353, 244] on div "[PERSON_NAME]" at bounding box center [355, 243] width 84 height 14
click at [353, 245] on link "[PERSON_NAME]" at bounding box center [355, 243] width 84 height 11
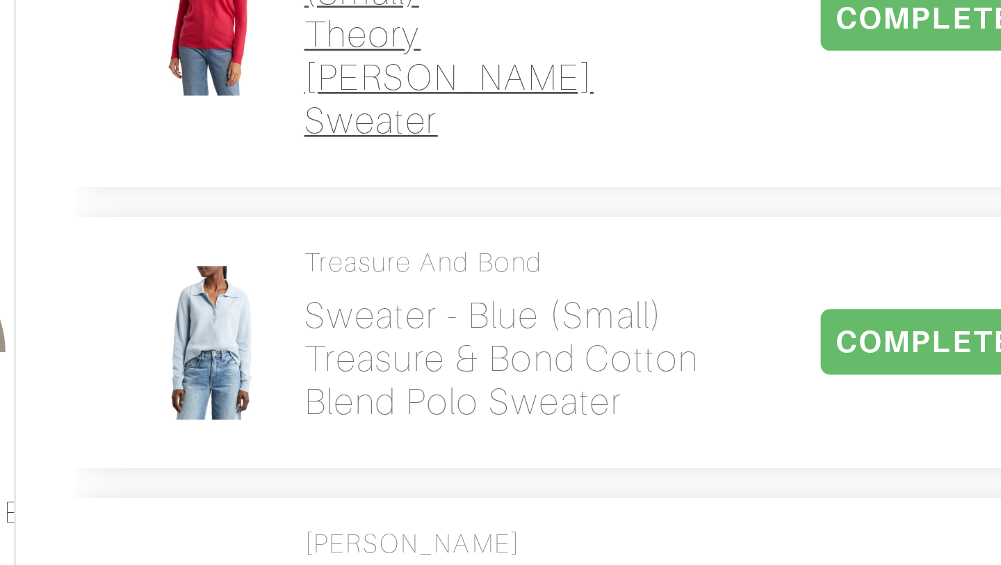
scroll to position [276, 0]
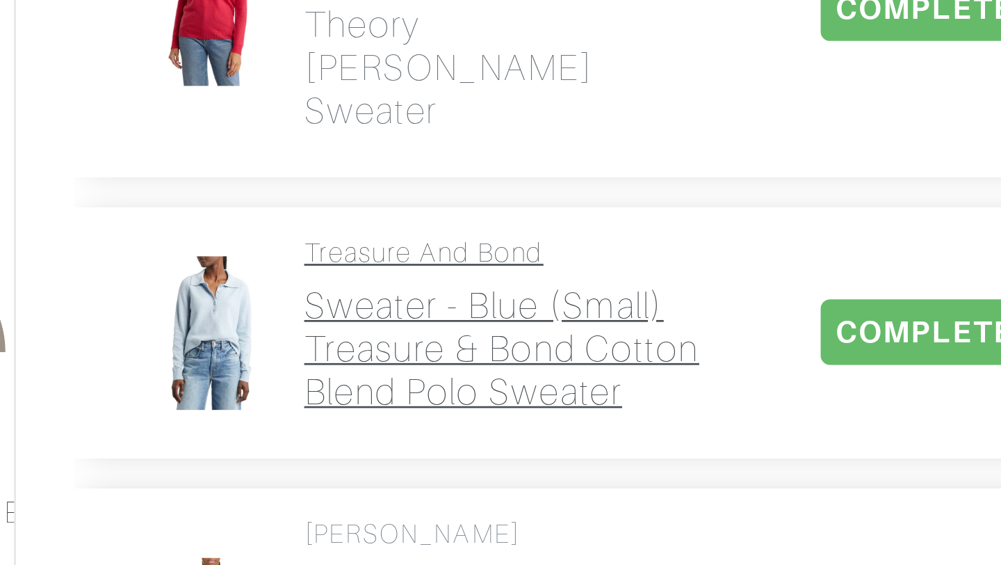
click at [232, 461] on h2 "Sweater - blue (small) Treasure & Bond Cotton Blend Polo Sweater" at bounding box center [267, 484] width 152 height 48
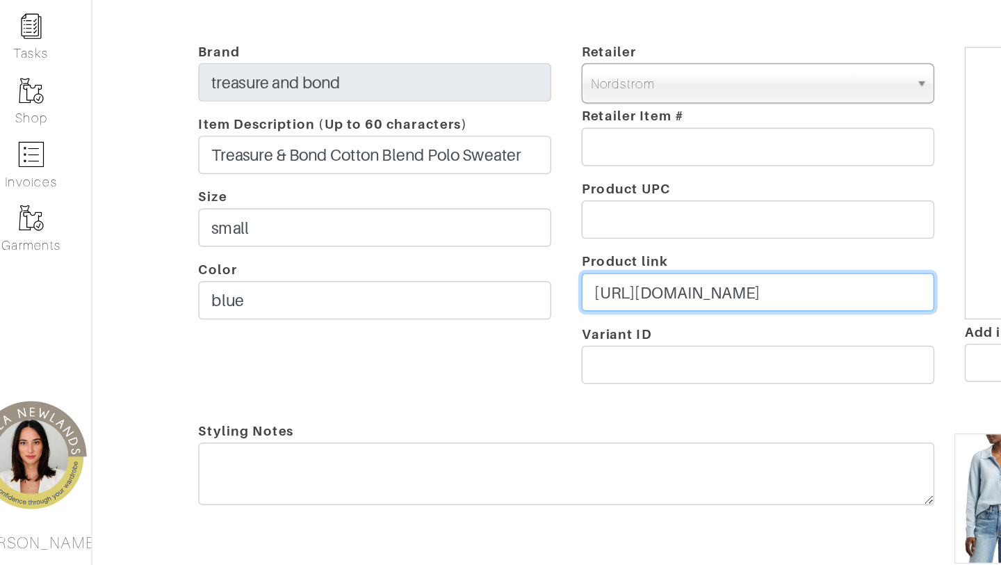
click at [524, 369] on input "[URL][DOMAIN_NAME]" at bounding box center [542, 372] width 243 height 26
click at [524, 369] on input "https://www.nordstrom.com/my-account/orders/432556787?lookupKey=754439828786934…" at bounding box center [542, 372] width 243 height 26
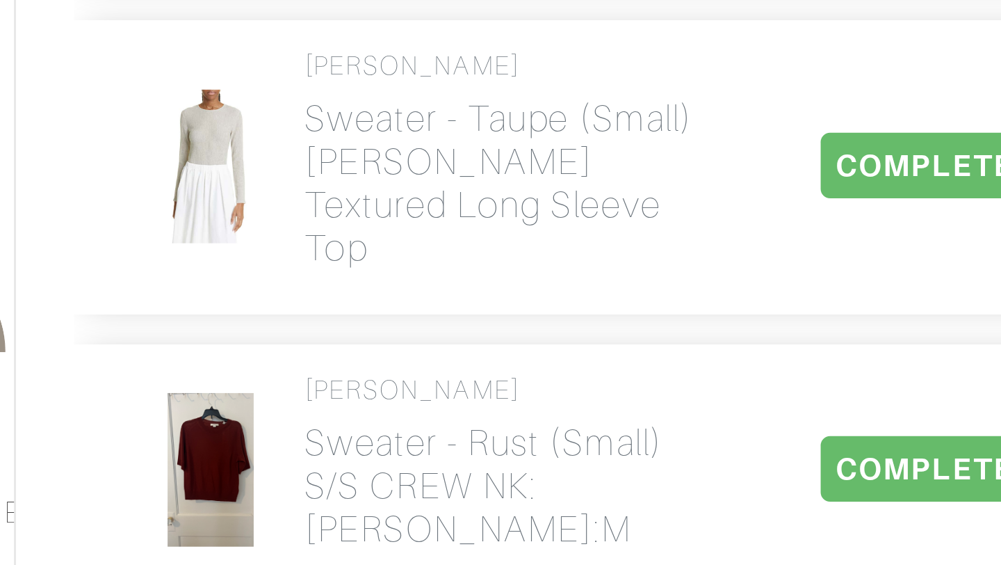
scroll to position [458, 0]
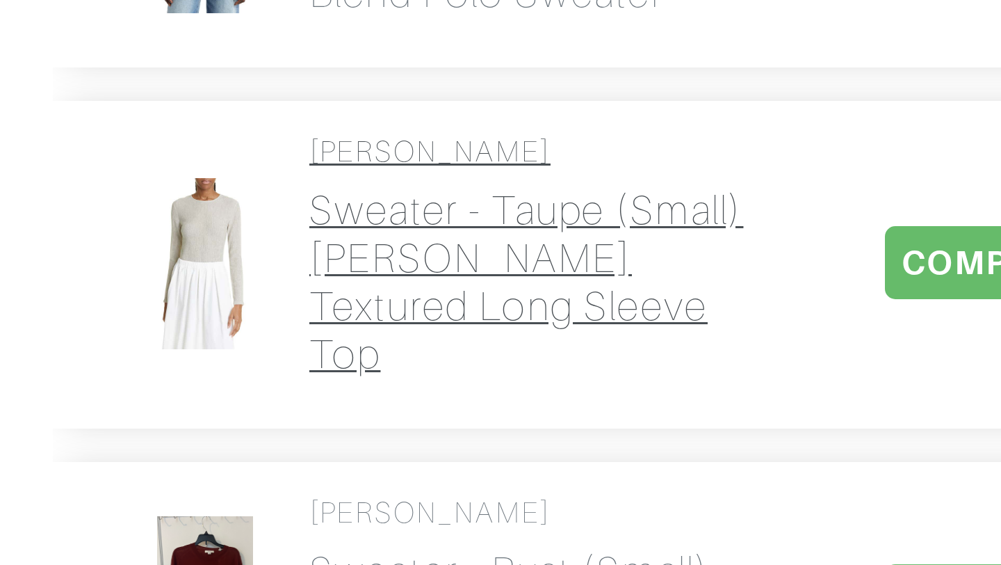
click at [227, 394] on h2 "Sweater - taupe (small) Vince Textured Long Sleeve Top" at bounding box center [267, 414] width 152 height 64
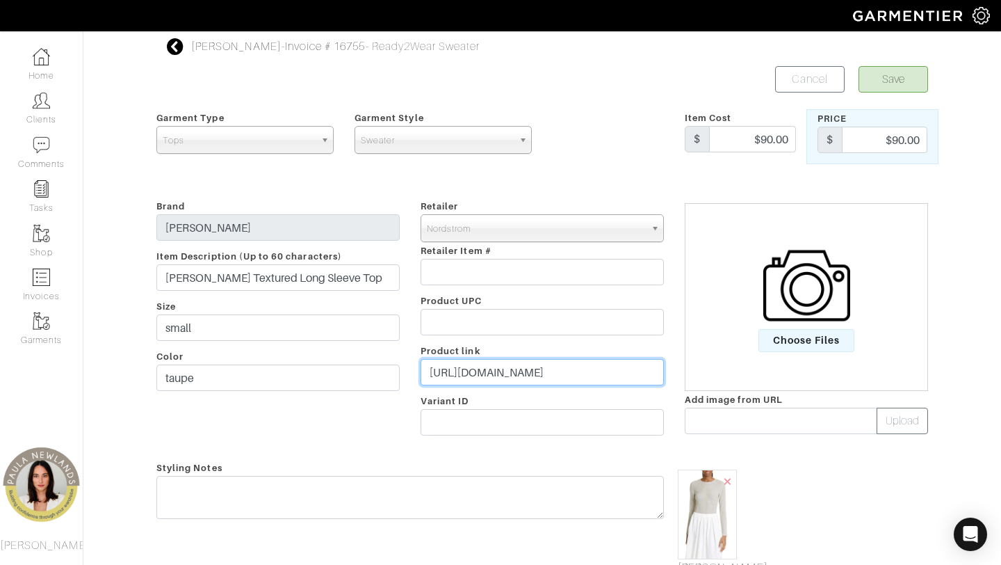
click at [578, 367] on input "[URL][DOMAIN_NAME]" at bounding box center [542, 372] width 243 height 26
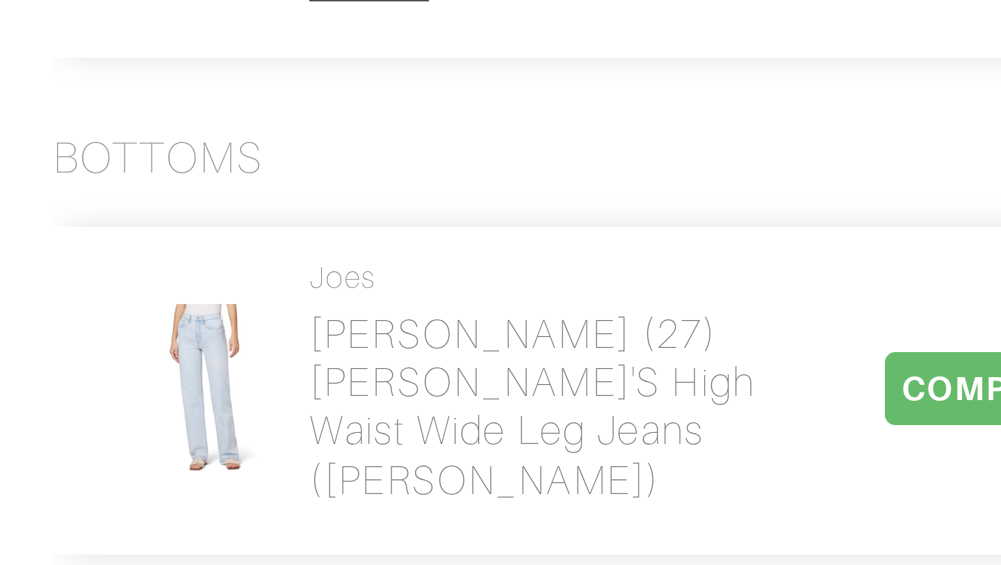
scroll to position [859, 0]
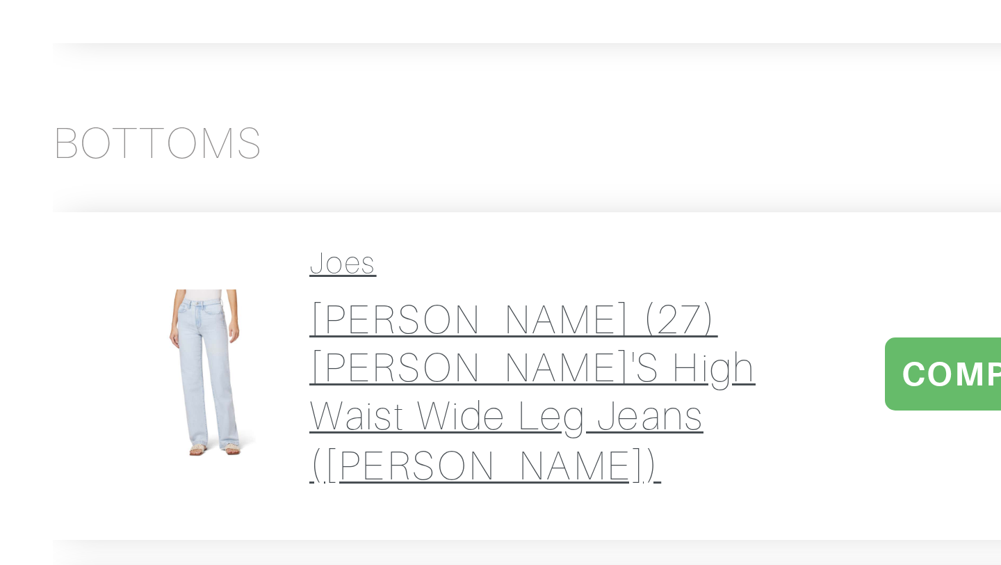
click at [226, 475] on h2 "Jeans - caryl (27) Joe's High Waist Wide Leg Jeans (Caryl)" at bounding box center [267, 507] width 152 height 64
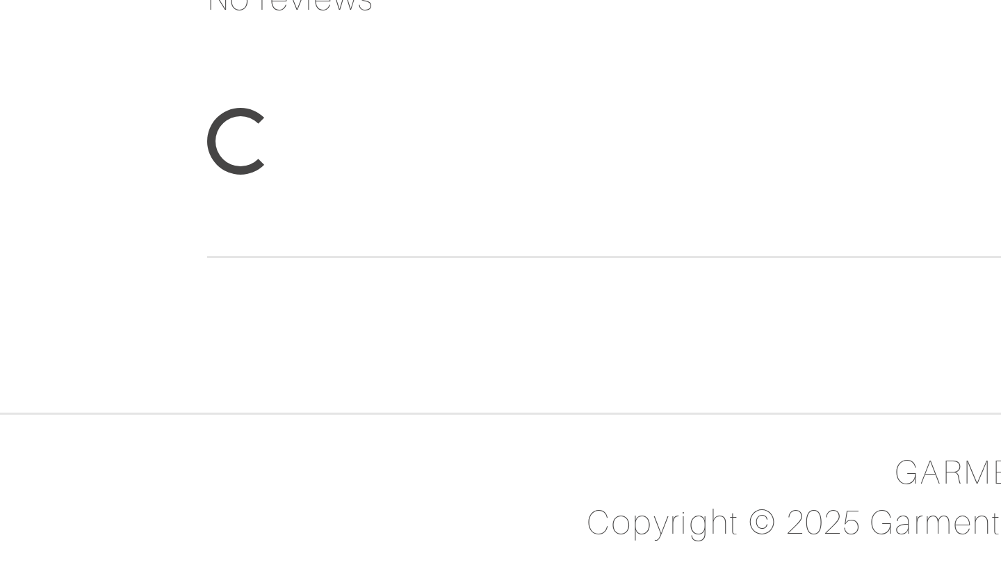
scroll to position [138, 0]
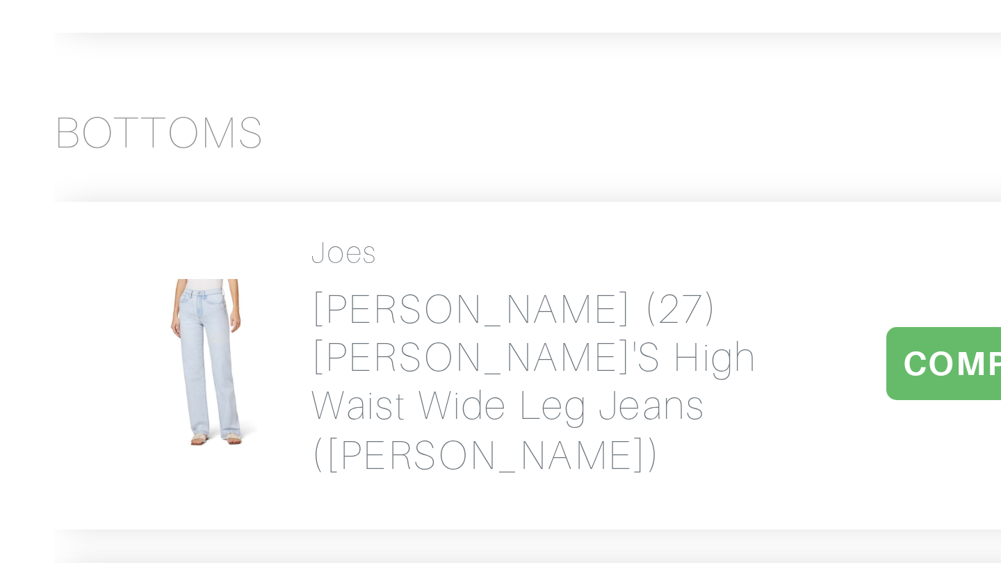
scroll to position [862, 0]
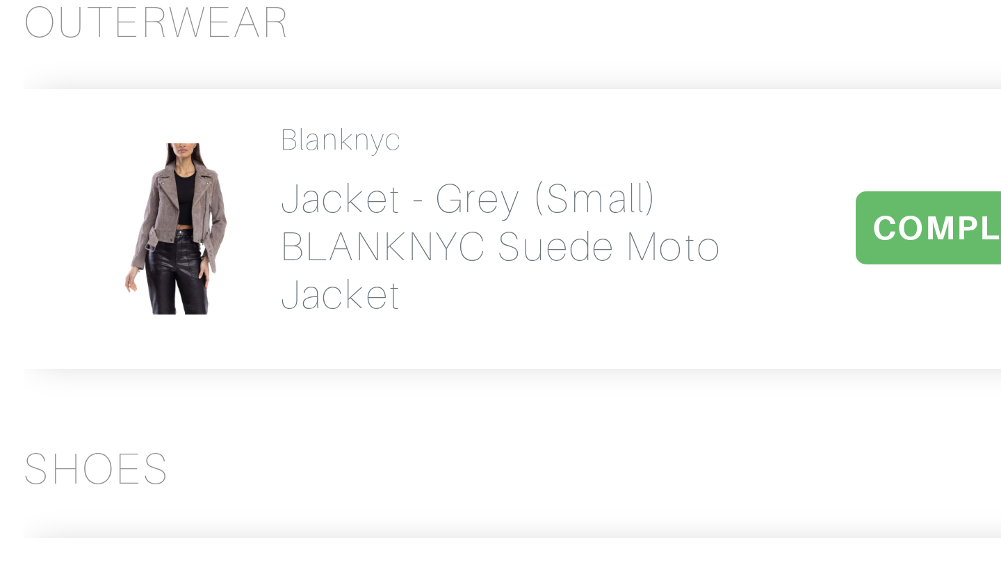
scroll to position [2186, 0]
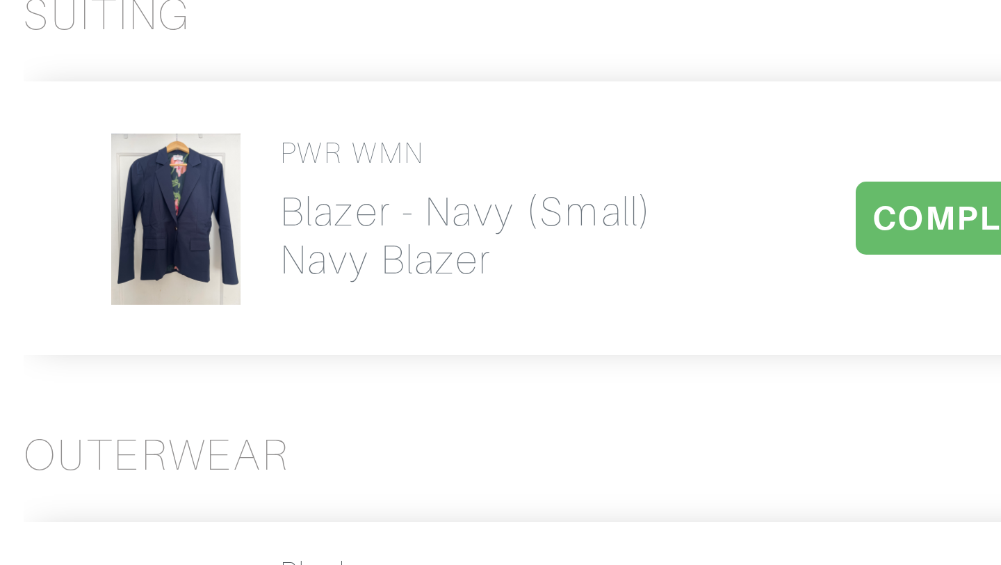
click at [232, 435] on h2 "Jacket - grey (small) BLANKNYC Suede Moto Jacket" at bounding box center [267, 459] width 152 height 48
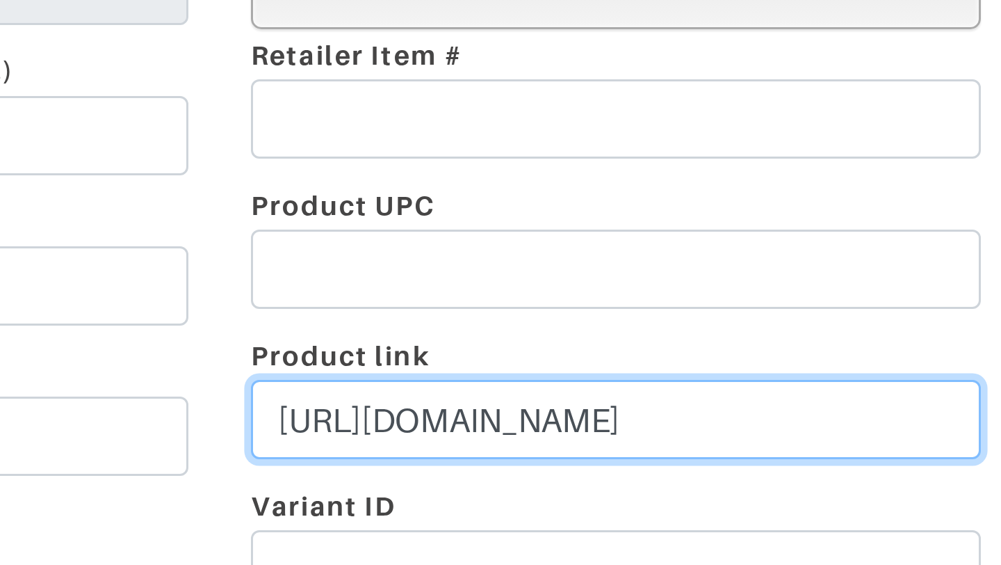
click at [508, 376] on input "[URL][DOMAIN_NAME]" at bounding box center [542, 372] width 243 height 26
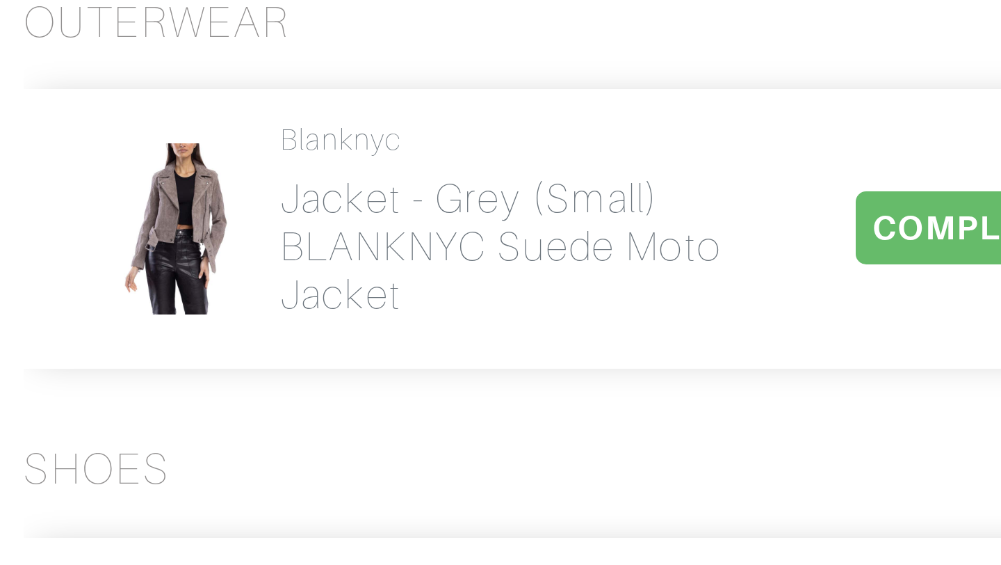
scroll to position [2221, 0]
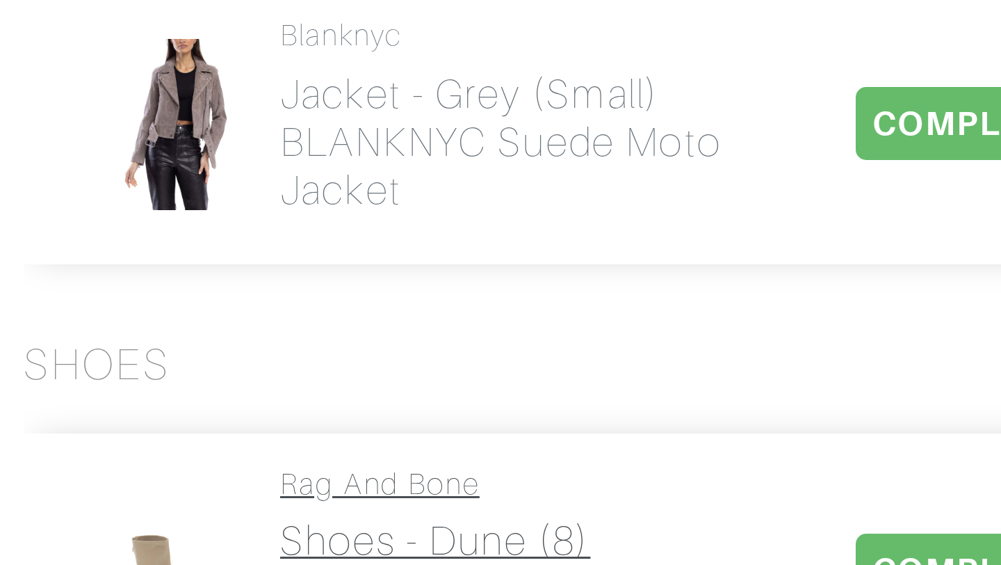
click at [219, 549] on h2 "Shoes - dune (8) rag & [PERSON_NAME] (Women)" at bounding box center [267, 573] width 152 height 48
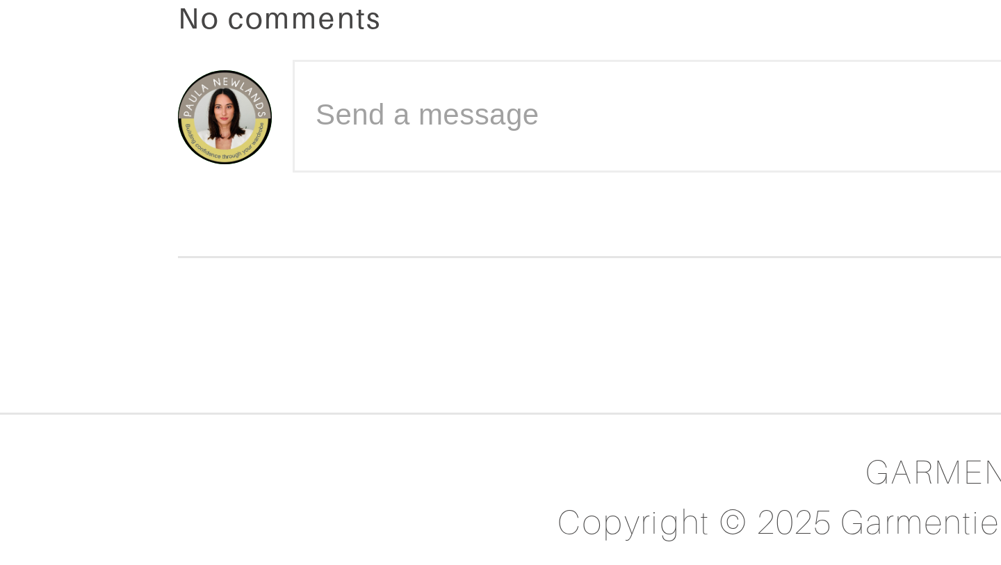
scroll to position [146, 0]
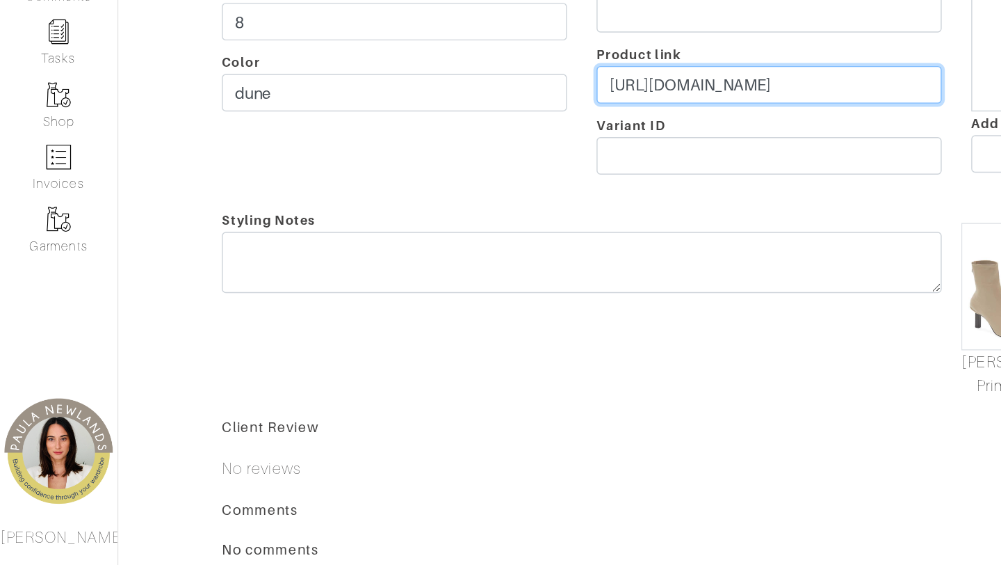
click at [509, 223] on input "[URL][DOMAIN_NAME]" at bounding box center [542, 226] width 243 height 26
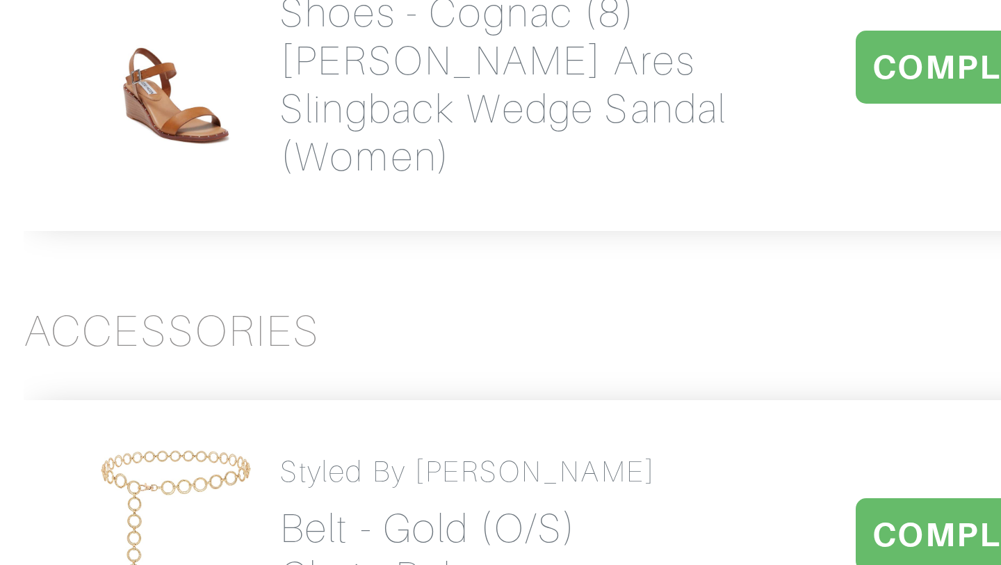
scroll to position [2503, 0]
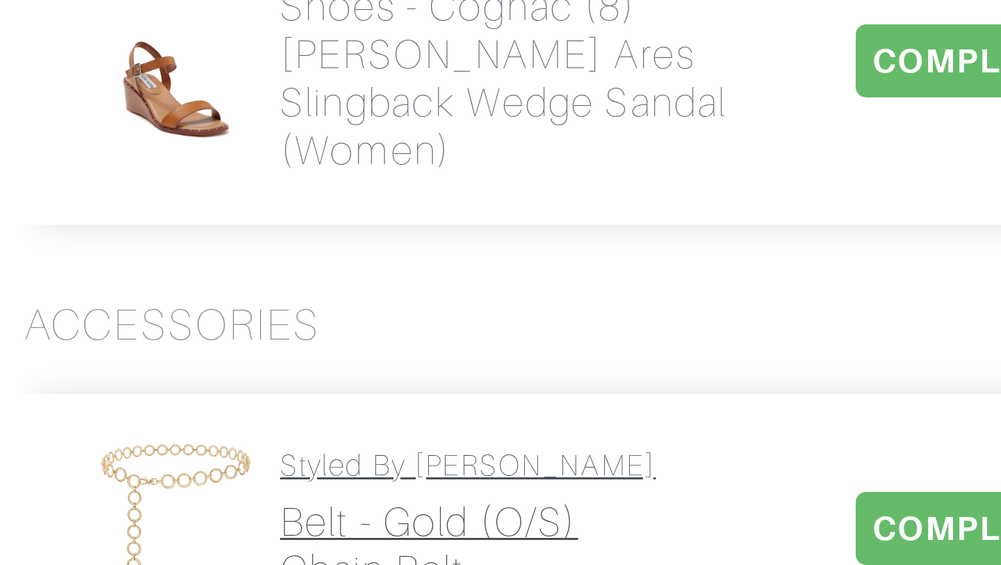
click at [208, 542] on h2 "Belt - gold (o/s) chain belt" at bounding box center [253, 558] width 125 height 32
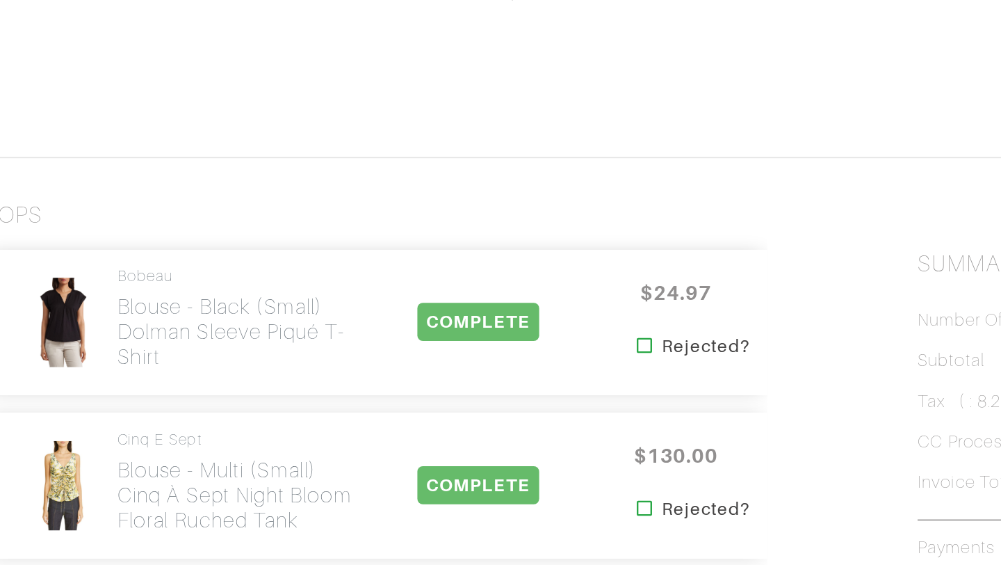
scroll to position [2503, 0]
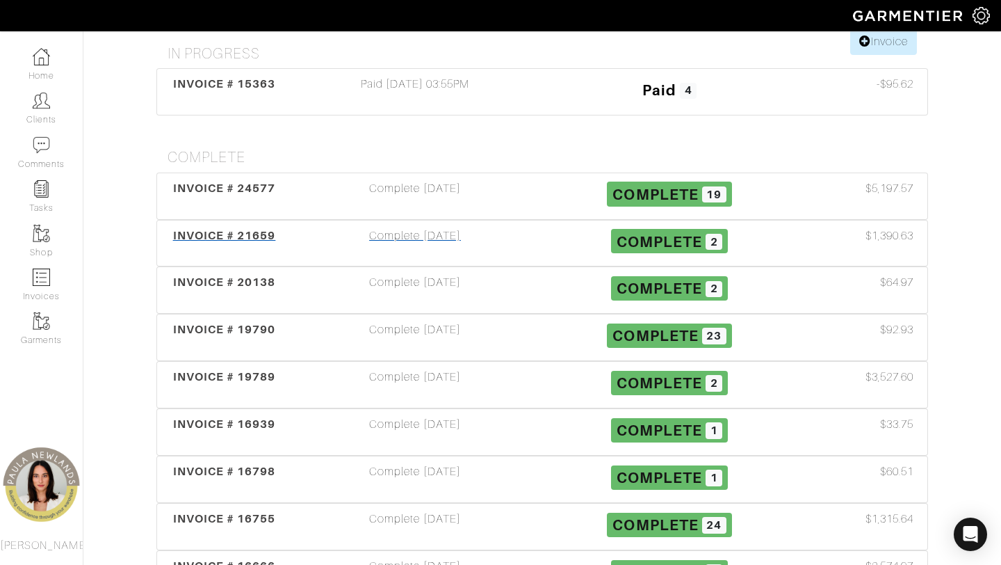
scroll to position [399, 0]
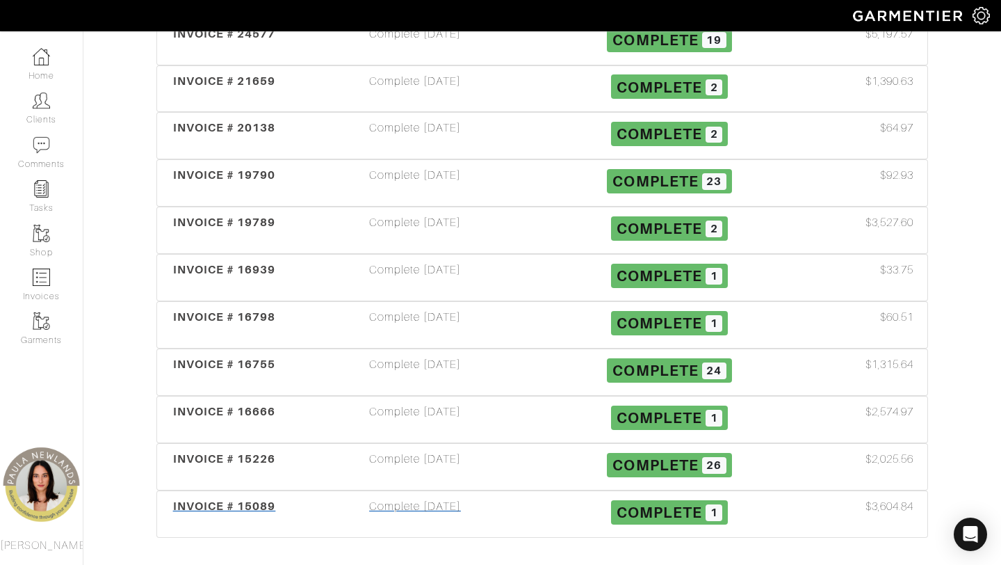
click at [255, 498] on div "INVOICE # 15089" at bounding box center [224, 514] width 127 height 32
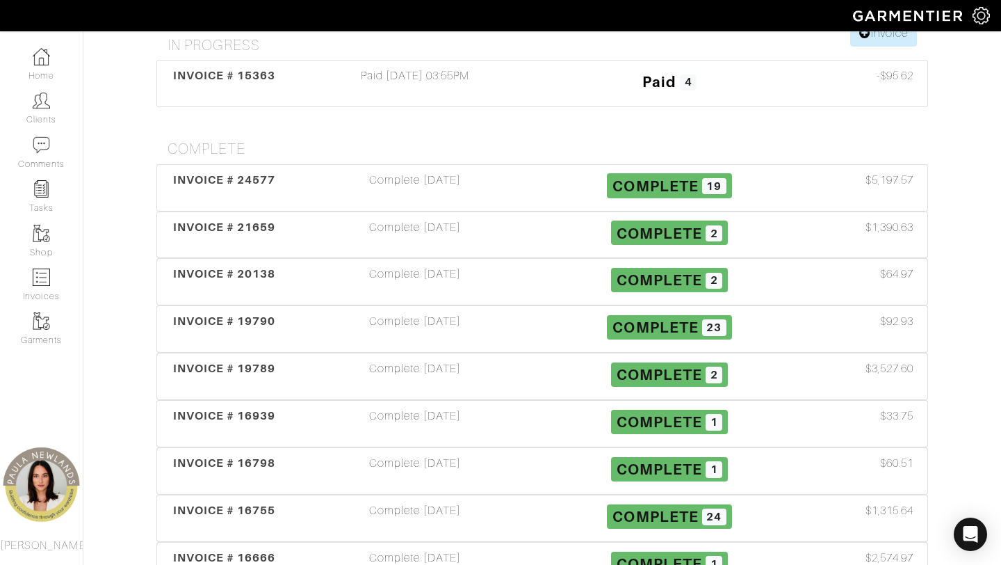
scroll to position [399, 0]
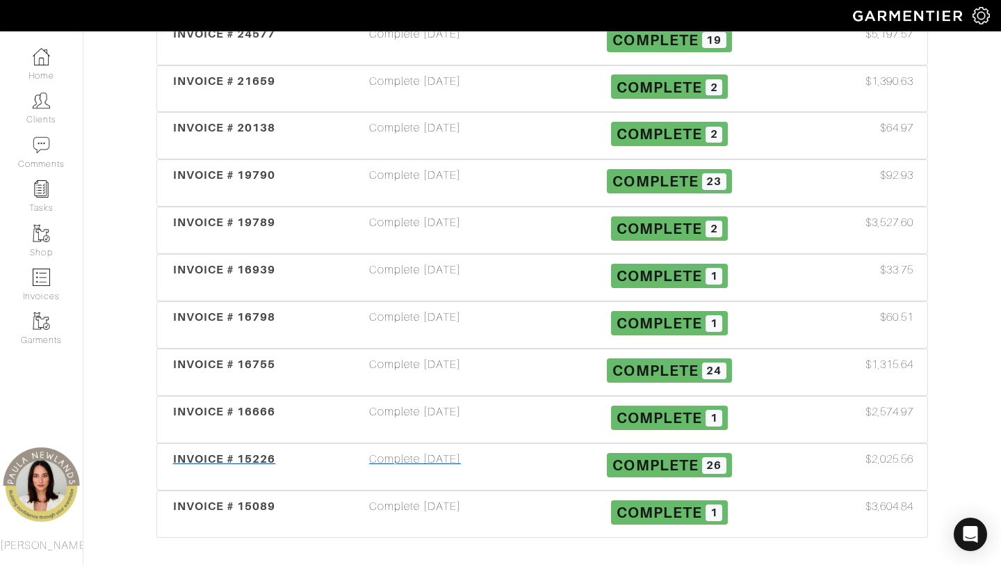
click at [222, 452] on span "INVOICE # 15226" at bounding box center [224, 458] width 103 height 13
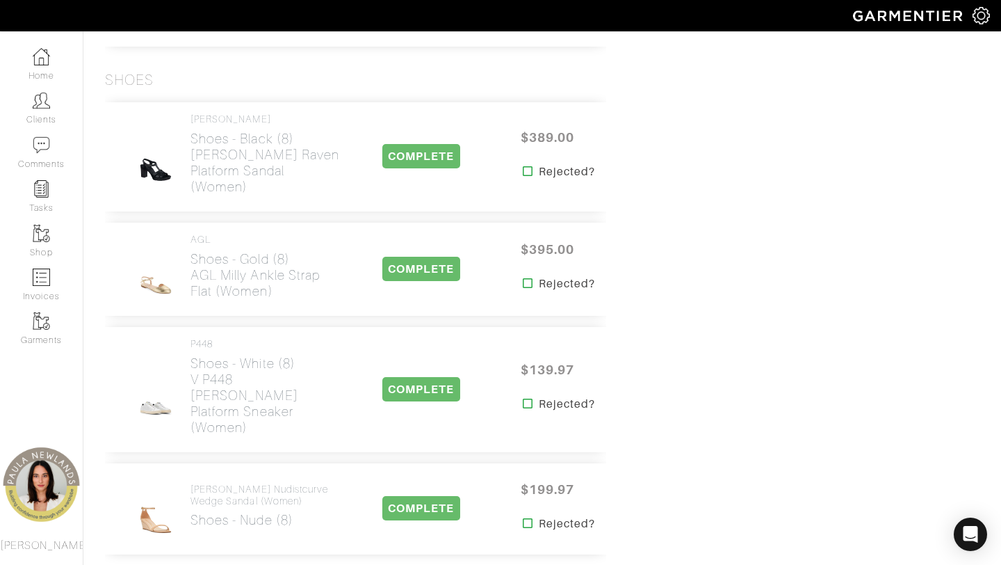
scroll to position [2652, 0]
click at [234, 130] on h2 "Shoes - black (8) [PERSON_NAME] Raven Platform Sandal (Women)" at bounding box center [267, 162] width 152 height 64
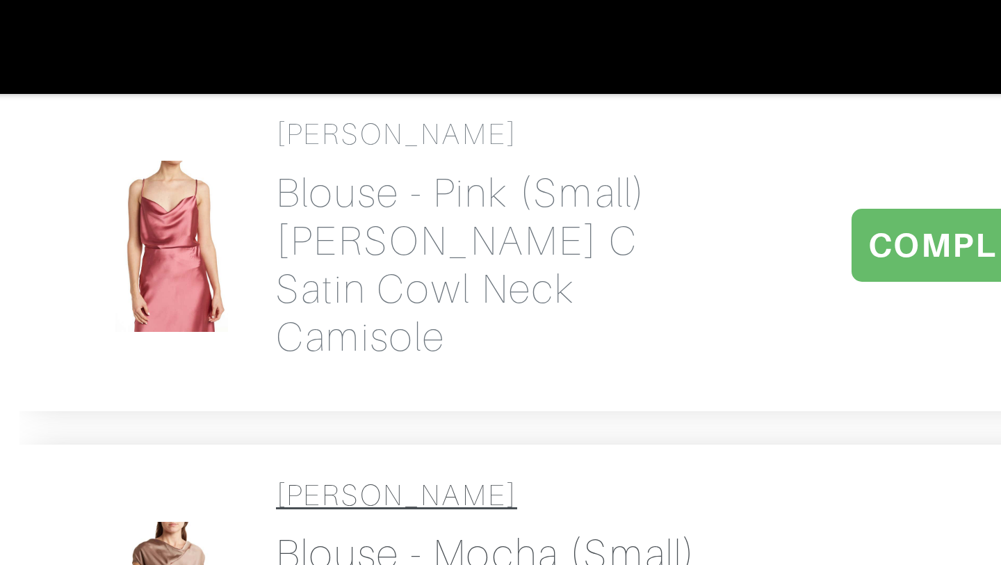
scroll to position [739, 0]
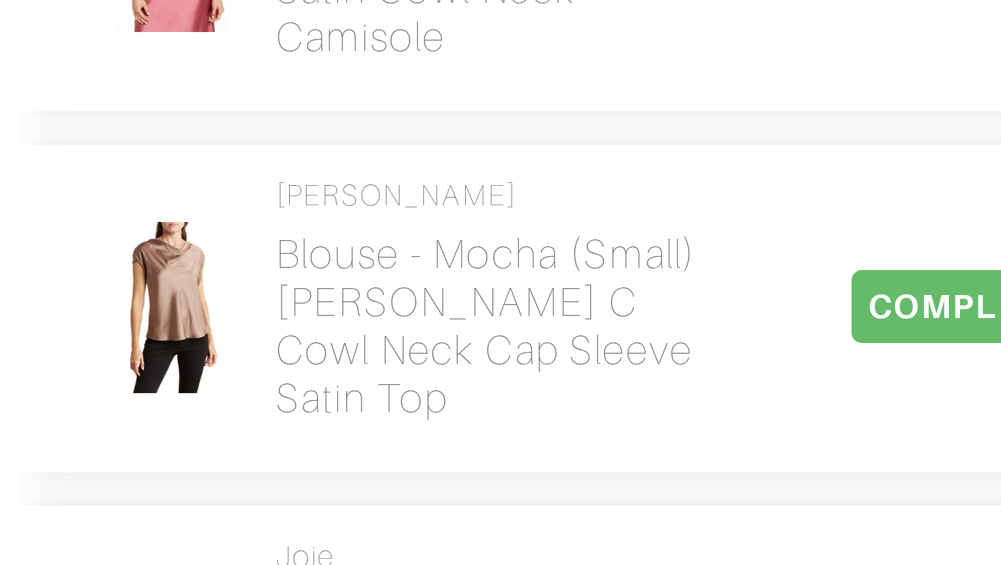
click at [293, 223] on div "[PERSON_NAME] Blouse - mocha (small) [PERSON_NAME] C Cowl Neck Cap Sleeve Satin…" at bounding box center [355, 211] width 501 height 109
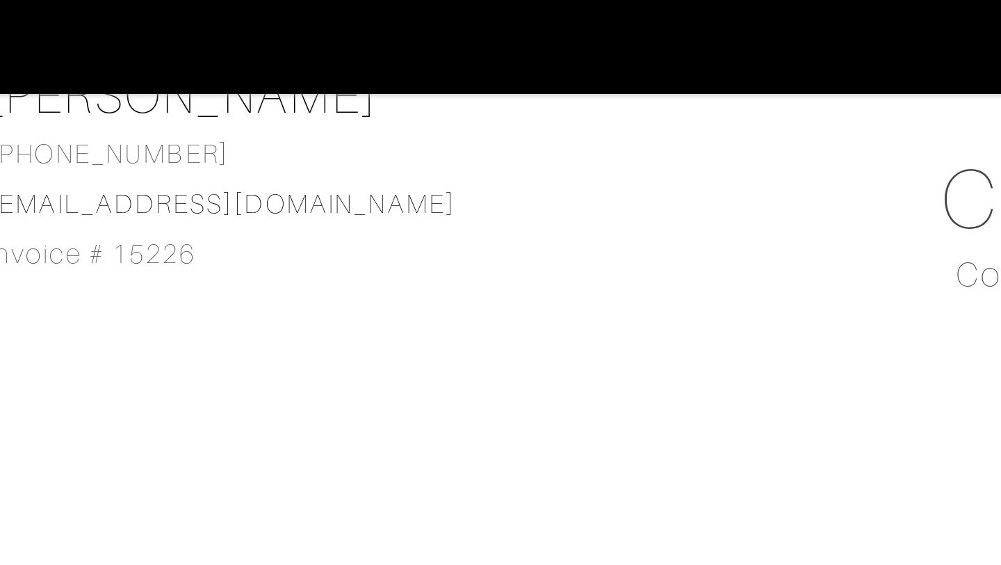
scroll to position [102, 0]
